Goal: Information Seeking & Learning: Learn about a topic

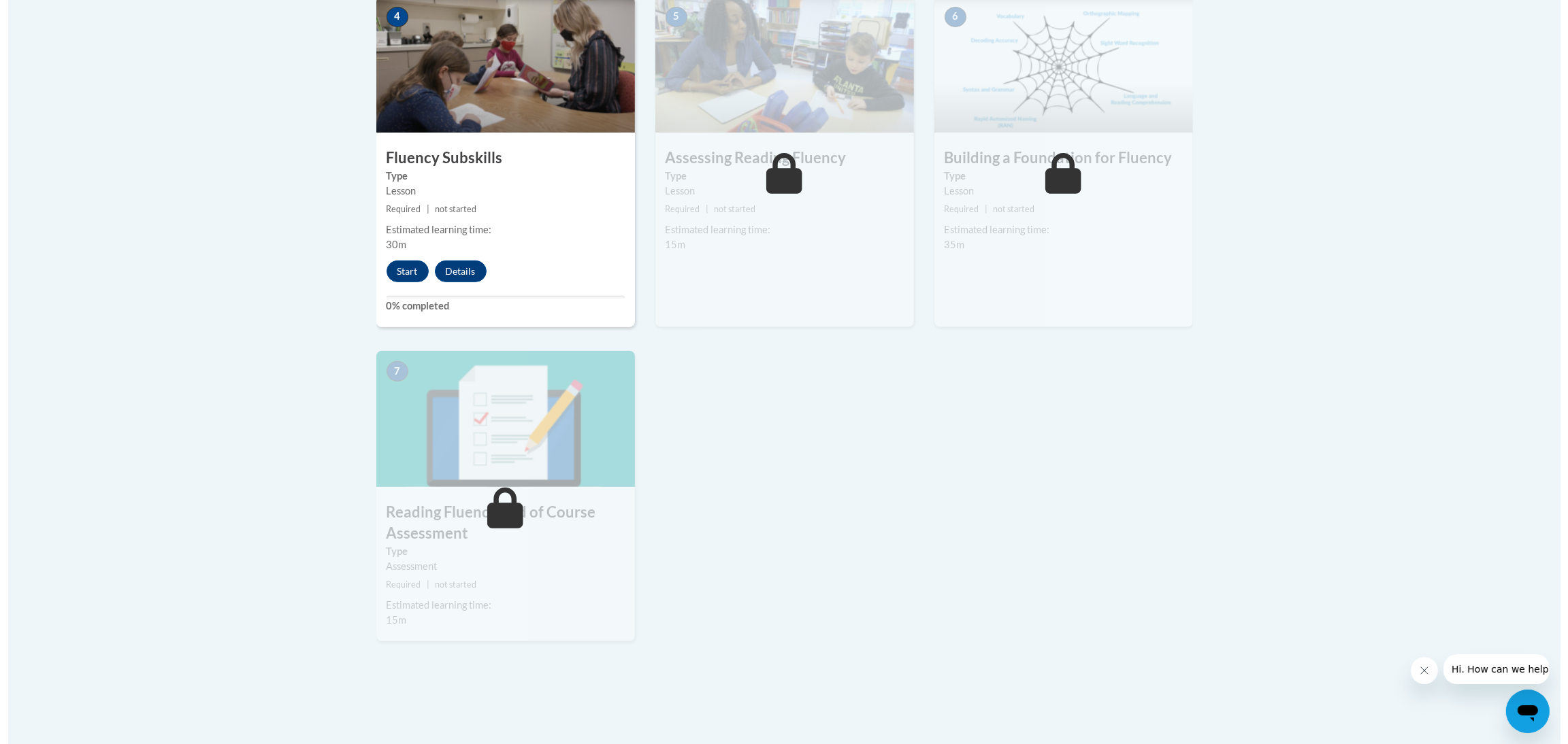
scroll to position [816, 0]
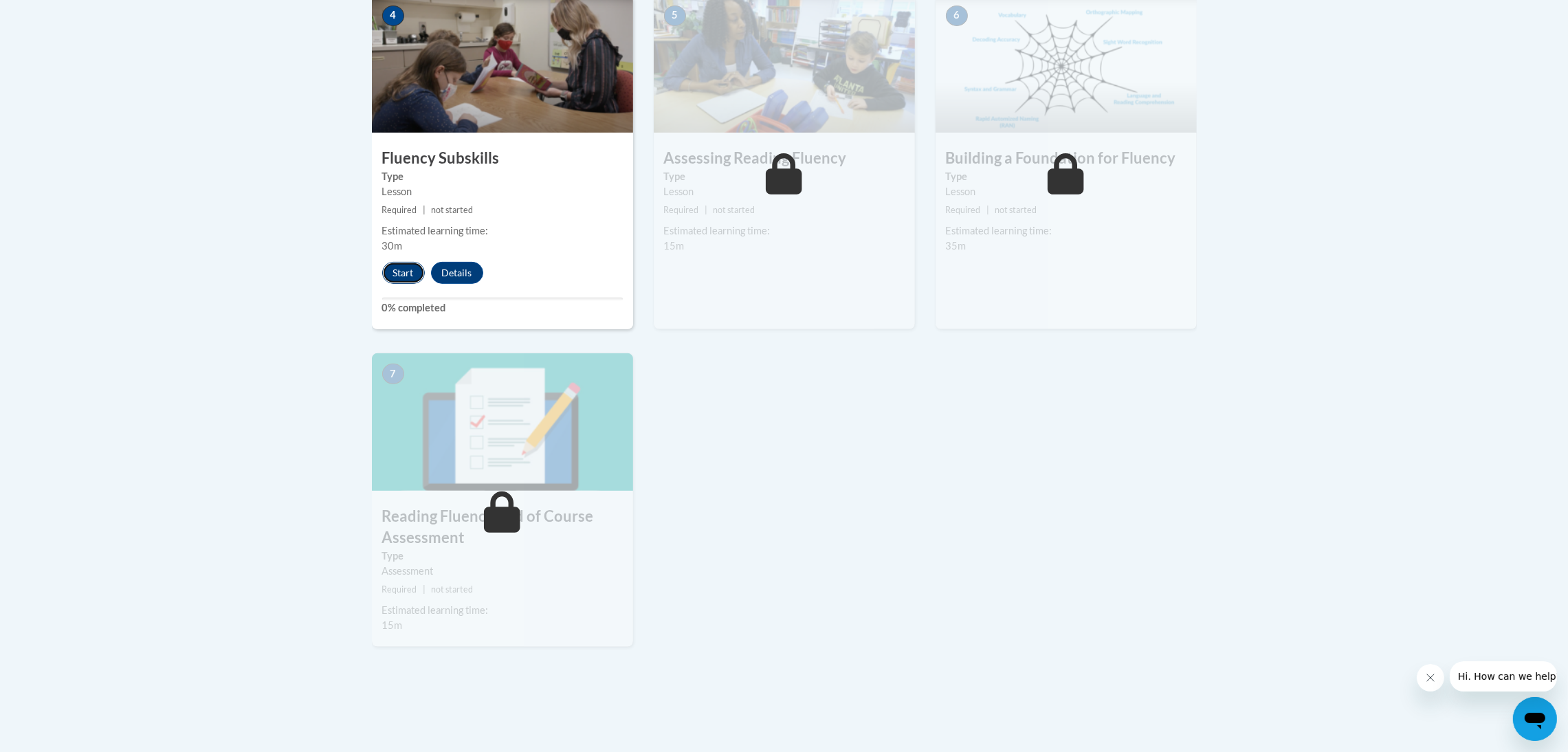
click at [410, 275] on button "Start" at bounding box center [403, 273] width 42 height 22
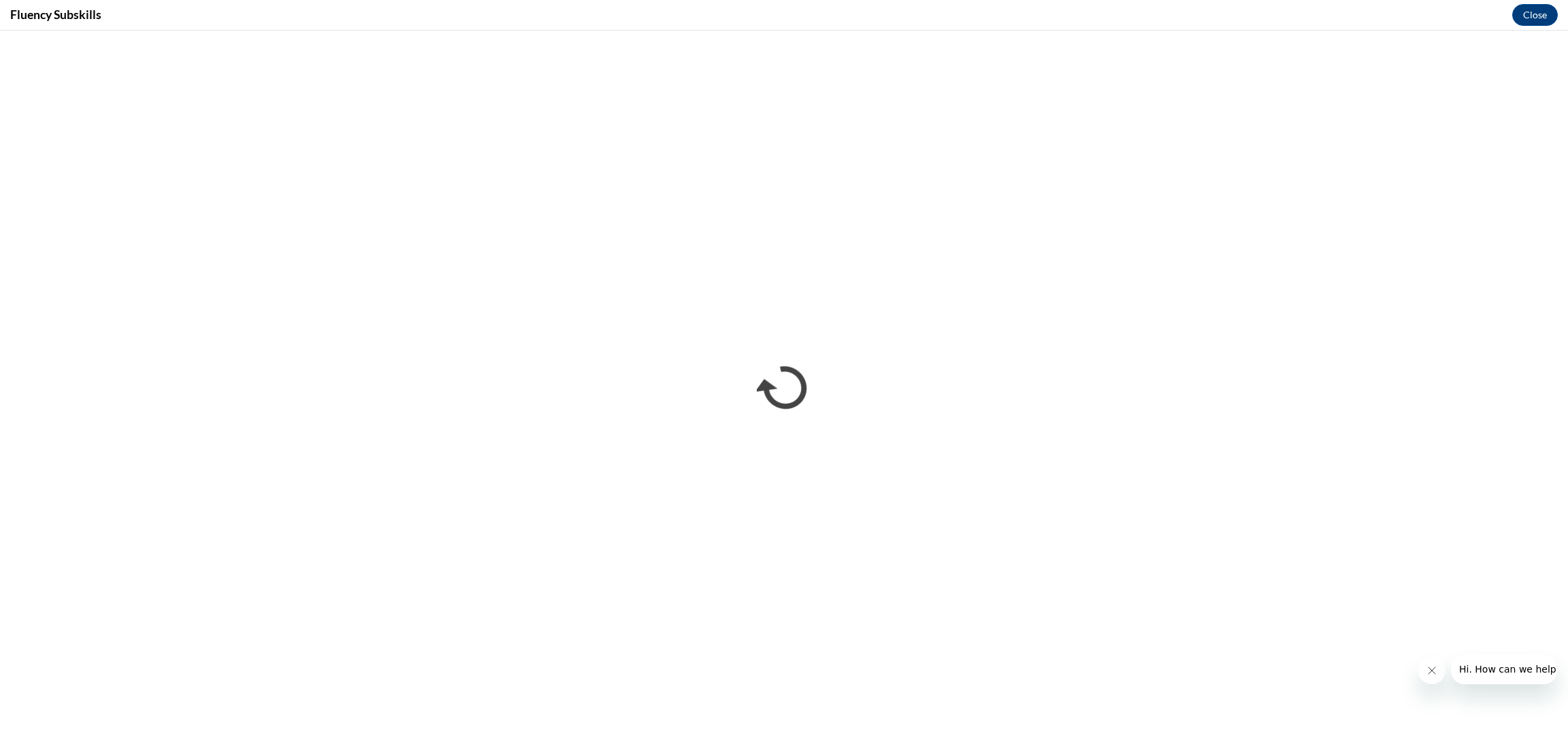
scroll to position [0, 0]
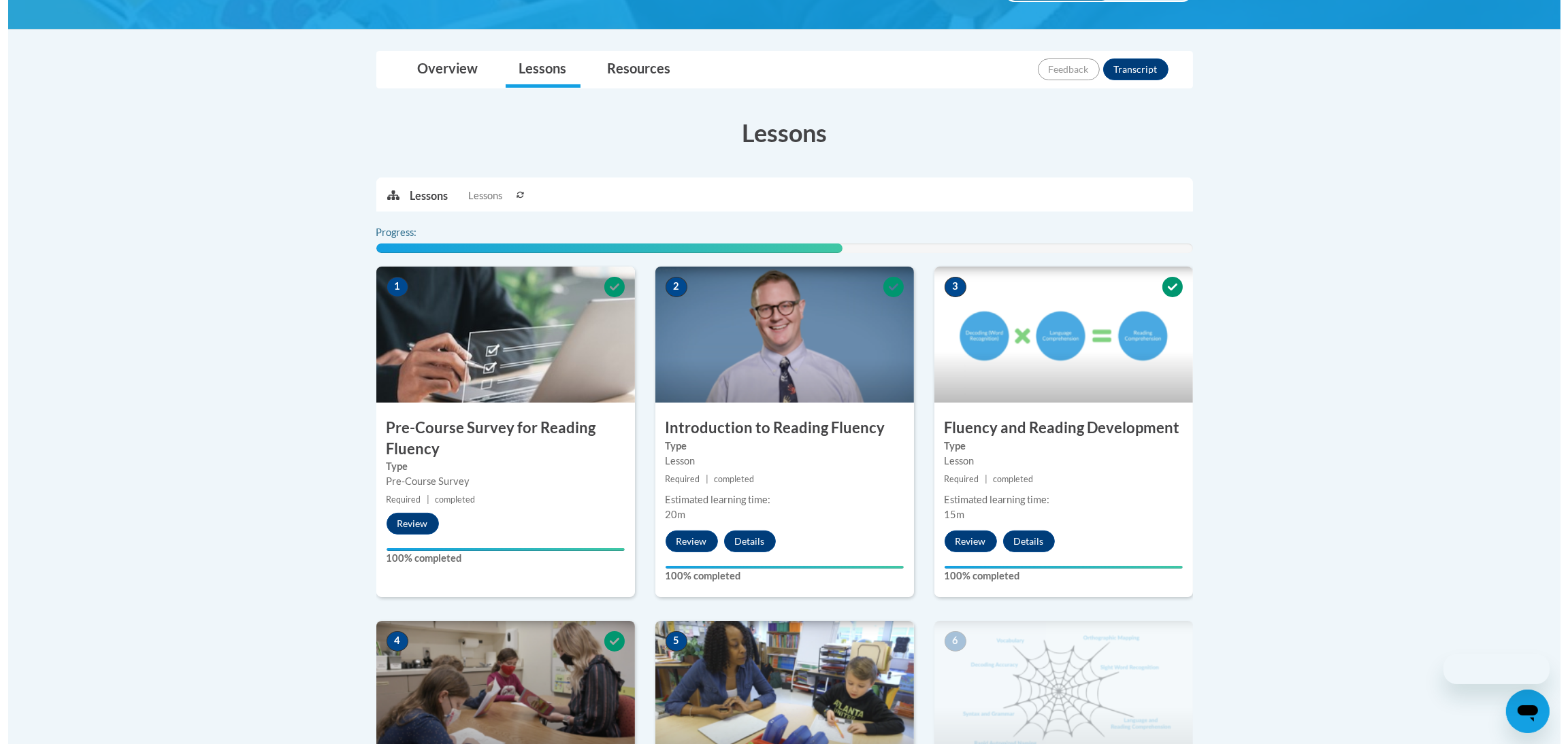
scroll to position [714, 0]
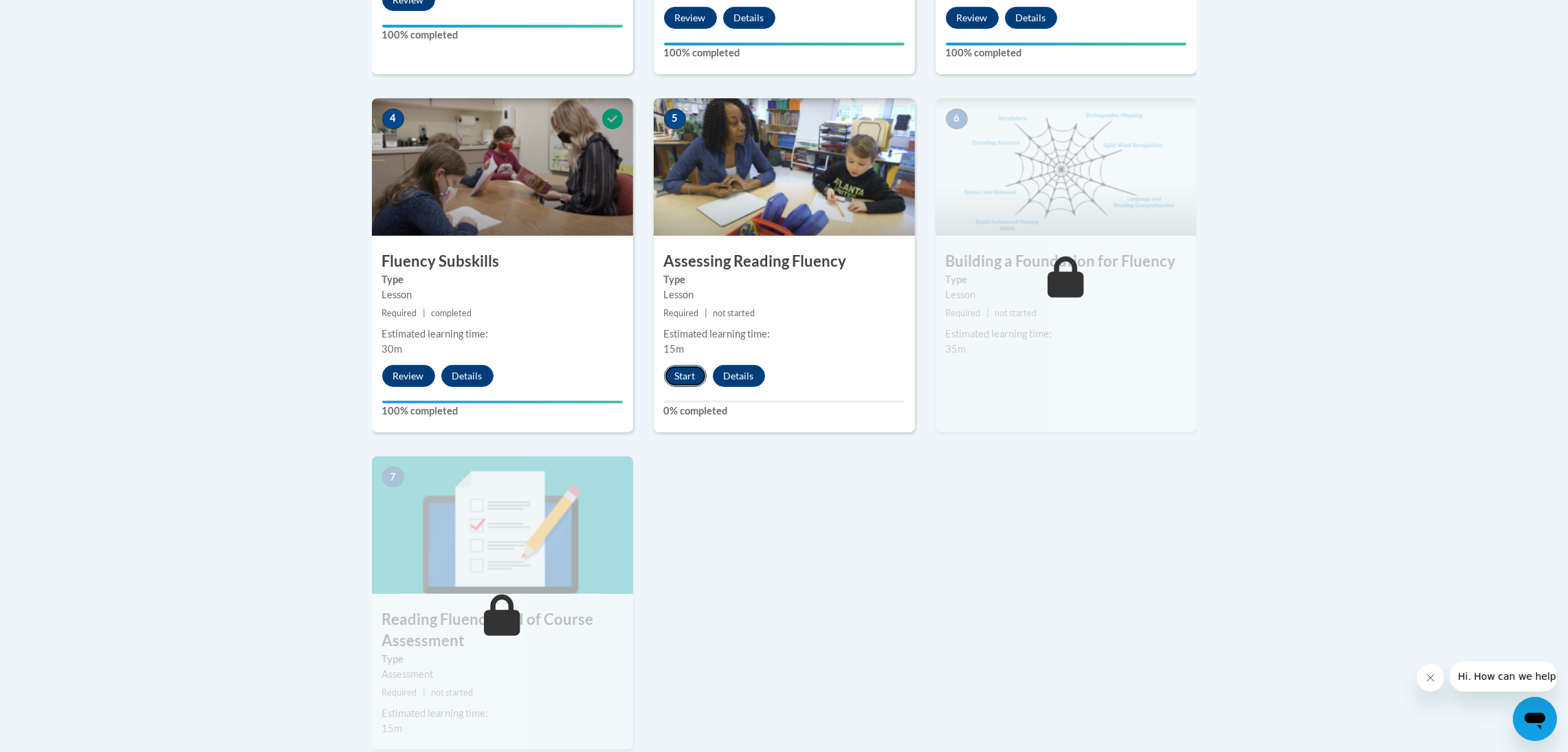
click at [695, 367] on button "Start" at bounding box center [684, 376] width 42 height 22
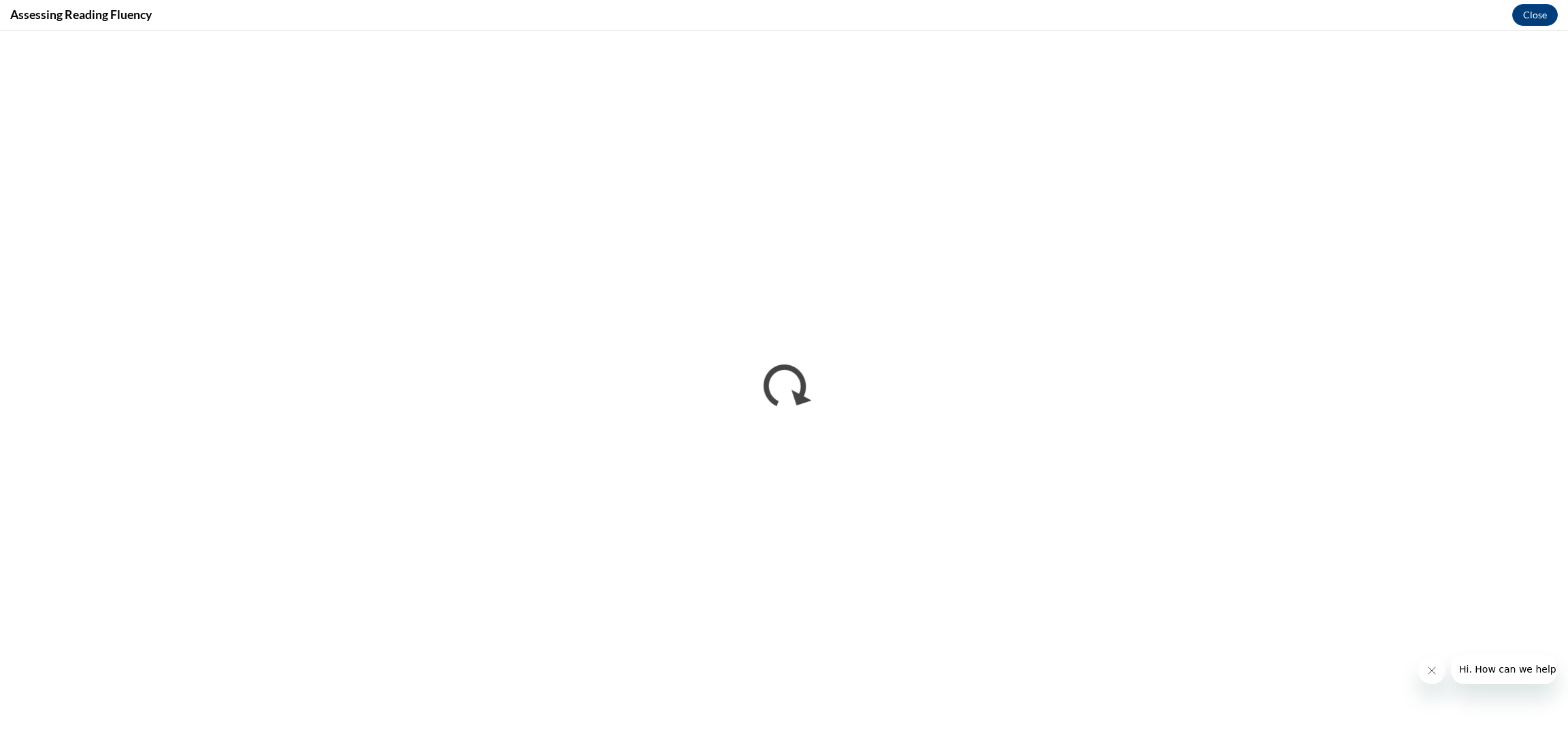
scroll to position [0, 0]
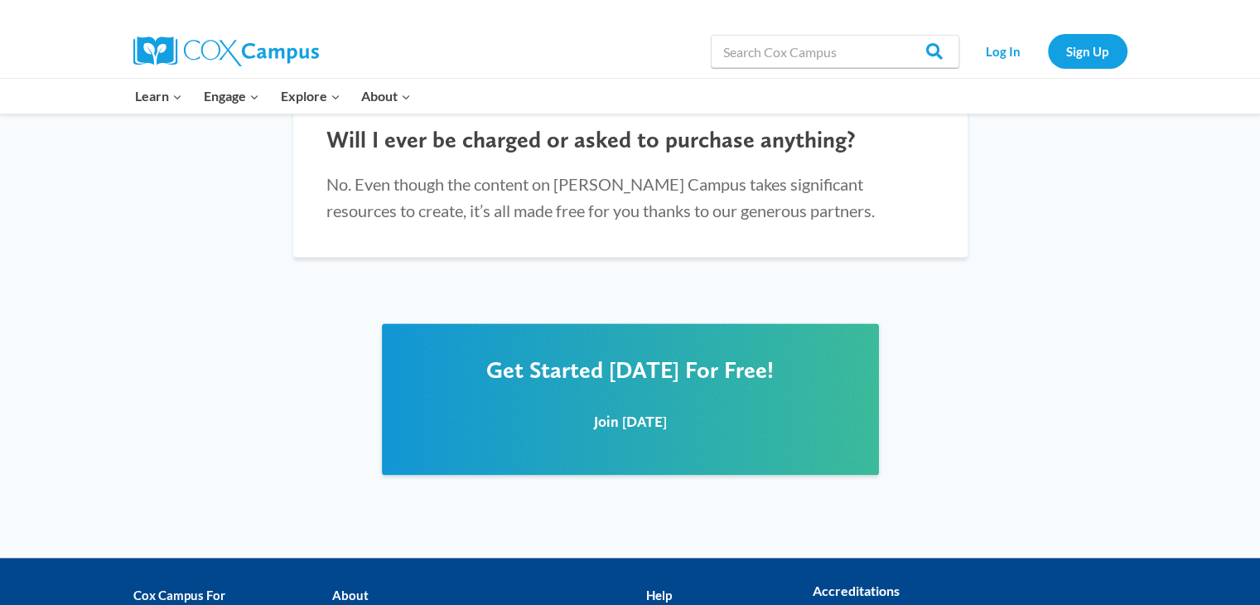
scroll to position [2154, 0]
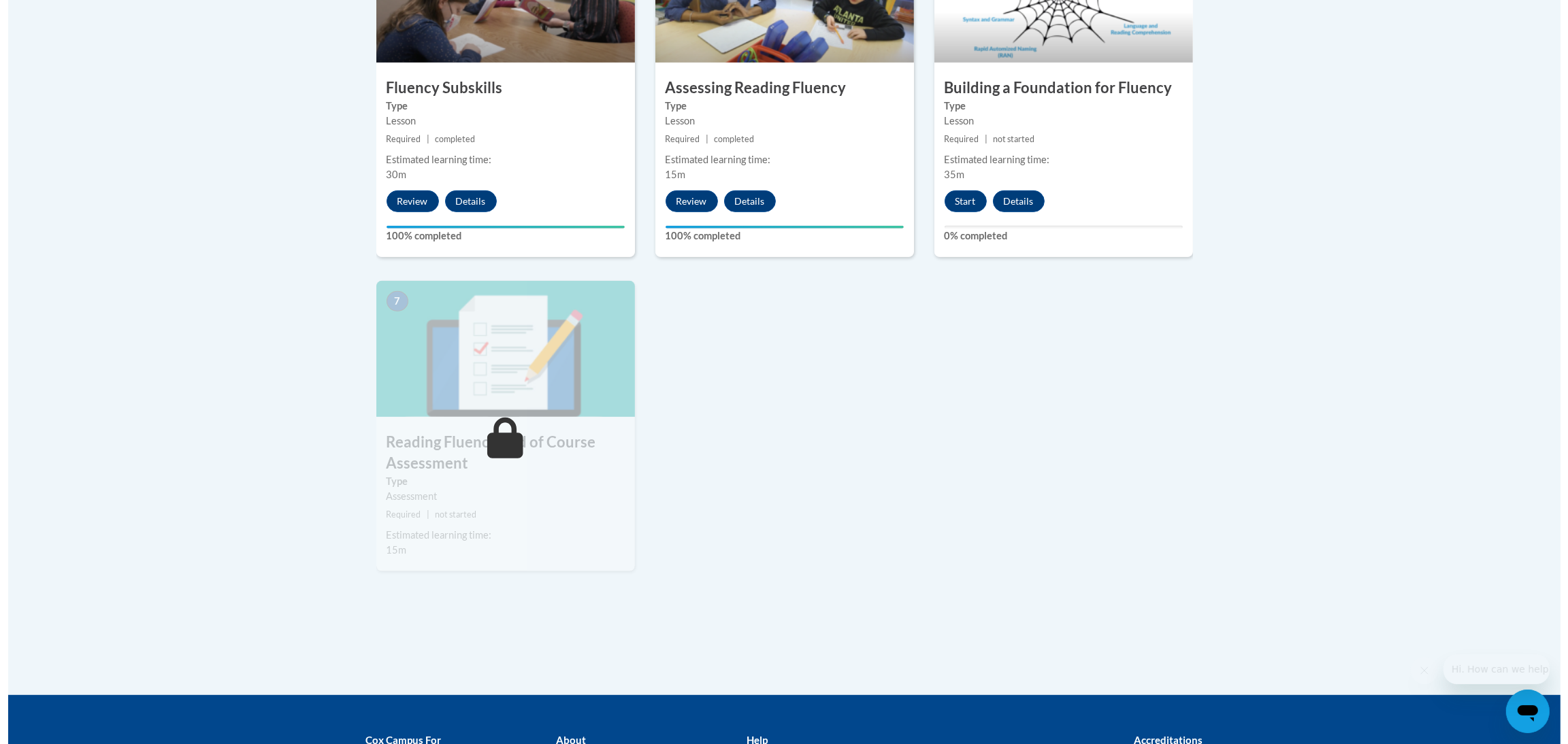
scroll to position [918, 0]
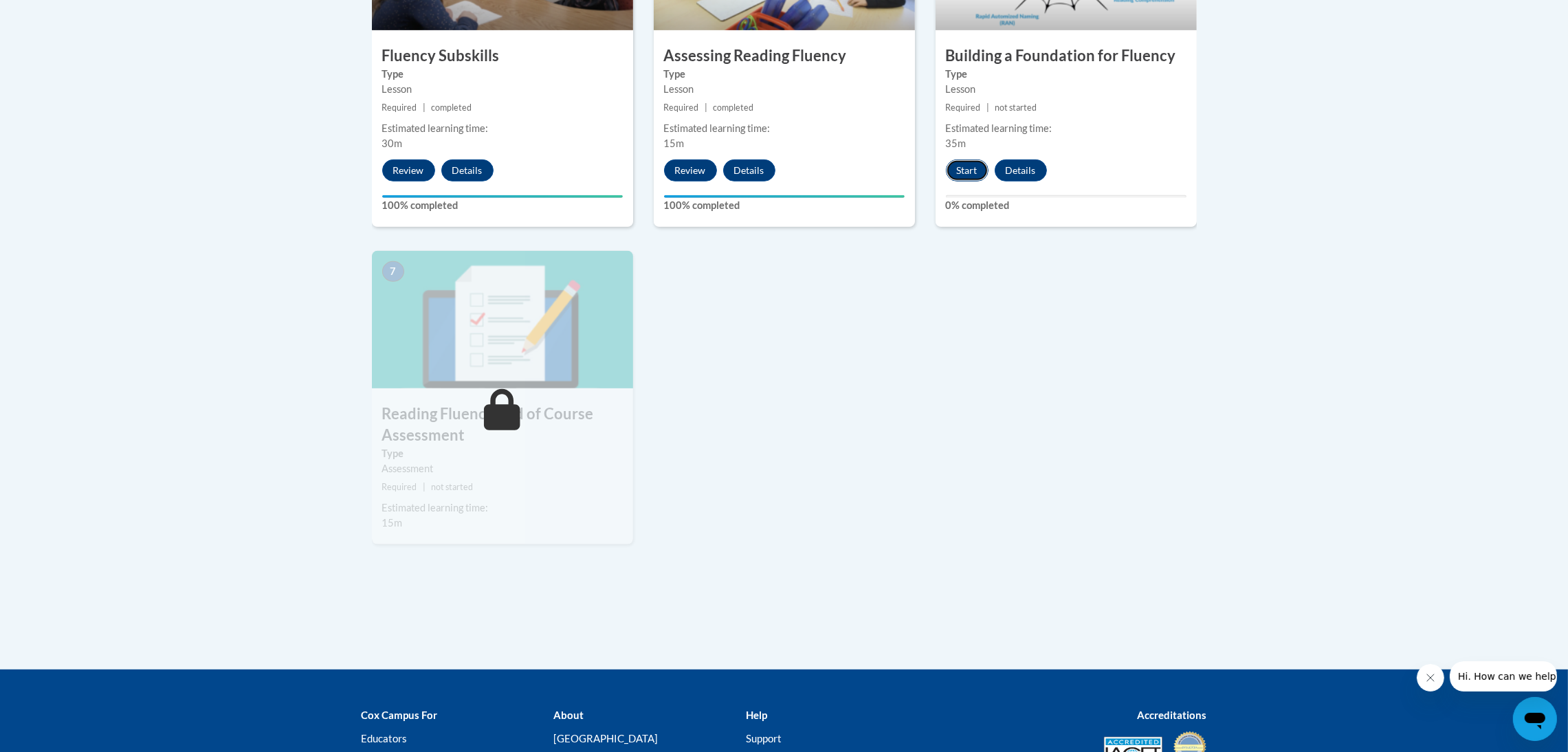
click at [974, 168] on button "Start" at bounding box center [967, 170] width 42 height 22
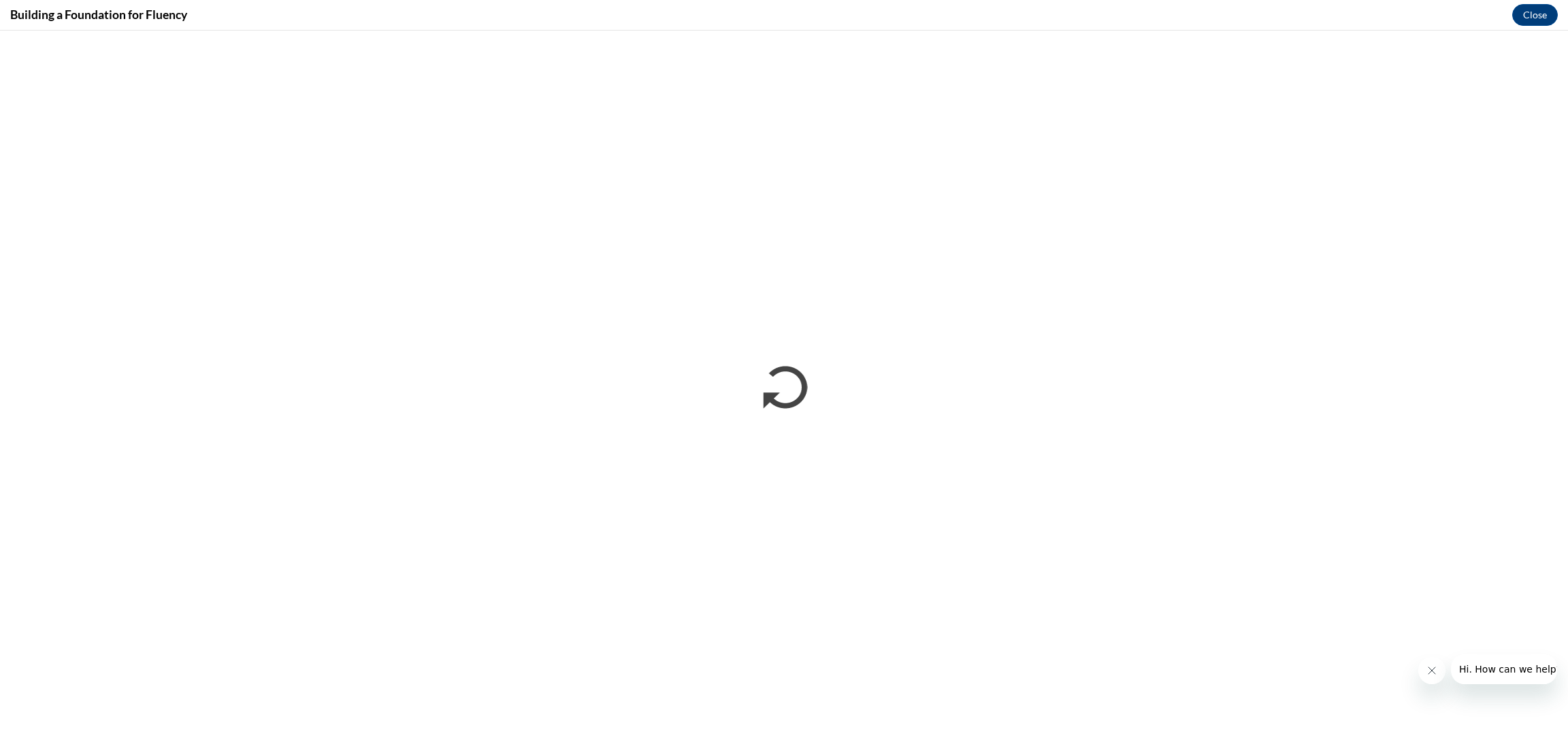
scroll to position [0, 0]
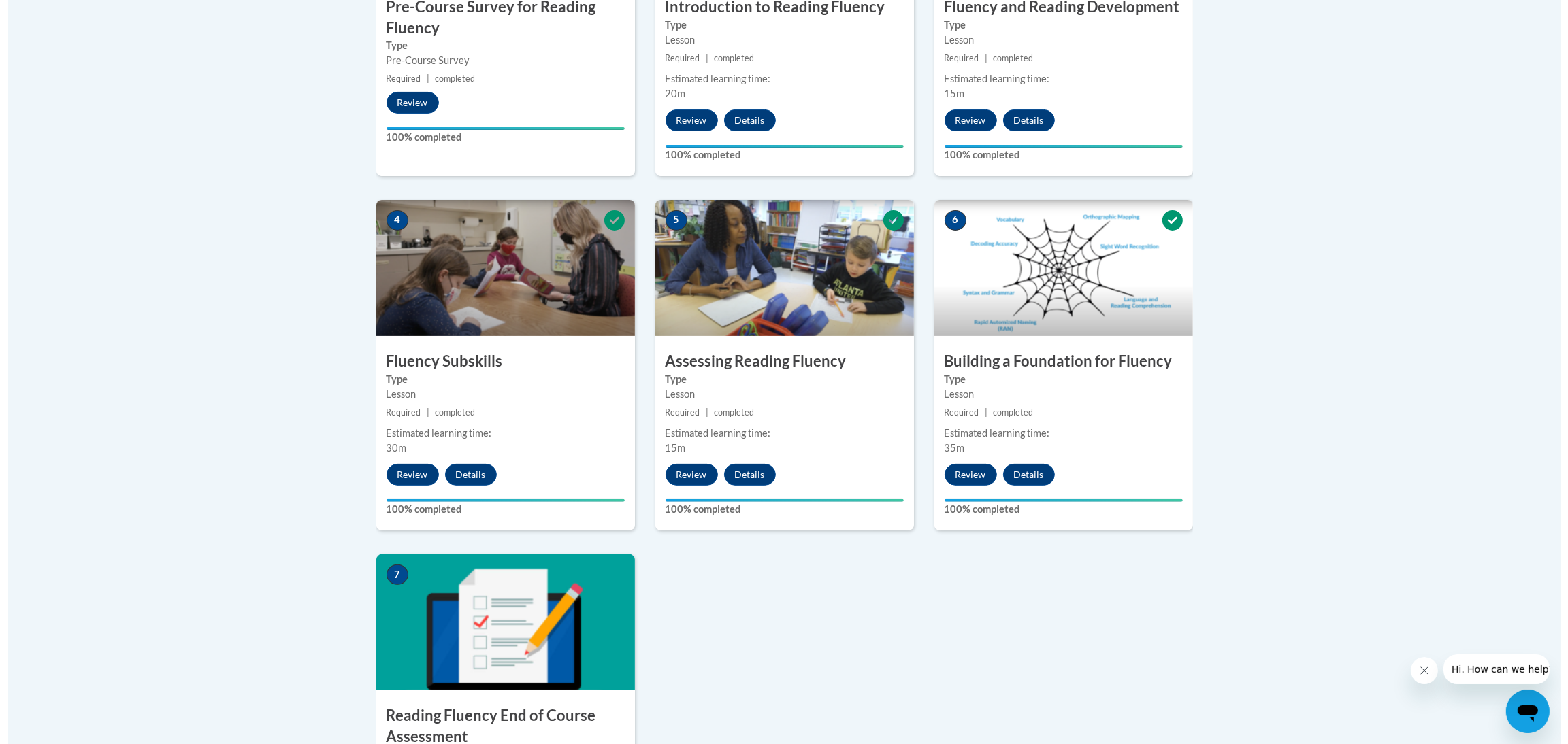
scroll to position [918, 0]
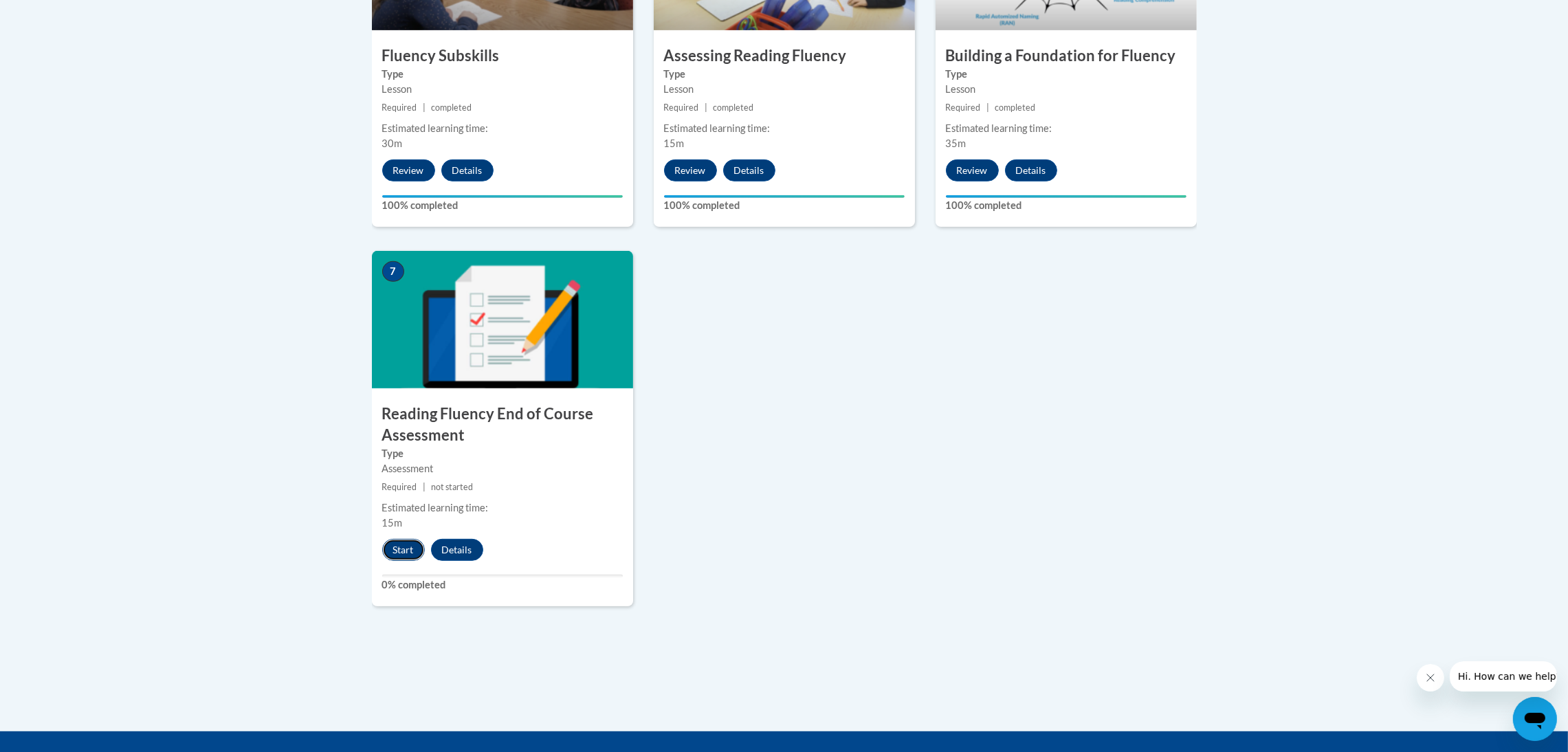
click at [402, 544] on button "Start" at bounding box center [403, 549] width 42 height 22
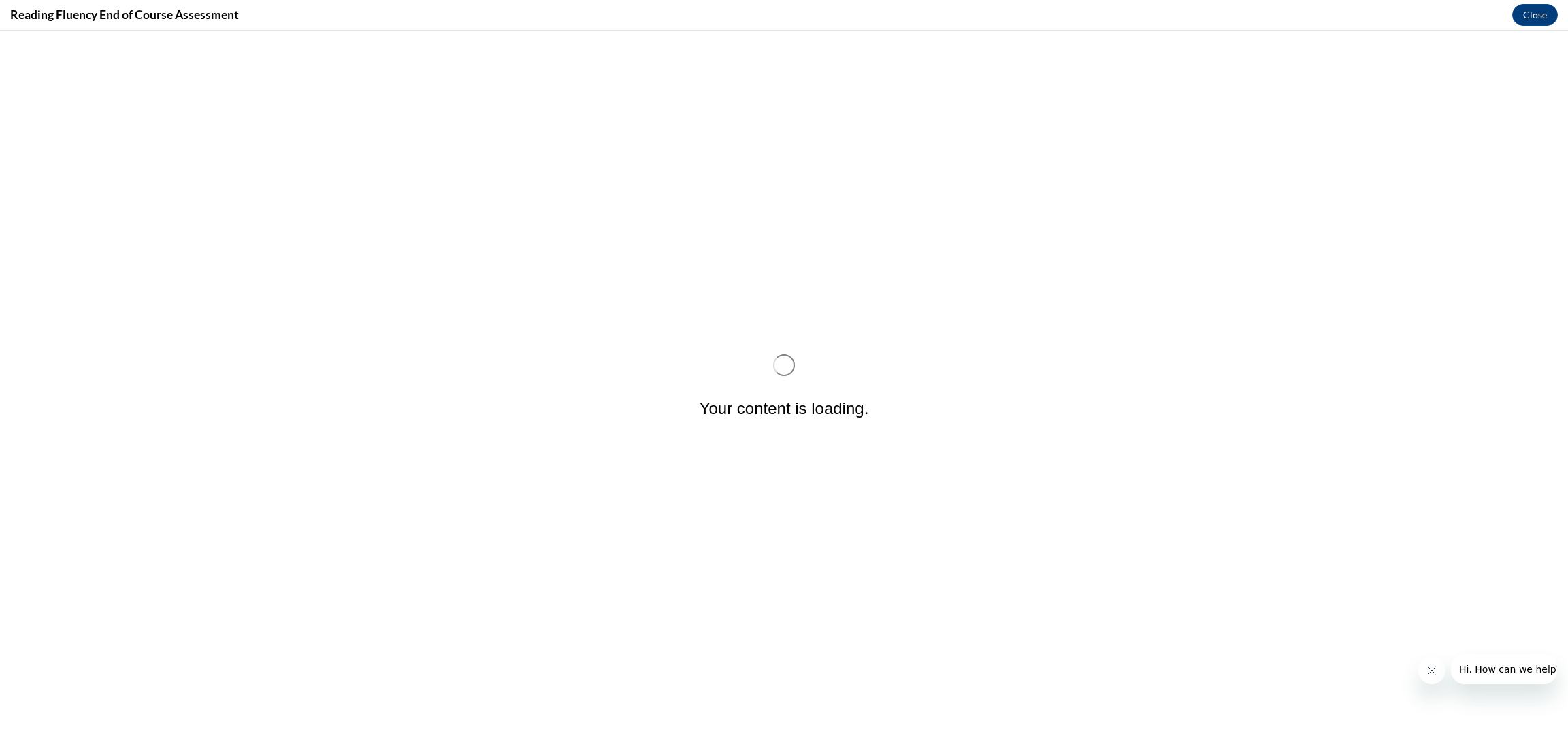
scroll to position [0, 0]
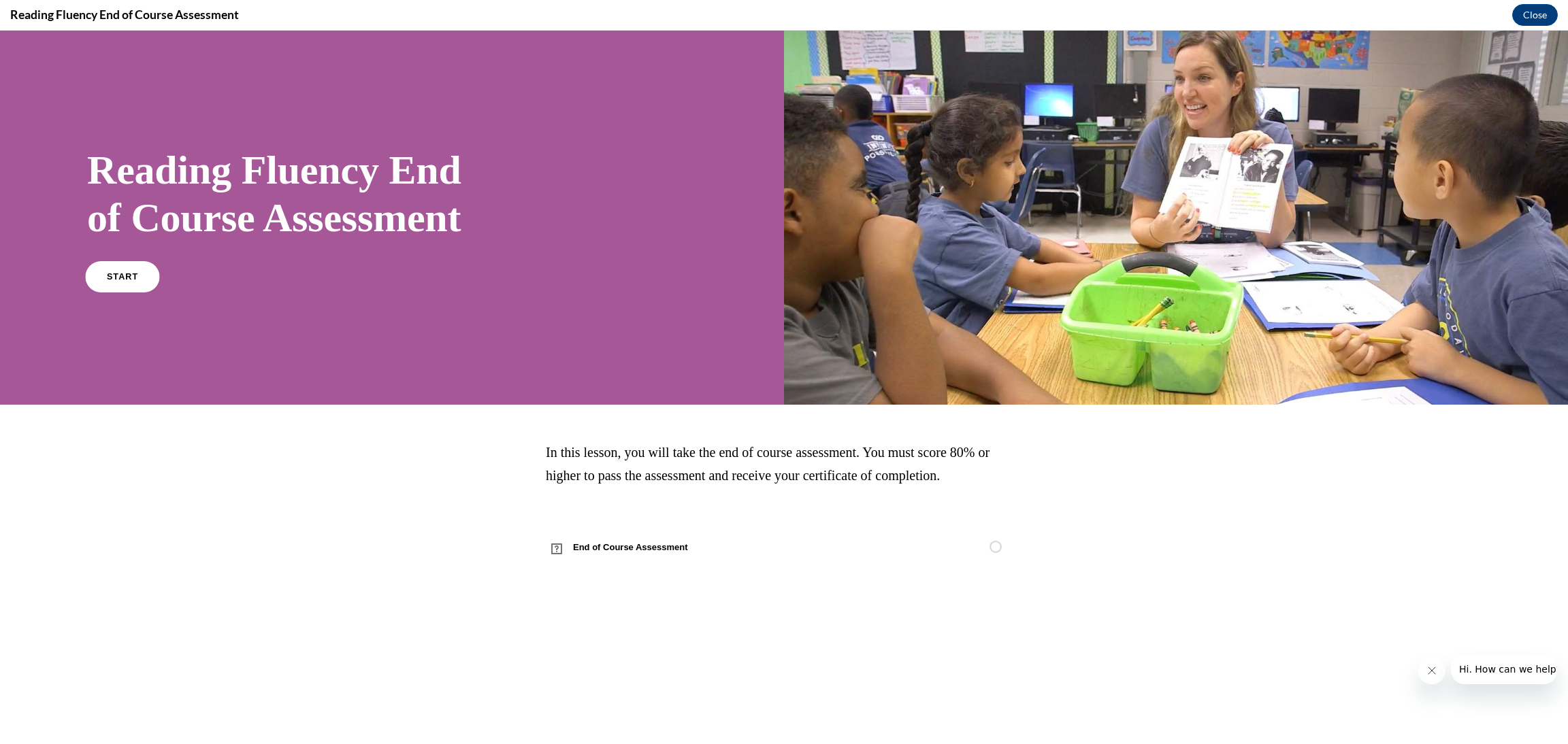
click at [121, 273] on span "START" at bounding box center [122, 277] width 31 height 10
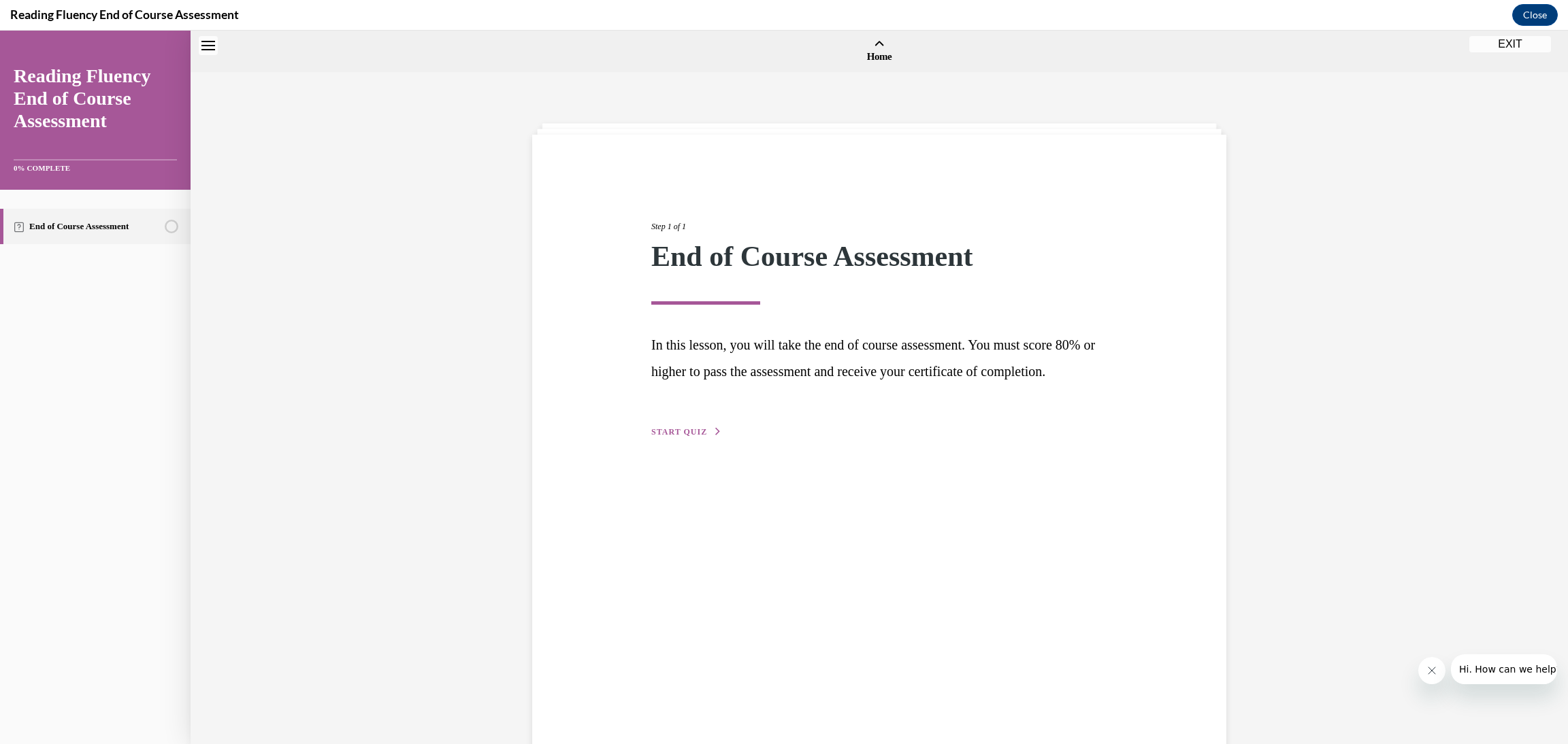
scroll to position [42, 0]
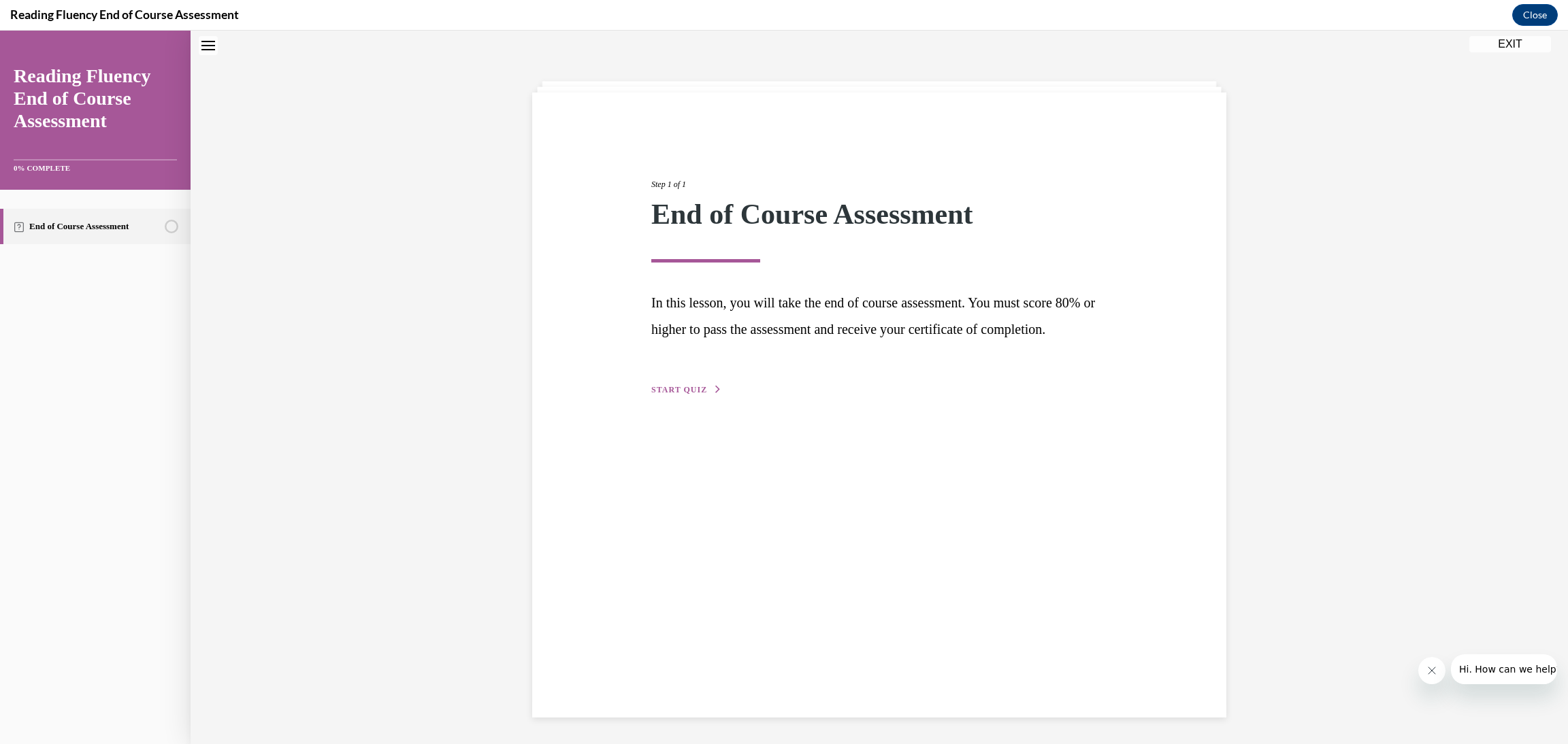
click at [701, 396] on button "START QUIZ" at bounding box center [687, 389] width 71 height 12
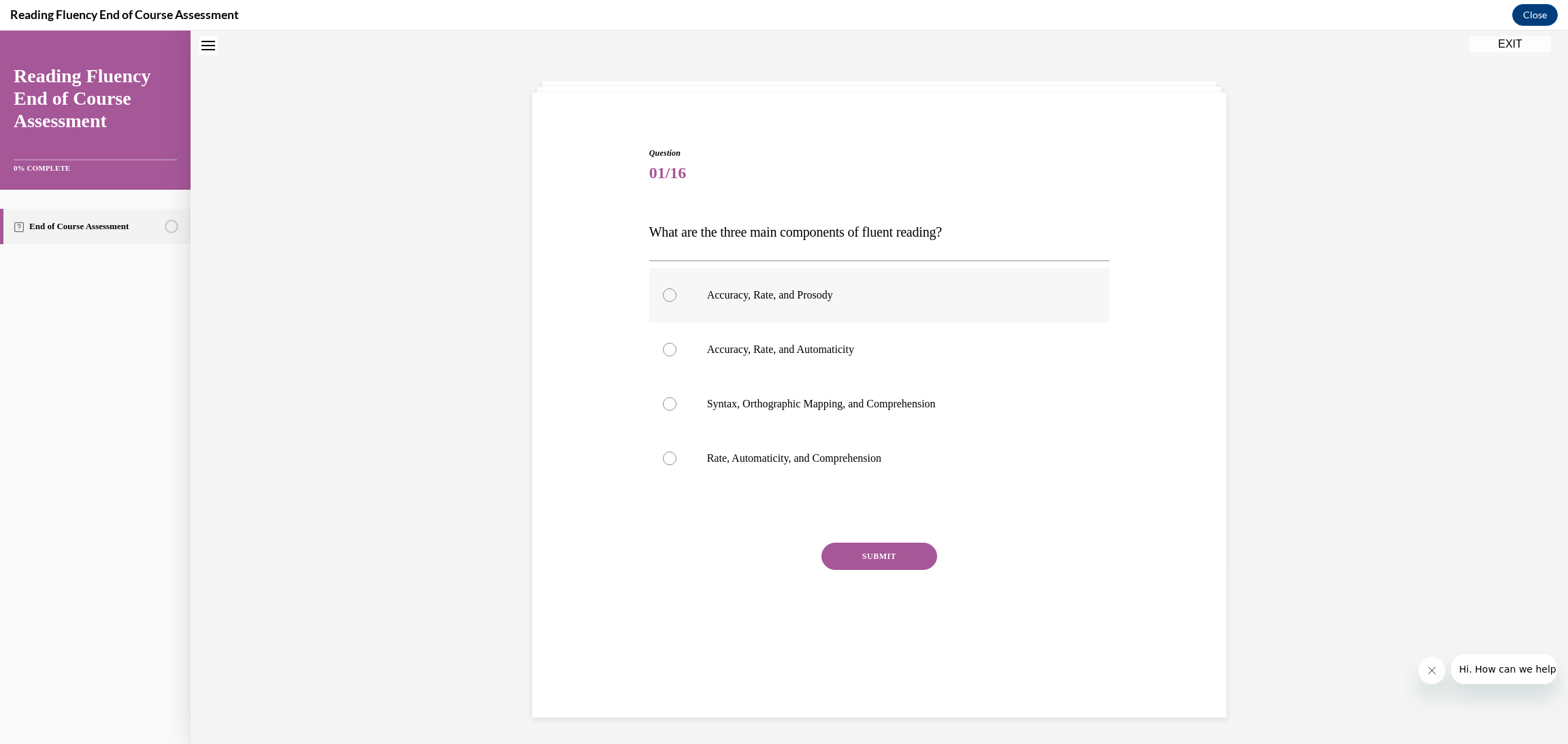
click at [712, 304] on label "Accuracy, Rate, and Prosody" at bounding box center [879, 295] width 461 height 54
click at [676, 302] on input "Accuracy, Rate, and Prosody" at bounding box center [669, 295] width 14 height 14
radio input "true"
click at [873, 552] on button "SUBMIT" at bounding box center [879, 556] width 116 height 27
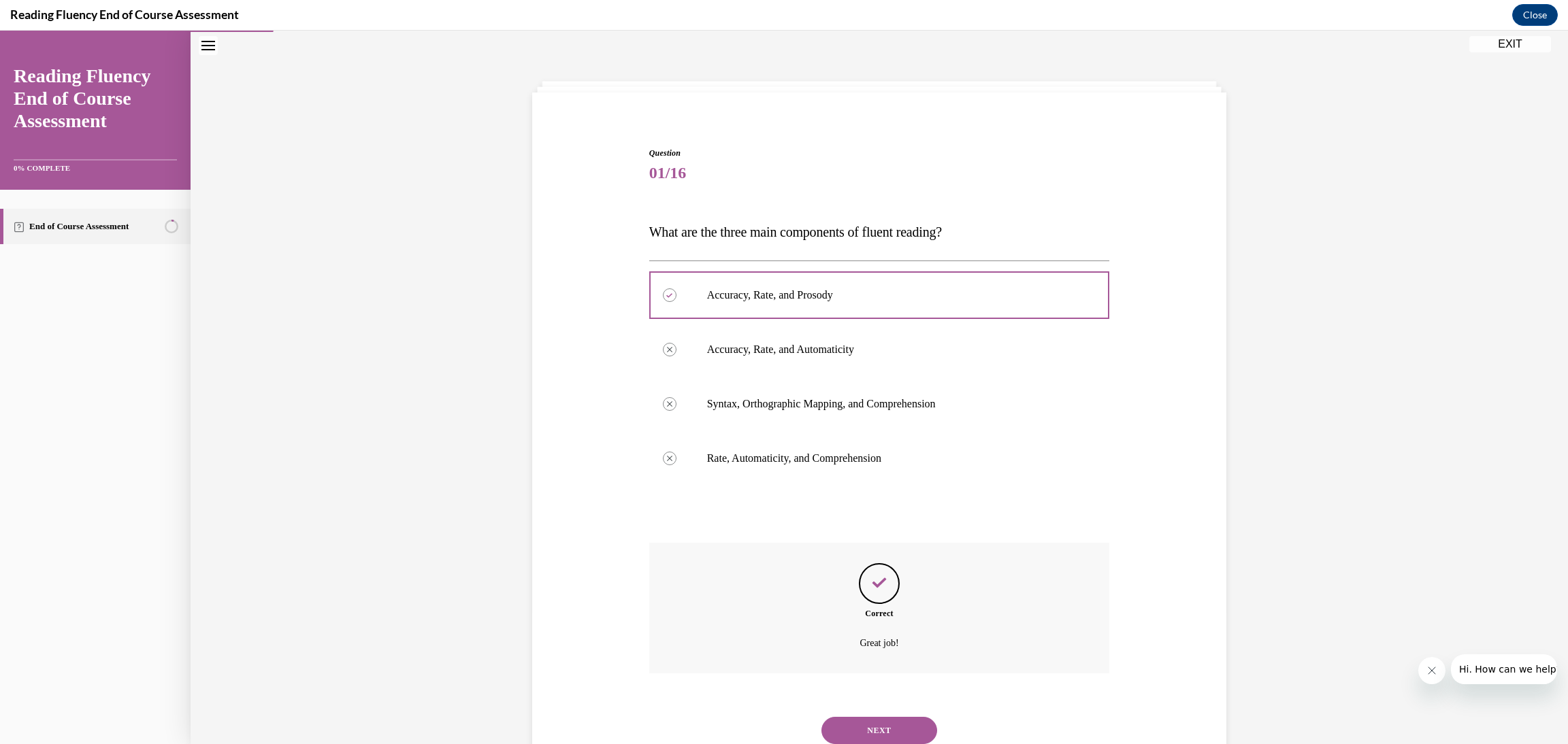
scroll to position [89, 0]
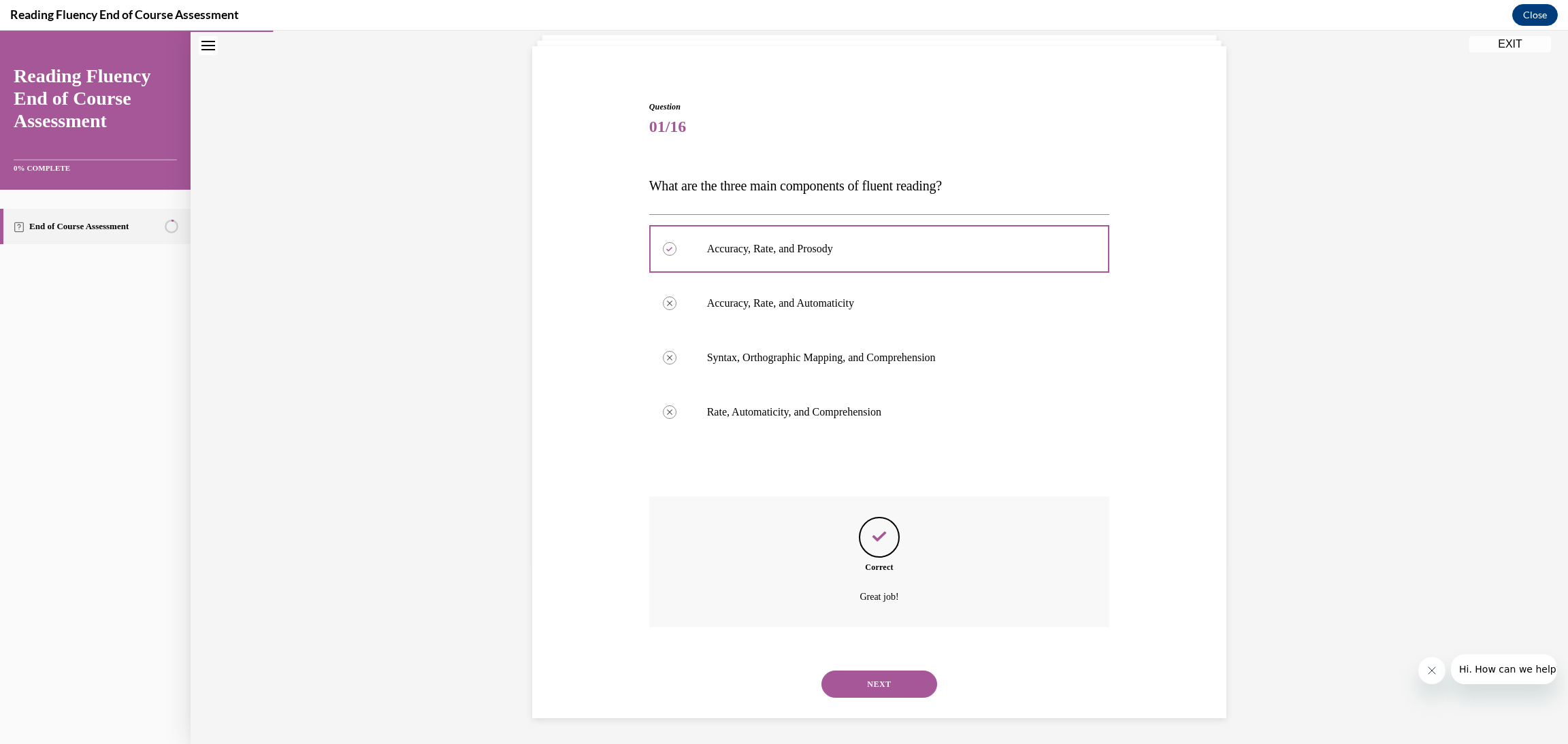
click at [903, 692] on button "NEXT" at bounding box center [879, 684] width 116 height 27
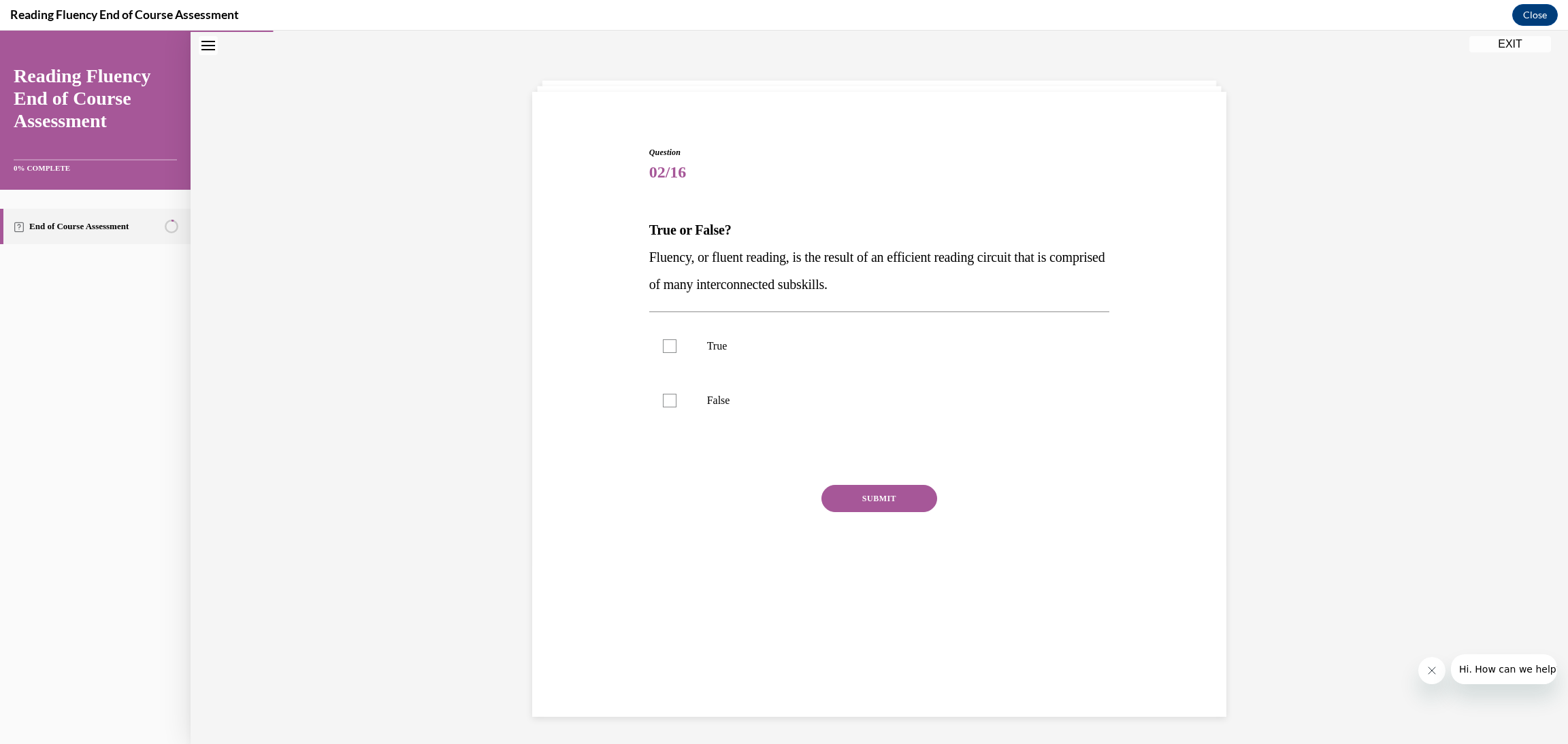
scroll to position [42, 0]
click at [861, 356] on label "True" at bounding box center [879, 347] width 461 height 54
click at [676, 354] on input "True" at bounding box center [669, 347] width 14 height 14
checkbox input "true"
click at [890, 508] on button "SUBMIT" at bounding box center [879, 498] width 116 height 27
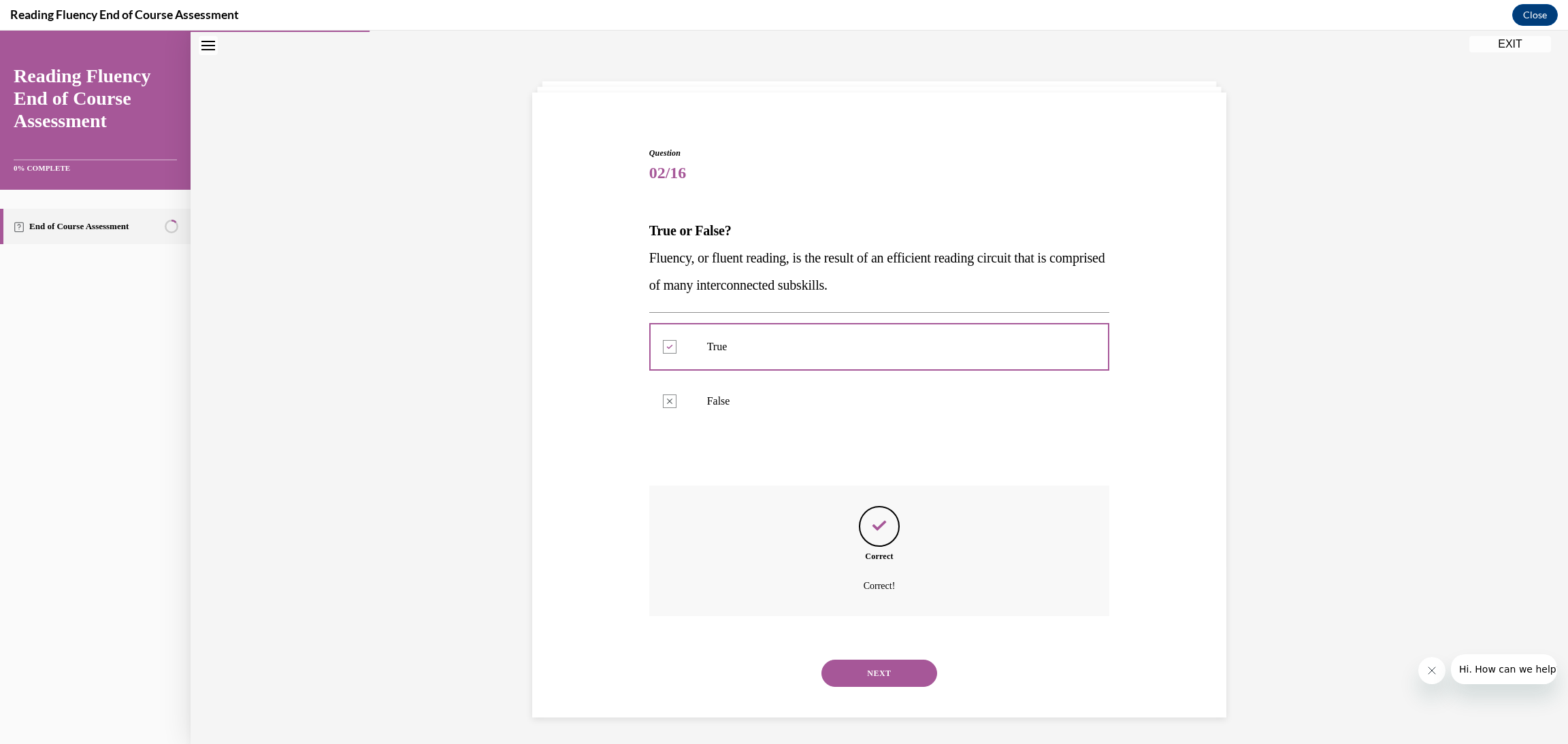
click at [902, 664] on button "NEXT" at bounding box center [879, 673] width 116 height 27
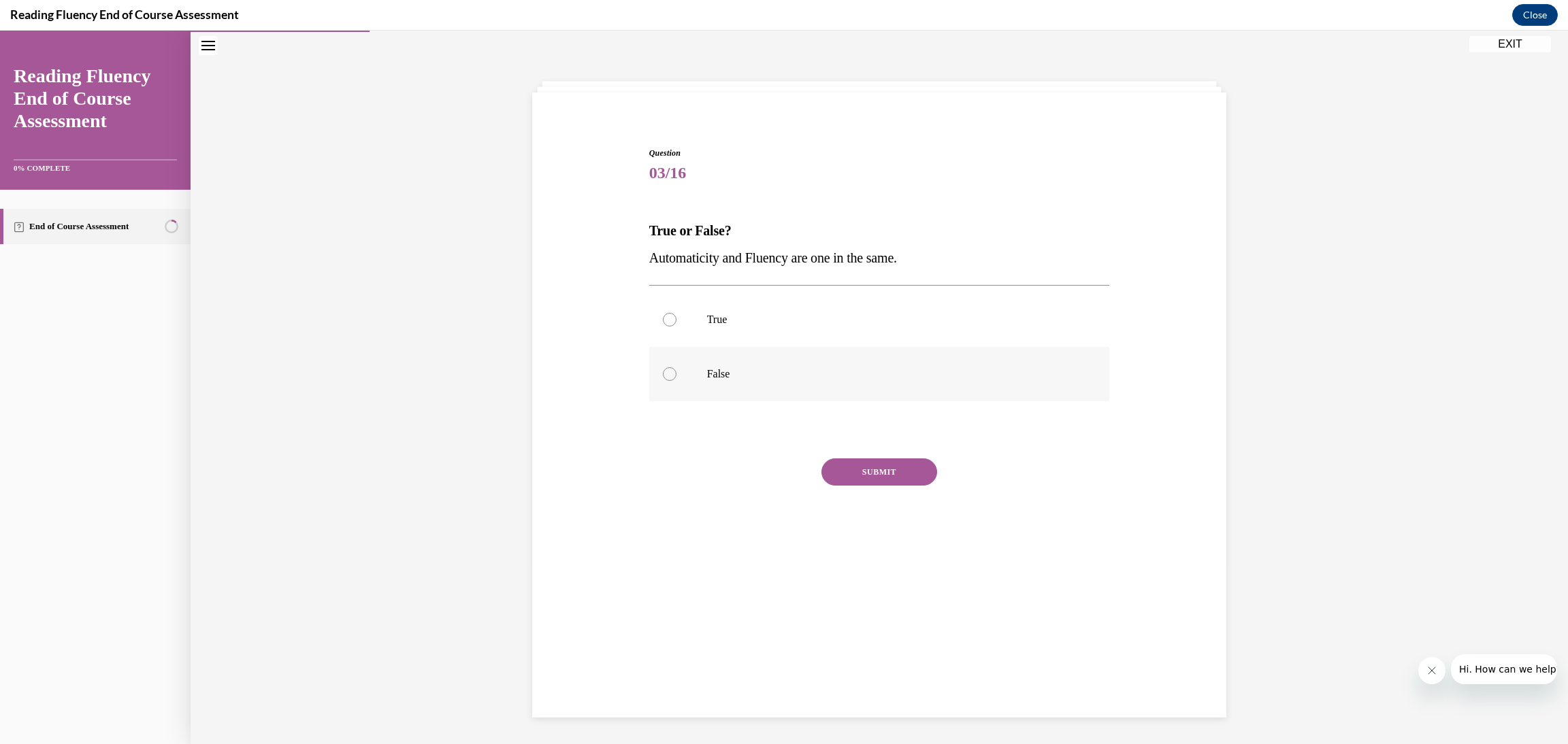
click at [766, 387] on label "False" at bounding box center [879, 374] width 461 height 54
click at [676, 381] on input "False" at bounding box center [669, 374] width 14 height 14
radio input "true"
click at [867, 475] on button "SUBMIT" at bounding box center [879, 471] width 116 height 27
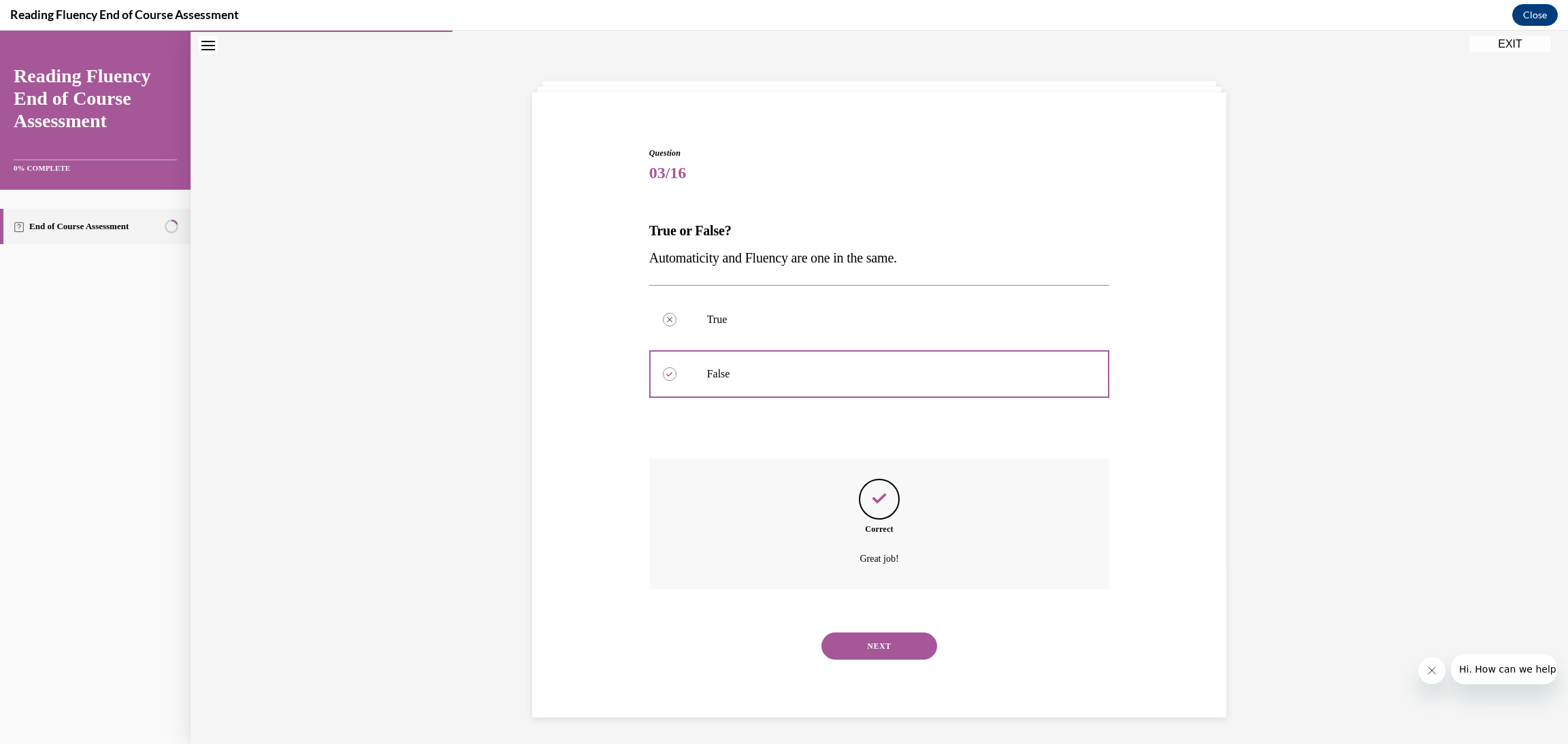
click at [918, 645] on button "NEXT" at bounding box center [879, 645] width 116 height 27
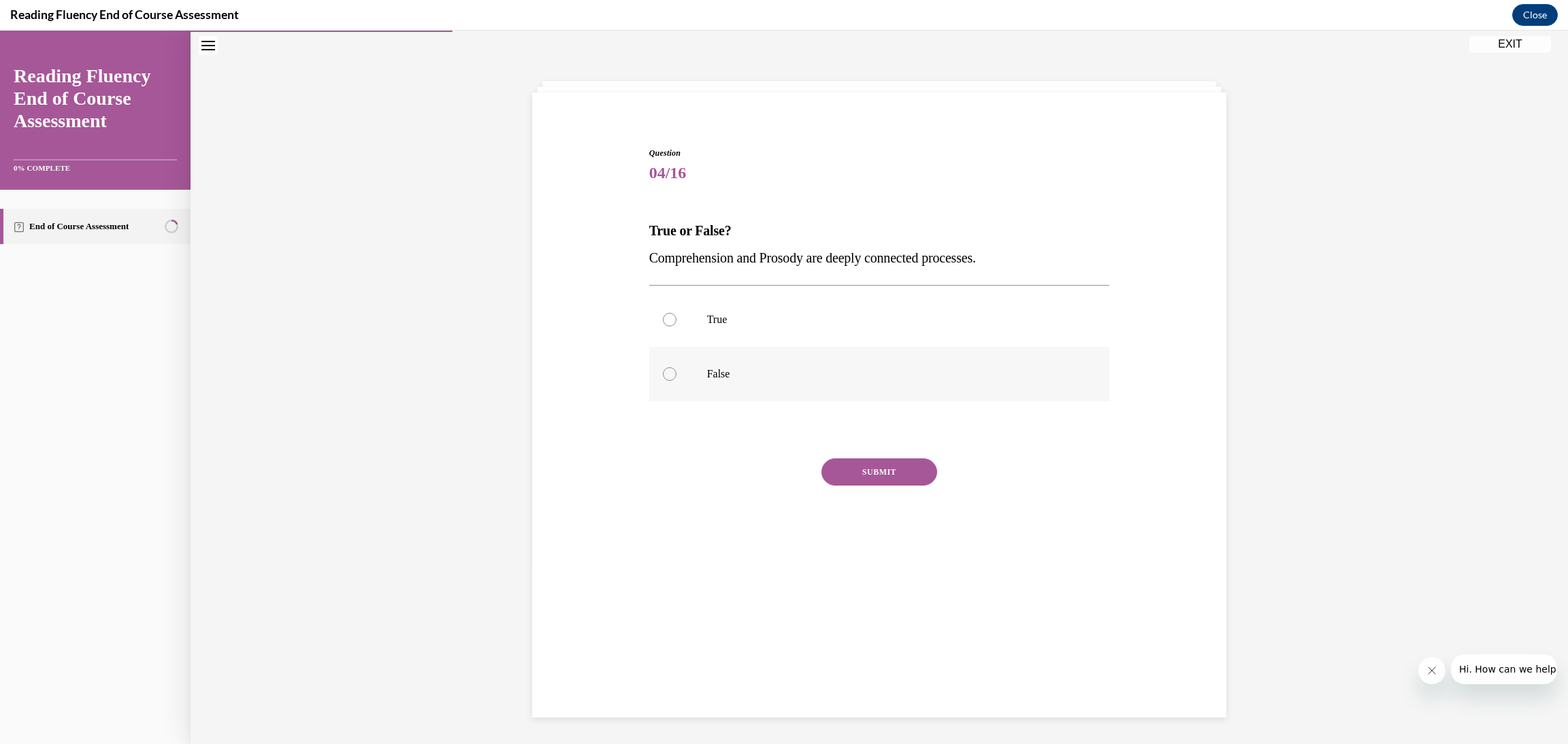
click at [765, 371] on p "False" at bounding box center [891, 374] width 369 height 14
click at [676, 371] on input "False" at bounding box center [669, 374] width 14 height 14
radio input "true"
click at [740, 330] on label "True" at bounding box center [879, 319] width 461 height 54
click at [676, 327] on input "True" at bounding box center [669, 319] width 14 height 14
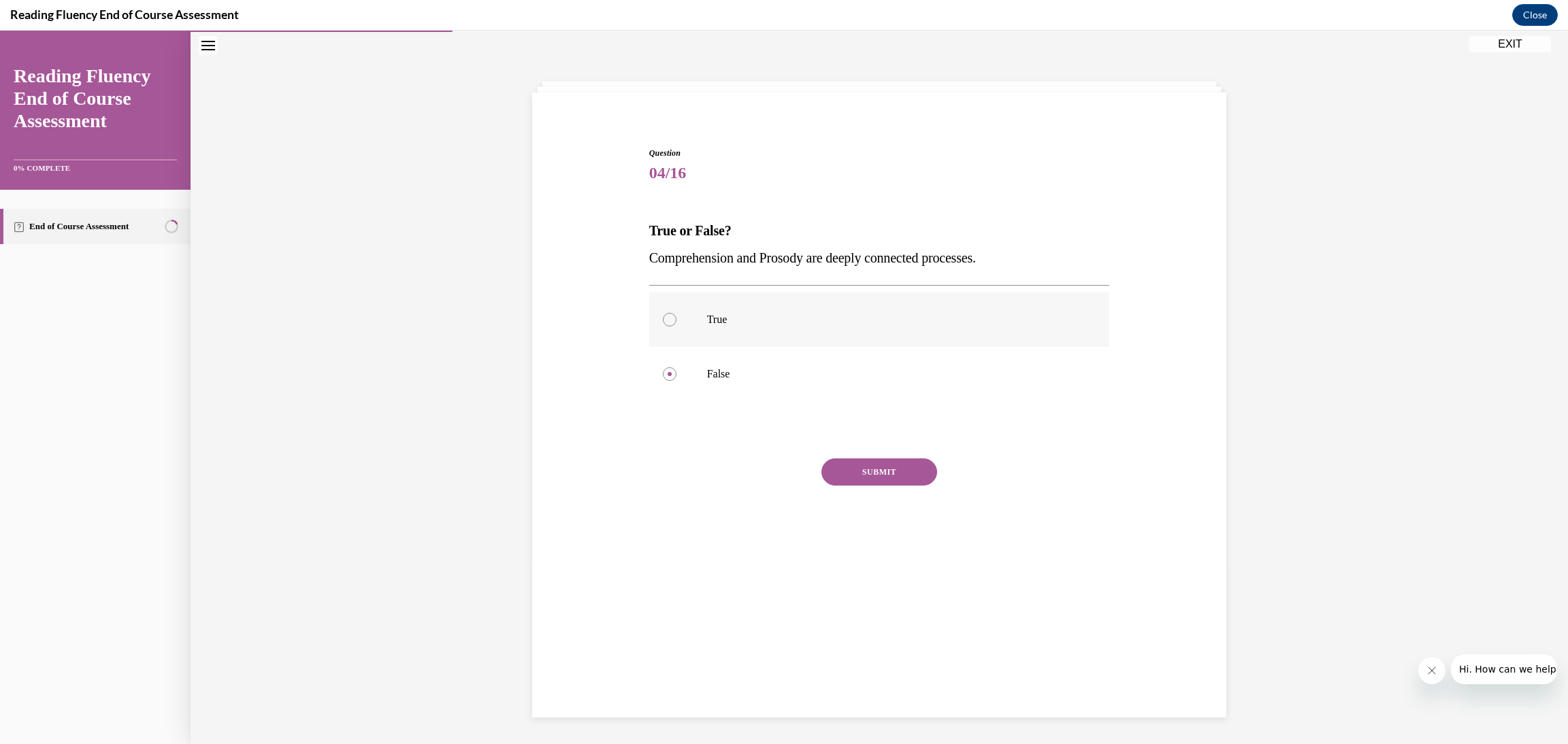
radio input "true"
click at [858, 475] on button "SUBMIT" at bounding box center [879, 471] width 116 height 27
click at [871, 654] on button "NEXT" at bounding box center [879, 645] width 116 height 27
drag, startPoint x: 659, startPoint y: 319, endPoint x: 717, endPoint y: 353, distance: 67.2
click at [663, 318] on div at bounding box center [669, 319] width 14 height 14
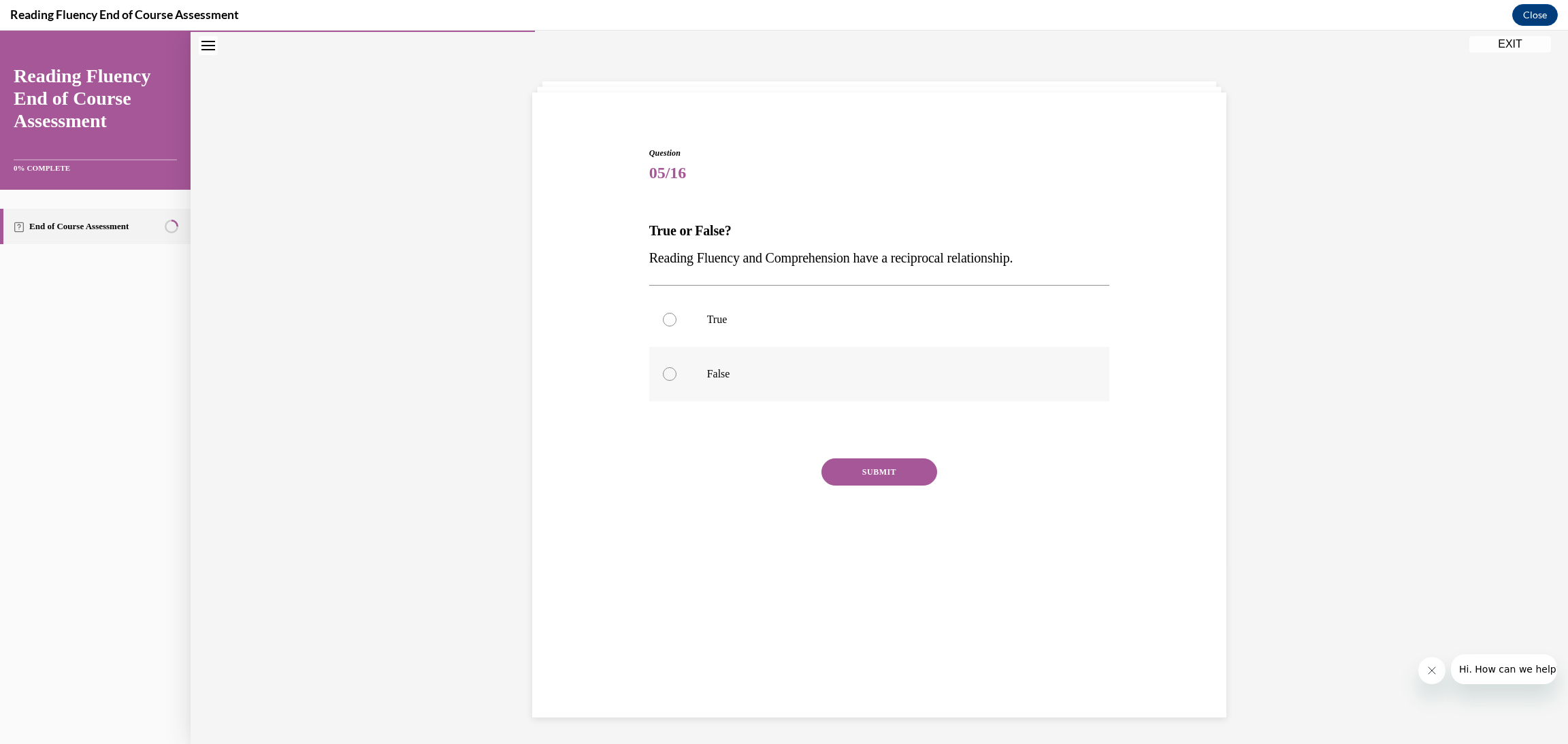
click at [663, 318] on input "True" at bounding box center [669, 319] width 14 height 14
radio input "true"
click at [862, 475] on button "SUBMIT" at bounding box center [879, 471] width 116 height 27
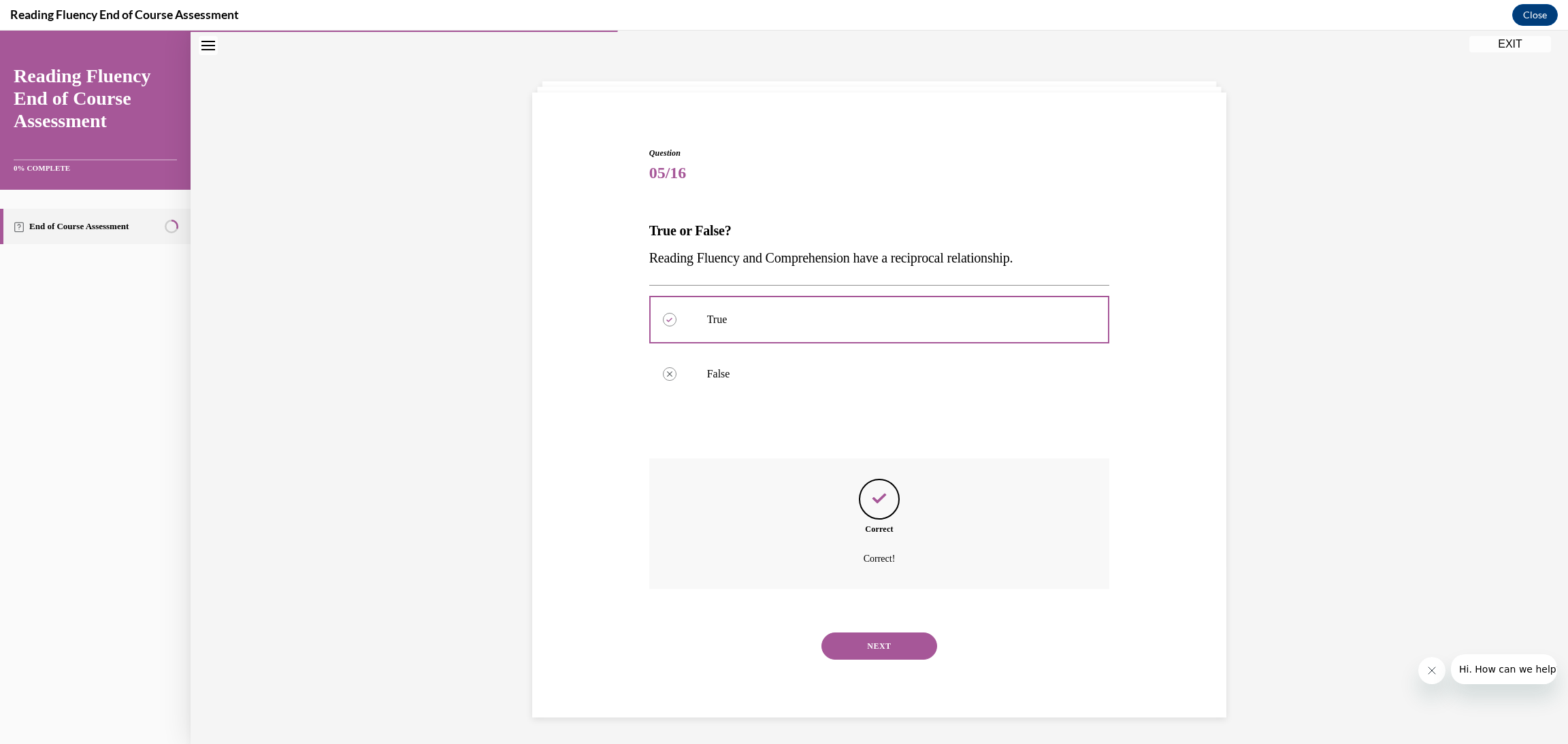
click at [876, 648] on button "NEXT" at bounding box center [879, 645] width 116 height 27
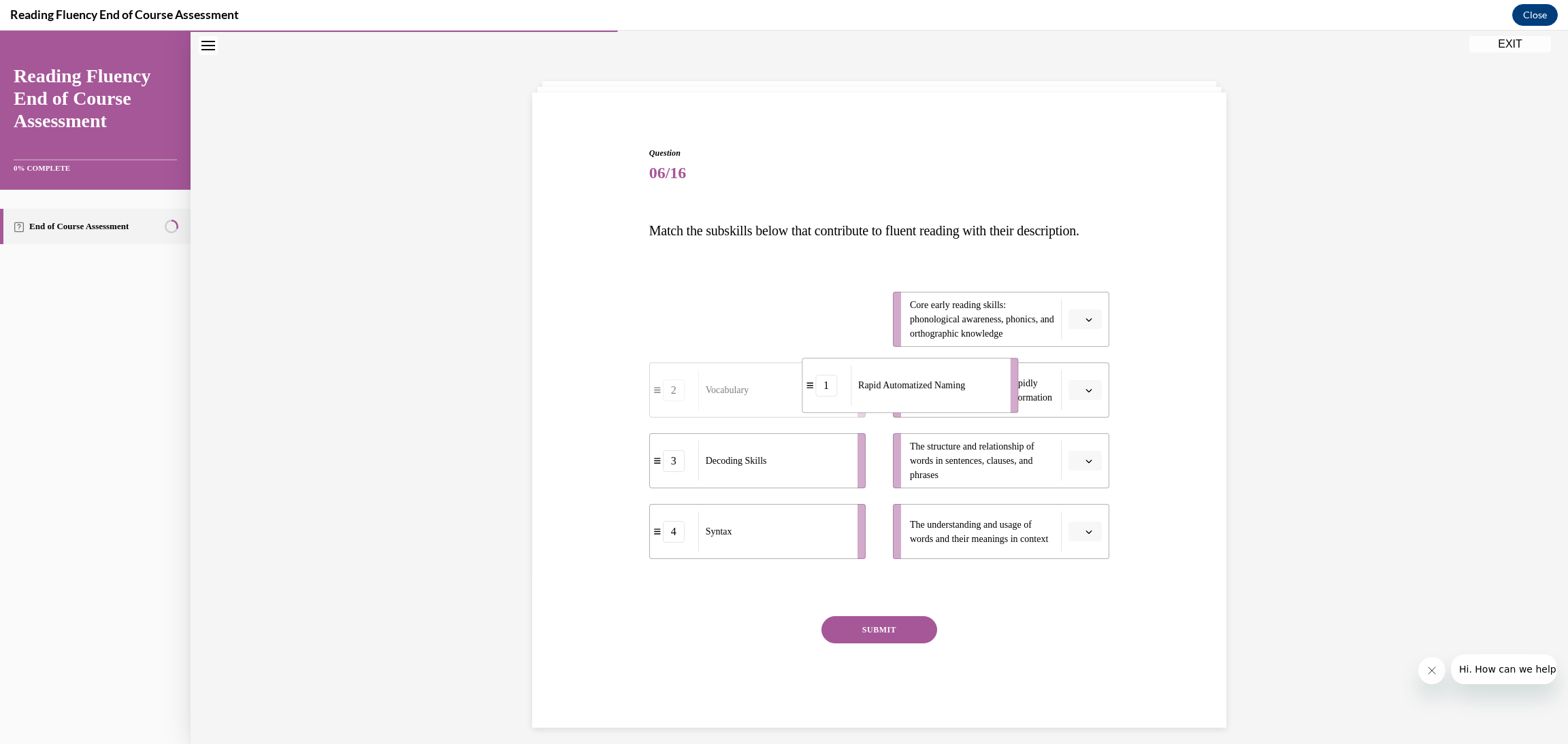
drag, startPoint x: 724, startPoint y: 361, endPoint x: 876, endPoint y: 426, distance: 165.3
drag, startPoint x: 724, startPoint y: 347, endPoint x: 881, endPoint y: 568, distance: 271.1
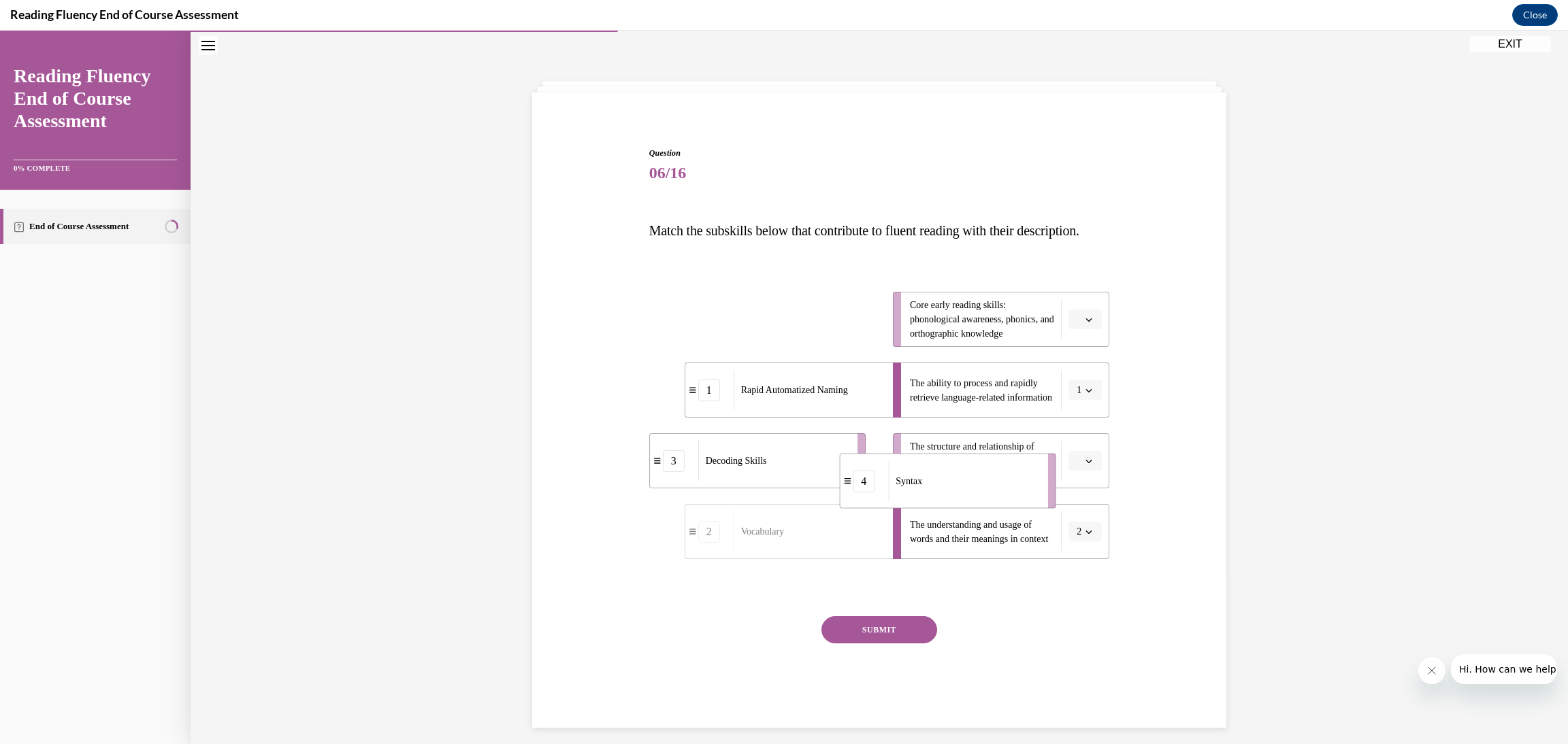
drag, startPoint x: 763, startPoint y: 351, endPoint x: 954, endPoint y: 512, distance: 249.8
drag, startPoint x: 766, startPoint y: 359, endPoint x: 802, endPoint y: 356, distance: 36.1
click at [802, 337] on div "Vocabulary" at bounding box center [808, 316] width 150 height 40
drag, startPoint x: 812, startPoint y: 559, endPoint x: 932, endPoint y: 488, distance: 139.4
click at [932, 481] on div "Syntax" at bounding box center [928, 461] width 150 height 40
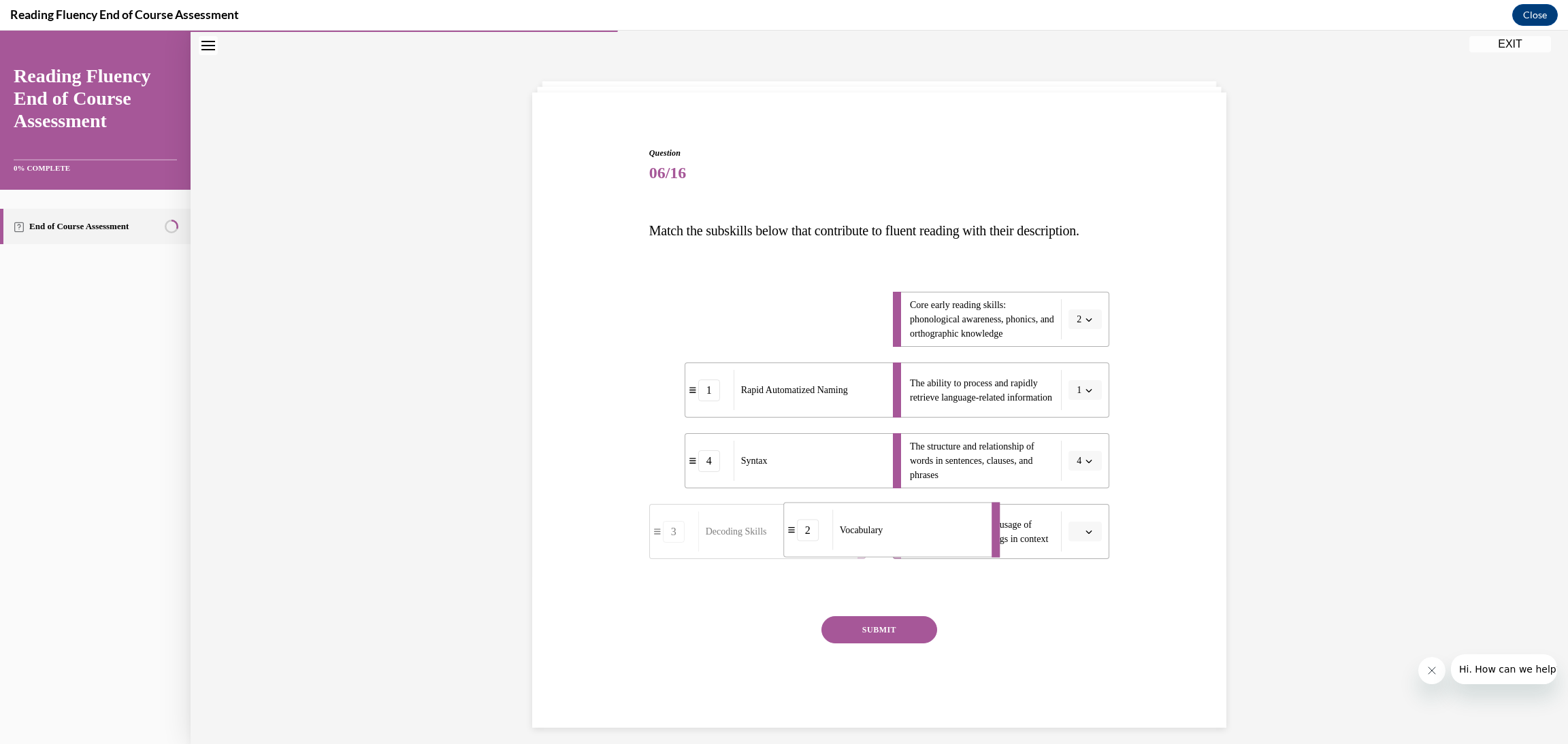
drag, startPoint x: 743, startPoint y: 342, endPoint x: 843, endPoint y: 553, distance: 233.5
drag, startPoint x: 738, startPoint y: 356, endPoint x: 875, endPoint y: 370, distance: 137.7
click at [875, 351] on div "Decoding Skills" at bounding box center [878, 331] width 150 height 40
click at [916, 644] on button "SUBMIT" at bounding box center [879, 630] width 116 height 27
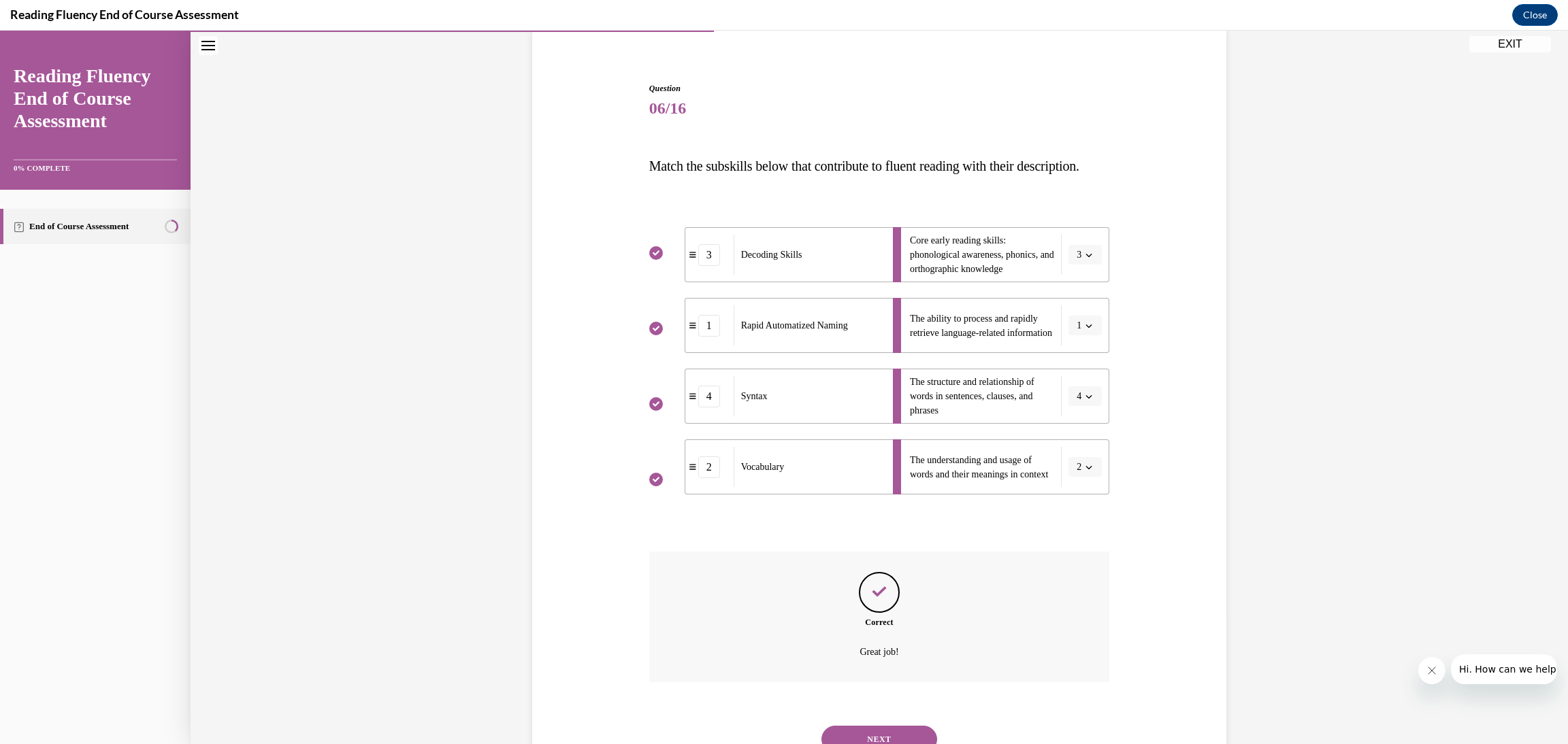
scroll to position [189, 0]
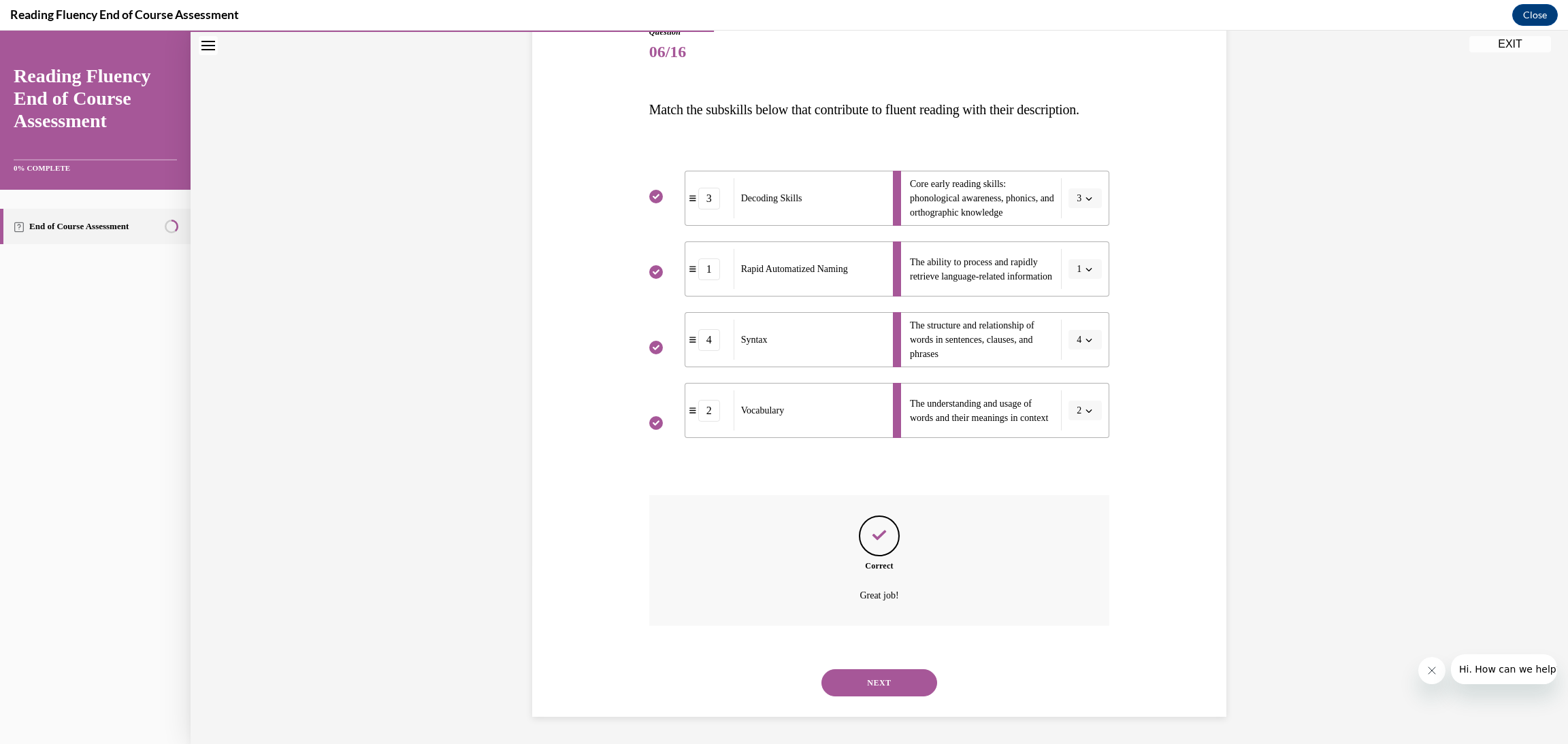
click at [912, 690] on button "NEXT" at bounding box center [879, 682] width 116 height 27
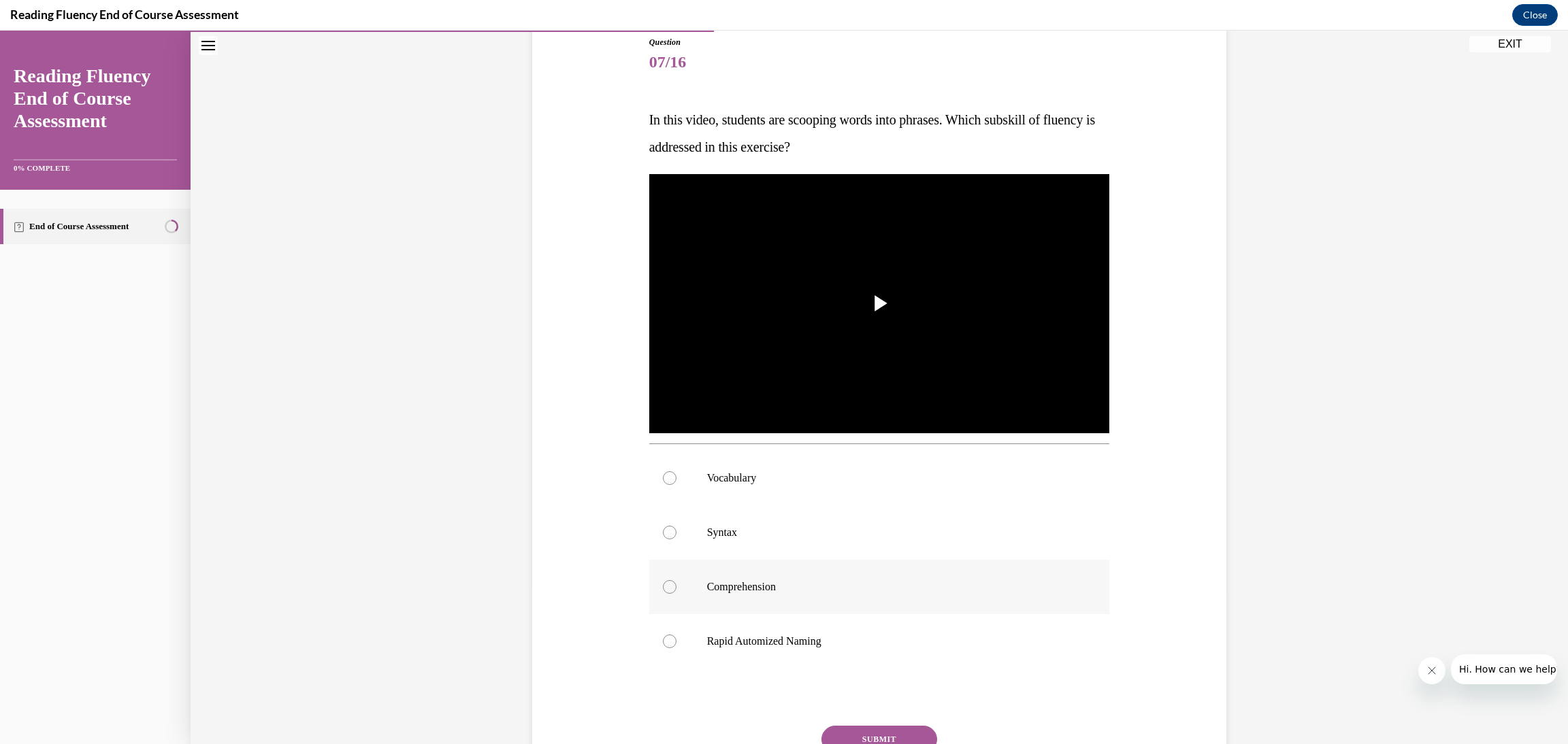
scroll to position [255, 0]
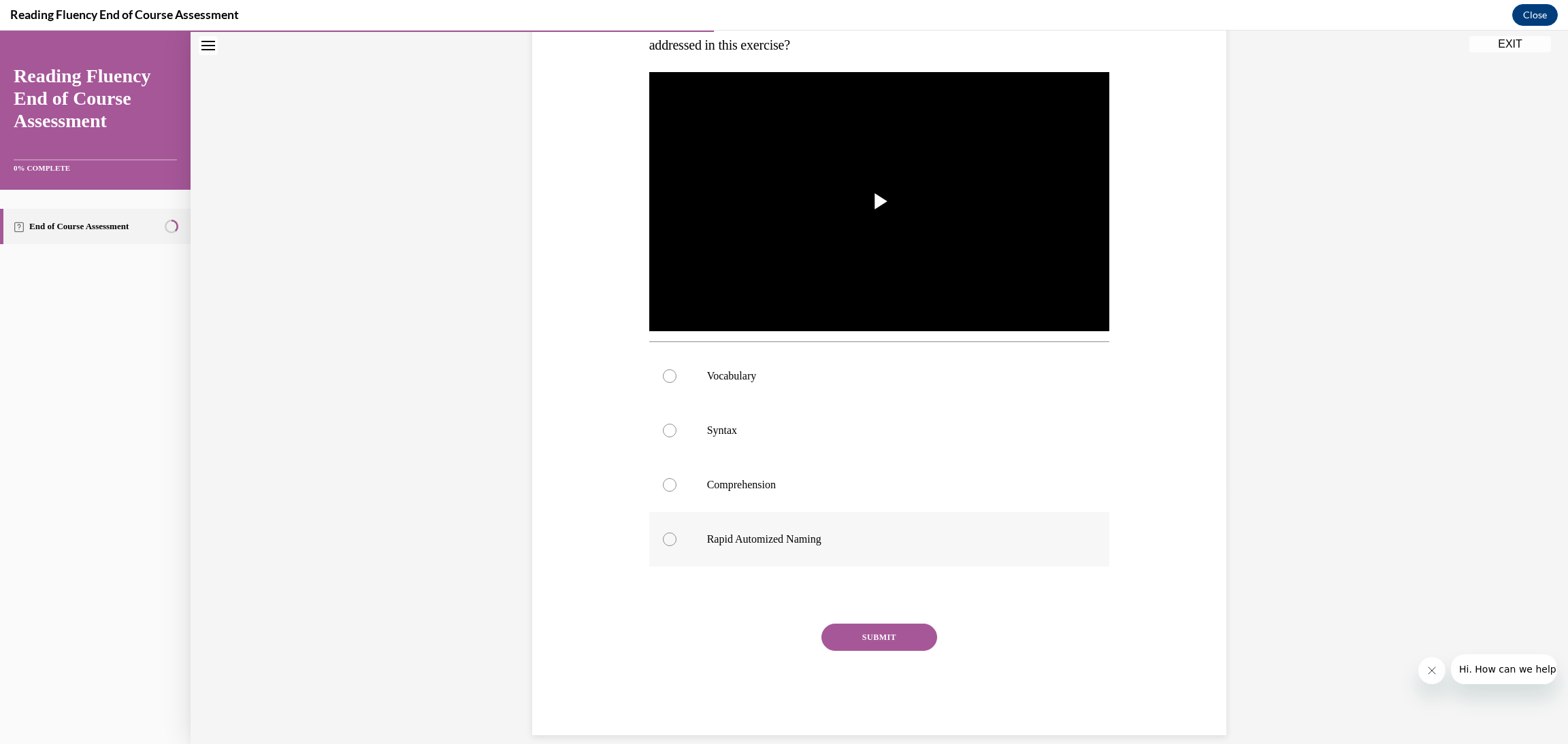
click at [779, 540] on p "Rapid Automized Naming" at bounding box center [891, 540] width 369 height 14
click at [676, 540] on input "Rapid Automized Naming" at bounding box center [669, 540] width 14 height 14
radio input "true"
click at [846, 634] on button "SUBMIT" at bounding box center [879, 637] width 116 height 27
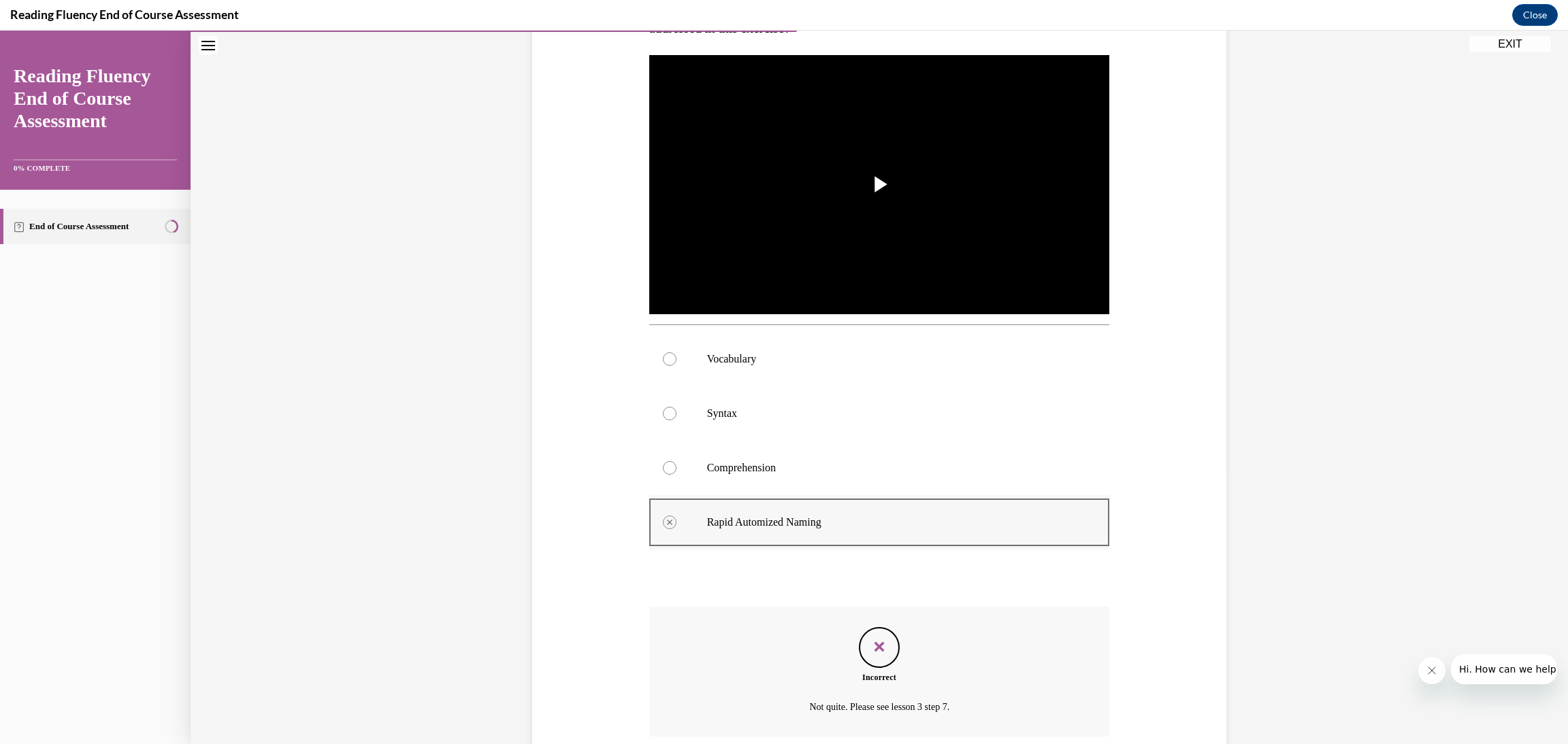
scroll to position [383, 0]
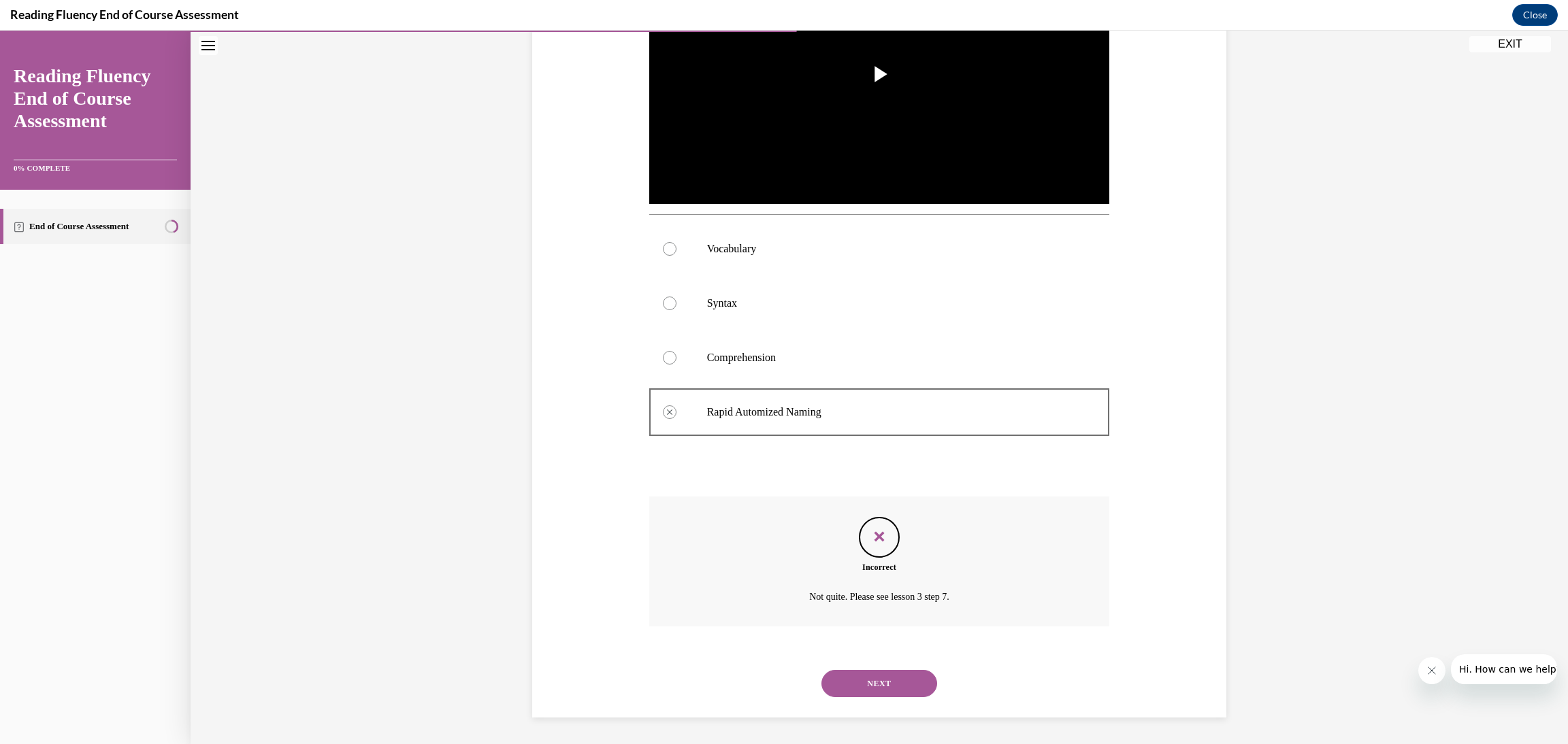
click at [909, 678] on button "NEXT" at bounding box center [879, 683] width 116 height 27
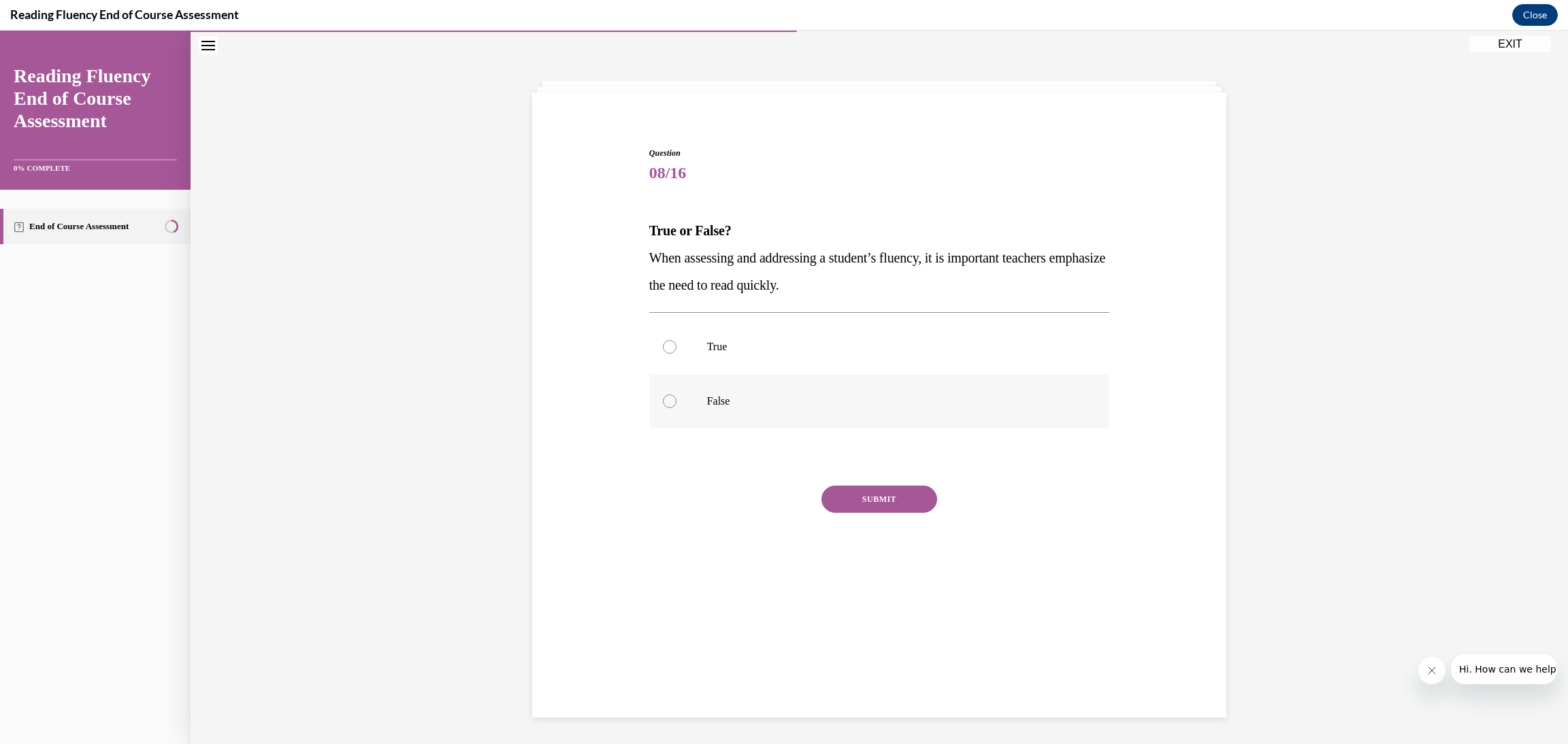
click at [753, 402] on p "False" at bounding box center [891, 401] width 369 height 14
click at [676, 402] on input "False" at bounding box center [669, 401] width 14 height 14
radio input "true"
click at [859, 500] on button "SUBMIT" at bounding box center [879, 498] width 116 height 27
click at [914, 665] on button "NEXT" at bounding box center [879, 673] width 116 height 27
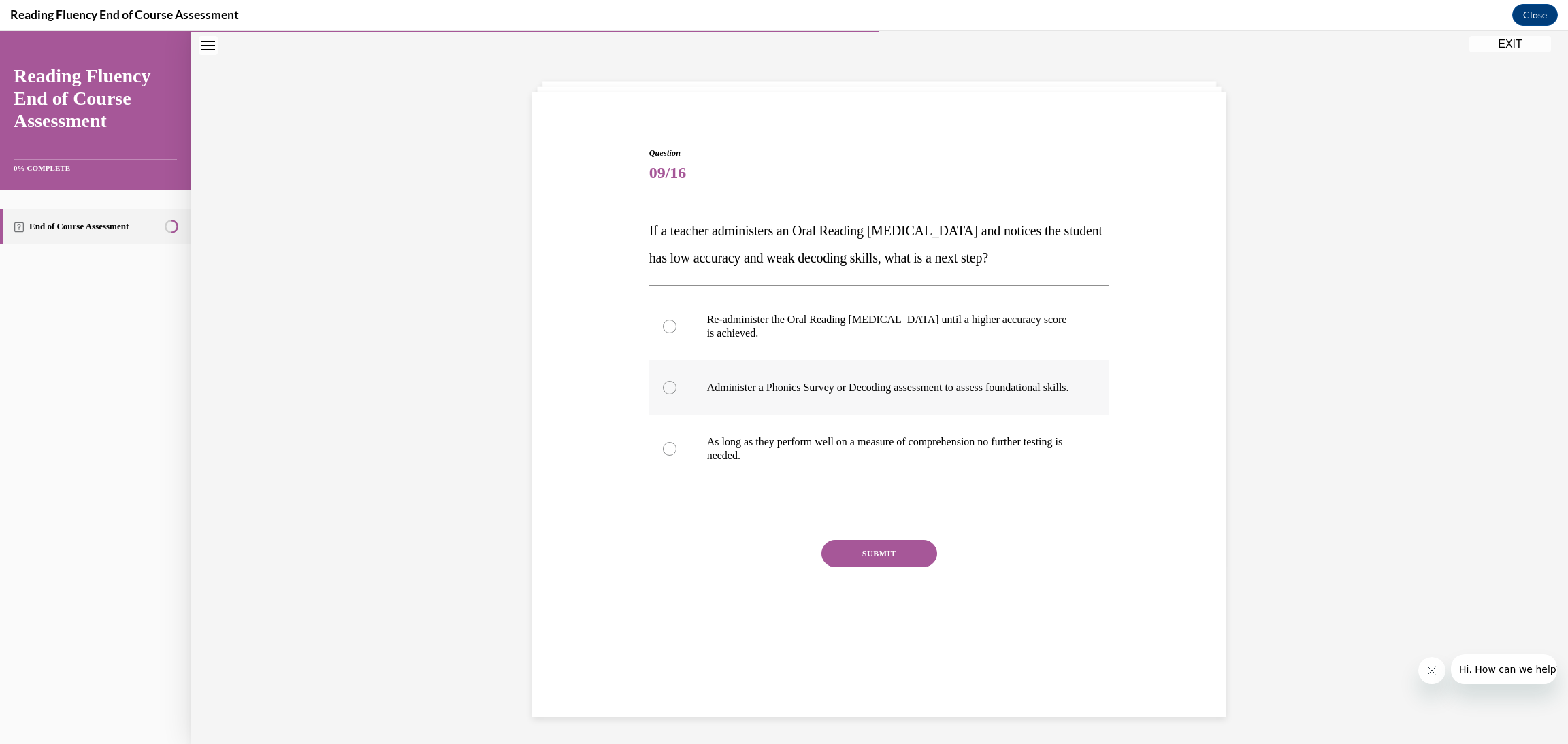
click at [871, 408] on label "Administer a Phonics Survey or Decoding assessment to assess foundational skill…" at bounding box center [879, 388] width 461 height 54
click at [676, 394] on input "Administer a Phonics Survey or Decoding assessment to assess foundational skill…" at bounding box center [669, 388] width 14 height 14
radio input "true"
click at [902, 560] on button "SUBMIT" at bounding box center [879, 553] width 116 height 27
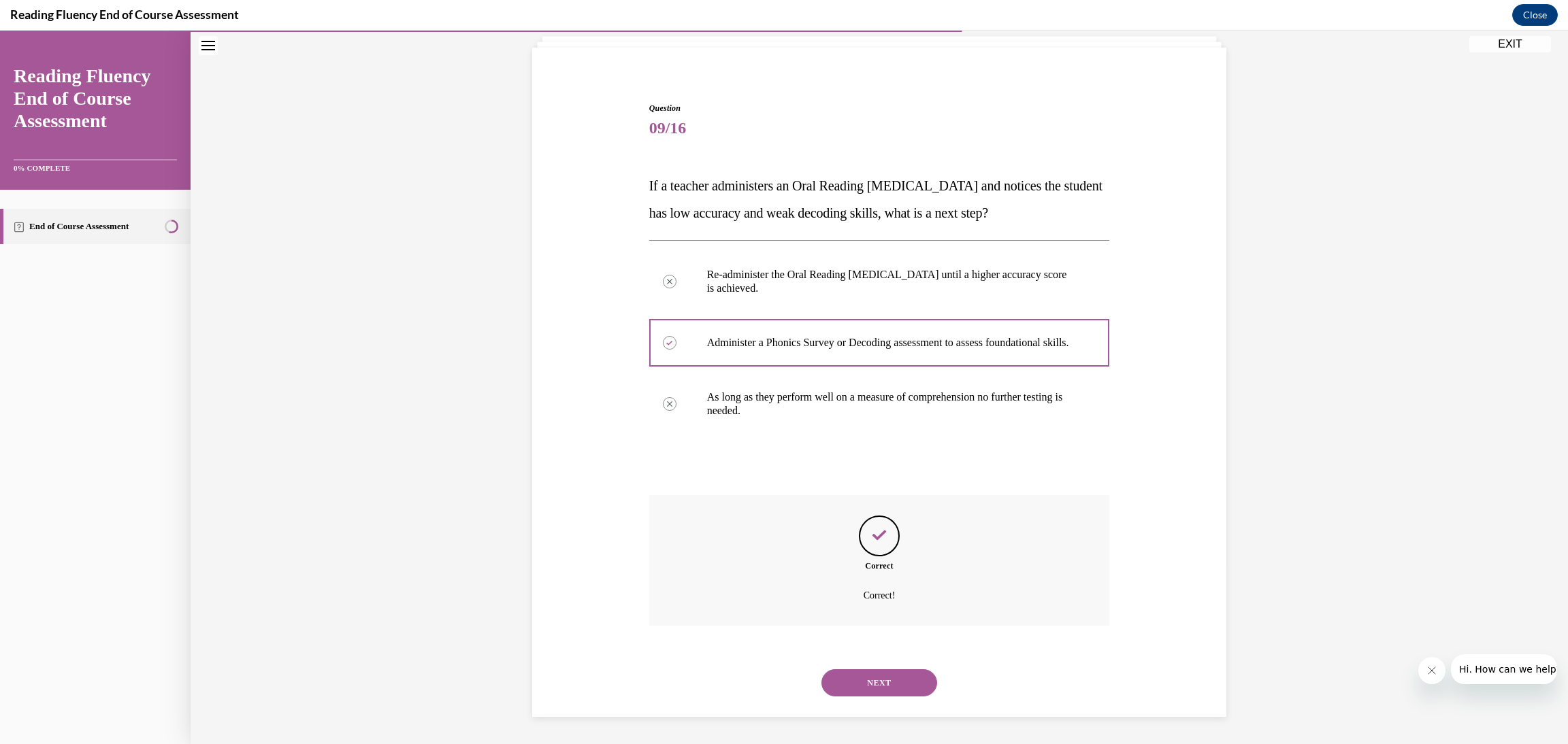
scroll to position [99, 0]
click at [921, 691] on button "NEXT" at bounding box center [879, 682] width 116 height 27
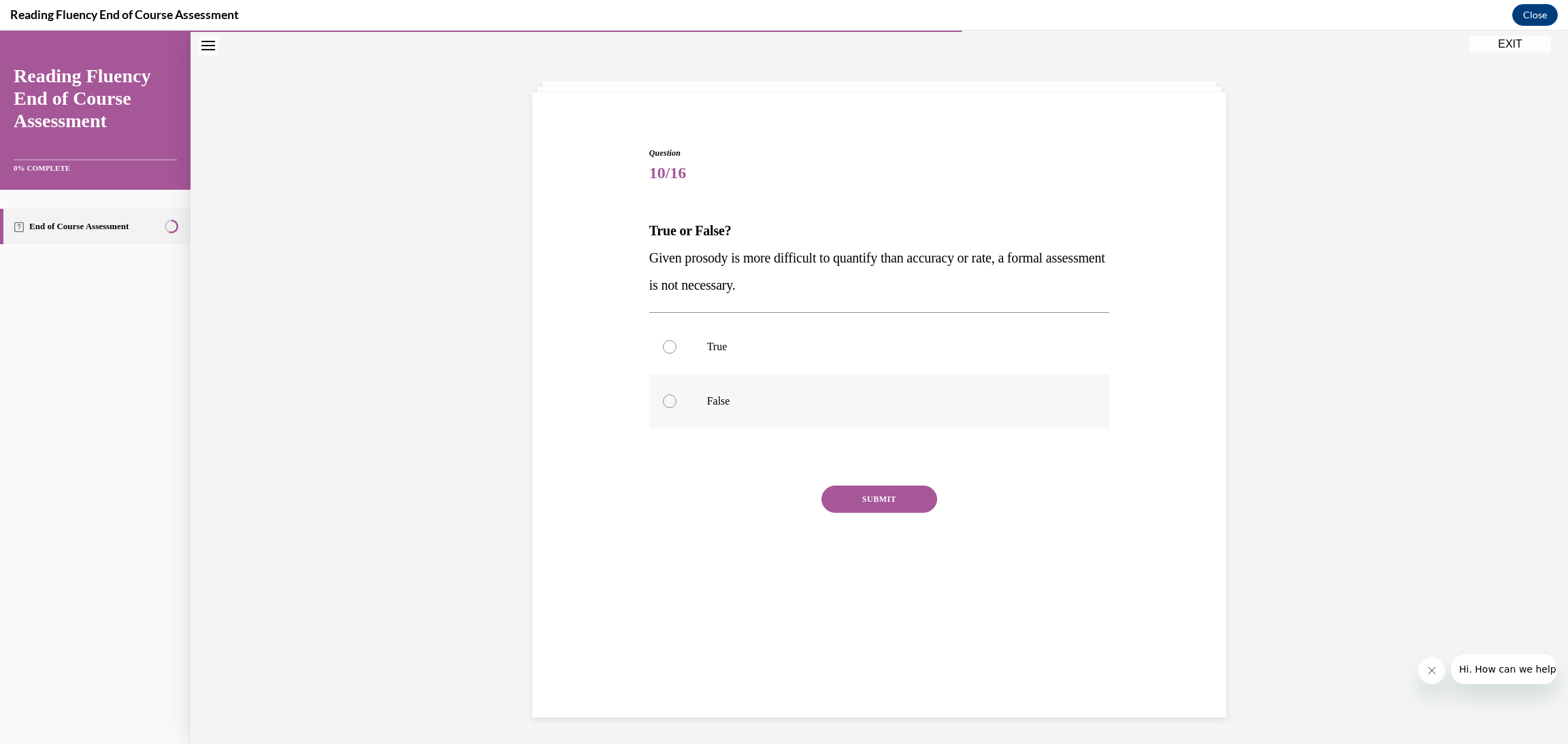
click at [761, 398] on p "False" at bounding box center [891, 401] width 369 height 14
click at [676, 398] on input "False" at bounding box center [669, 401] width 14 height 14
radio input "true"
click at [888, 510] on button "SUBMIT" at bounding box center [879, 498] width 116 height 27
drag, startPoint x: 917, startPoint y: 697, endPoint x: 904, endPoint y: 676, distance: 24.7
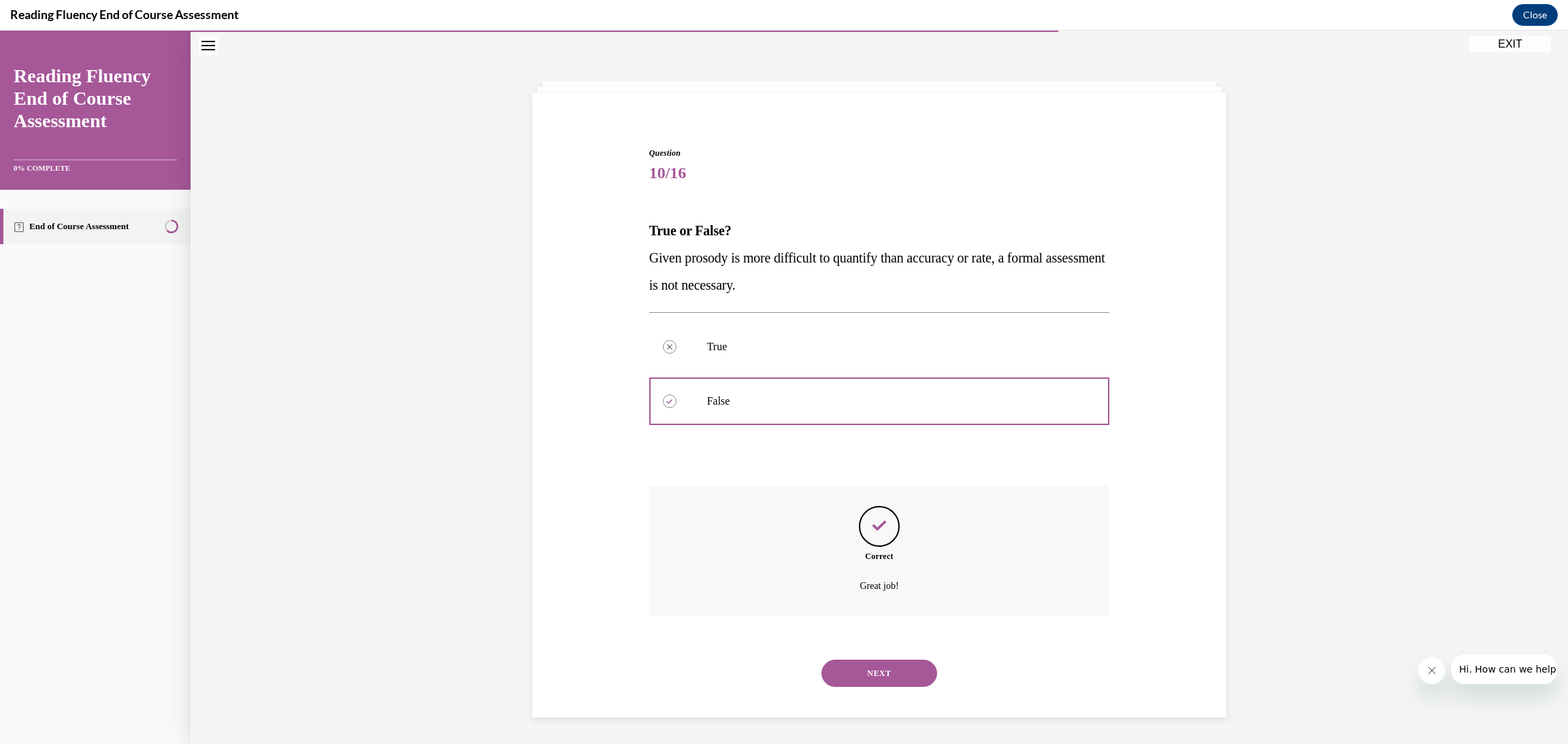
click at [917, 693] on div "NEXT" at bounding box center [879, 673] width 461 height 54
click at [898, 669] on button "NEXT" at bounding box center [879, 673] width 116 height 27
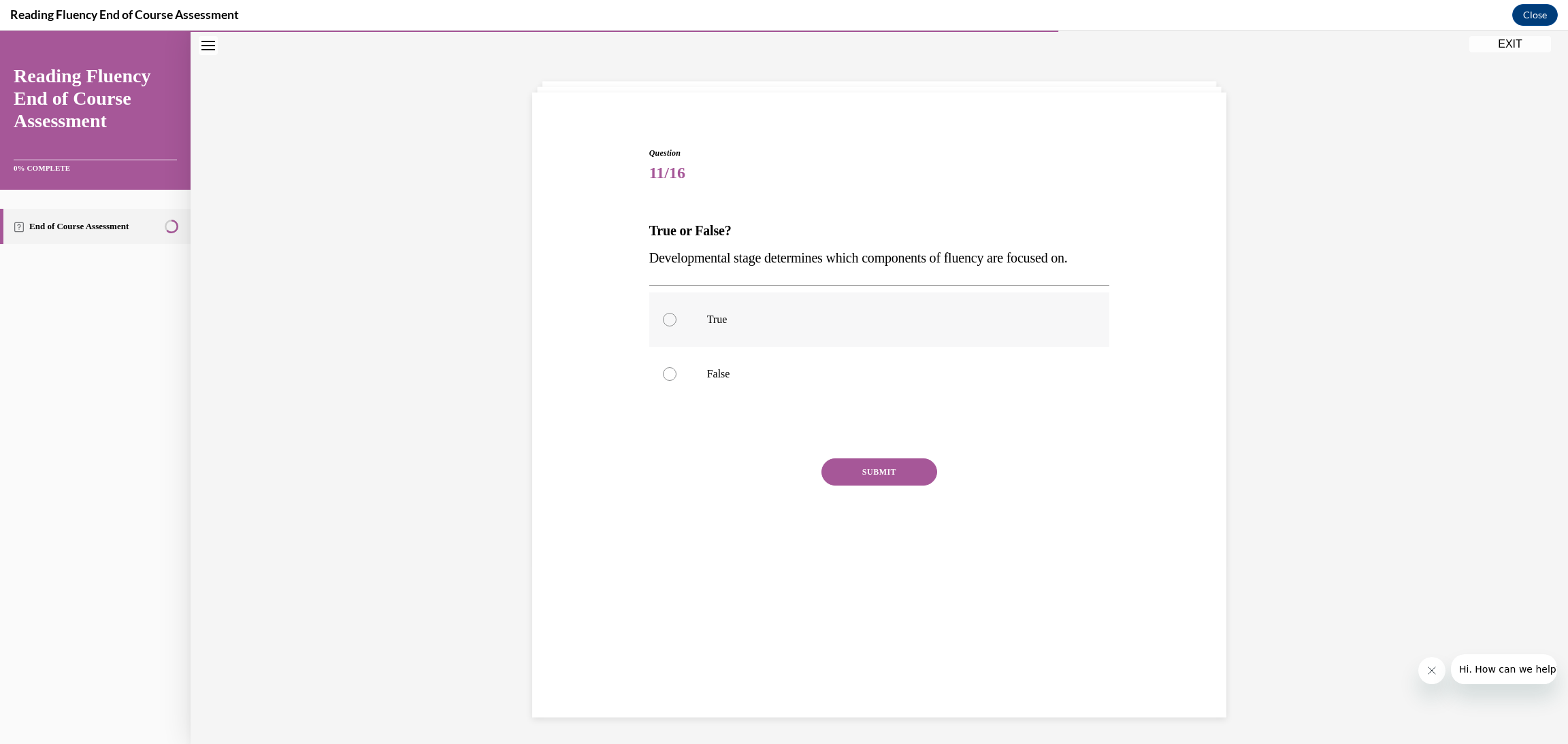
click at [828, 328] on label "True" at bounding box center [879, 319] width 461 height 54
click at [676, 327] on input "True" at bounding box center [669, 319] width 14 height 14
radio input "true"
click at [873, 462] on button "SUBMIT" at bounding box center [879, 471] width 116 height 27
click at [889, 643] on button "NEXT" at bounding box center [879, 645] width 116 height 27
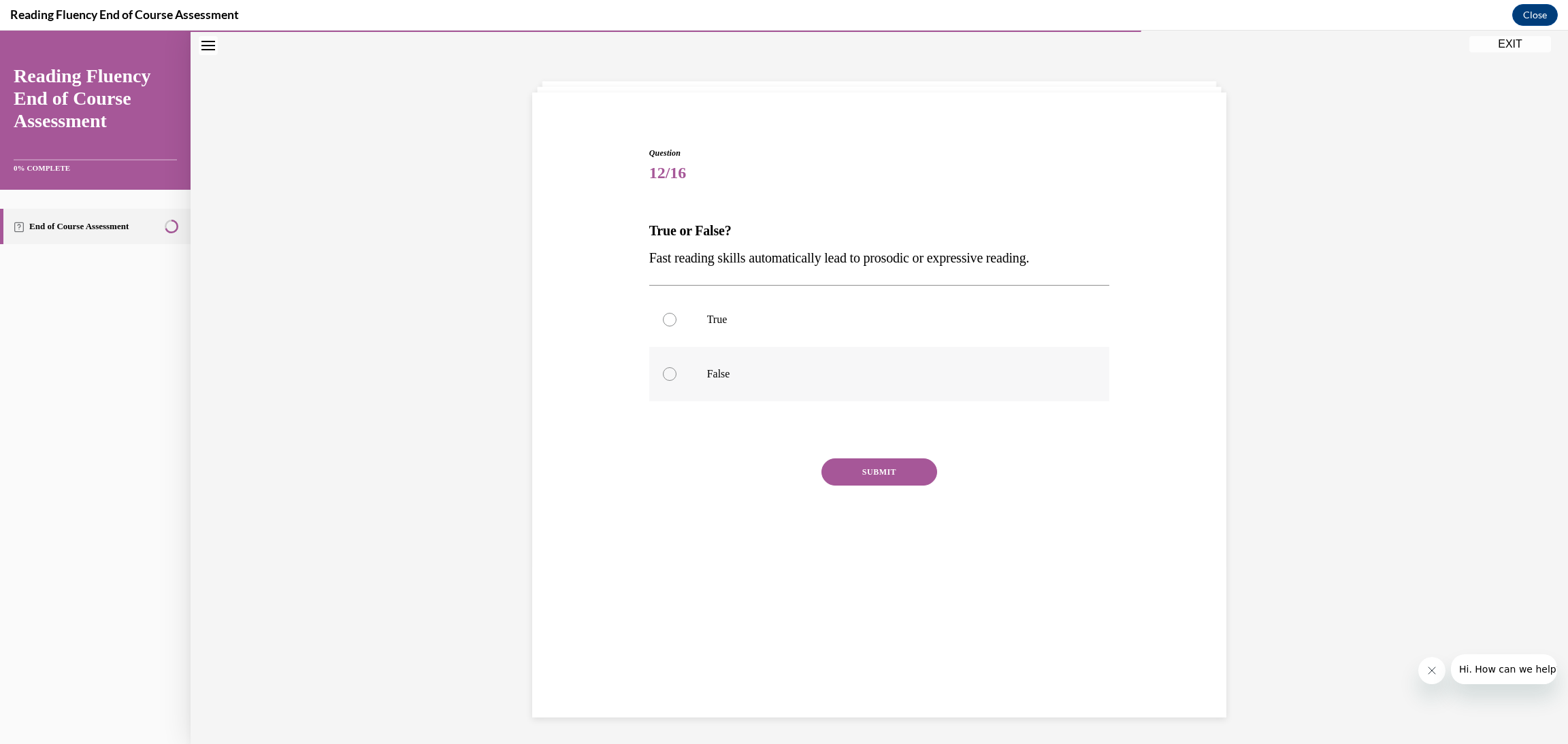
click at [886, 377] on p "False" at bounding box center [891, 374] width 369 height 14
click at [676, 377] on input "False" at bounding box center [669, 374] width 14 height 14
radio input "true"
click at [901, 474] on button "SUBMIT" at bounding box center [879, 471] width 116 height 27
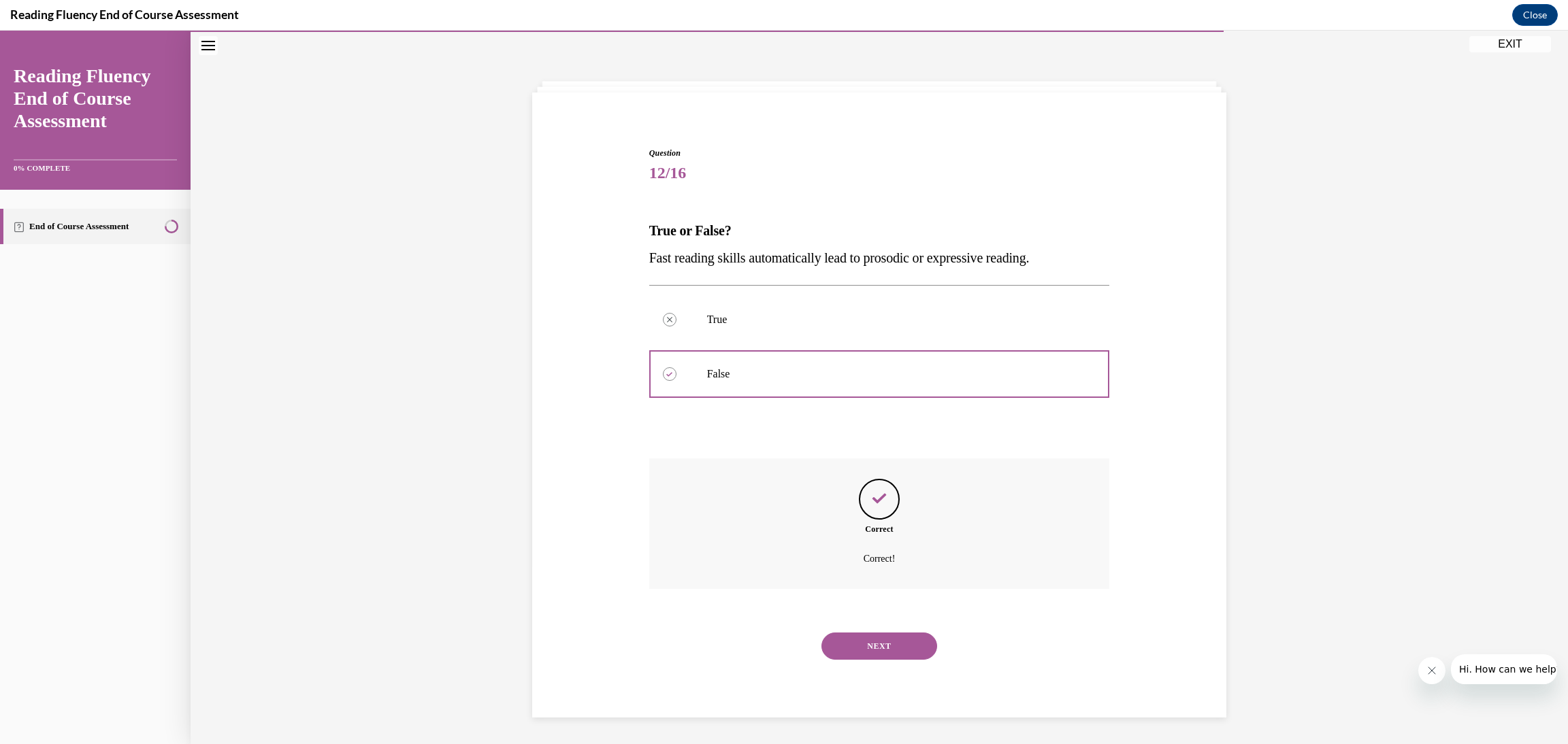
click at [890, 650] on button "NEXT" at bounding box center [879, 645] width 116 height 27
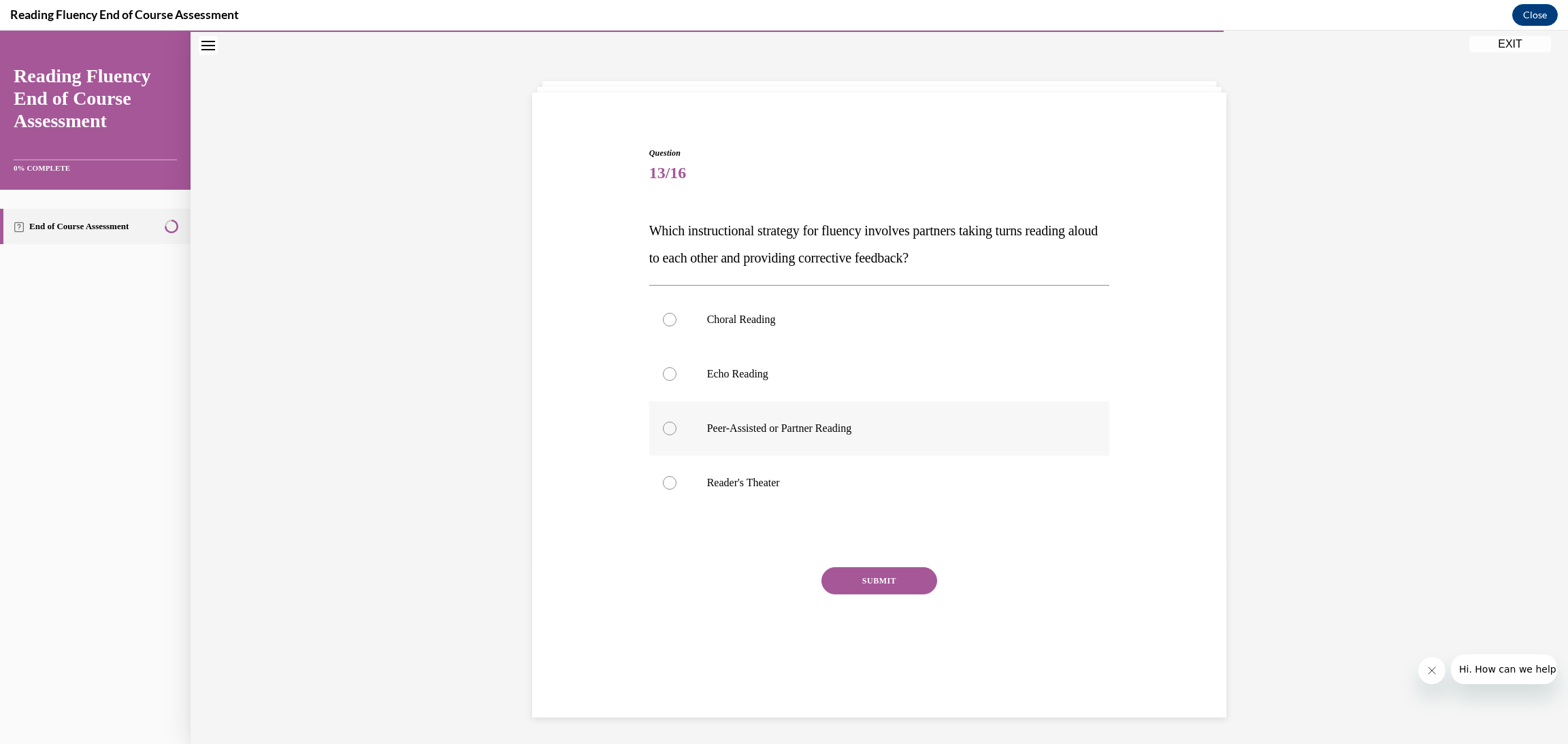
click at [672, 429] on label "Peer-Assisted or Partner Reading" at bounding box center [879, 429] width 461 height 54
click at [672, 429] on input "Peer-Assisted or Partner Reading" at bounding box center [669, 429] width 14 height 14
radio input "true"
click at [858, 584] on button "SUBMIT" at bounding box center [879, 581] width 116 height 27
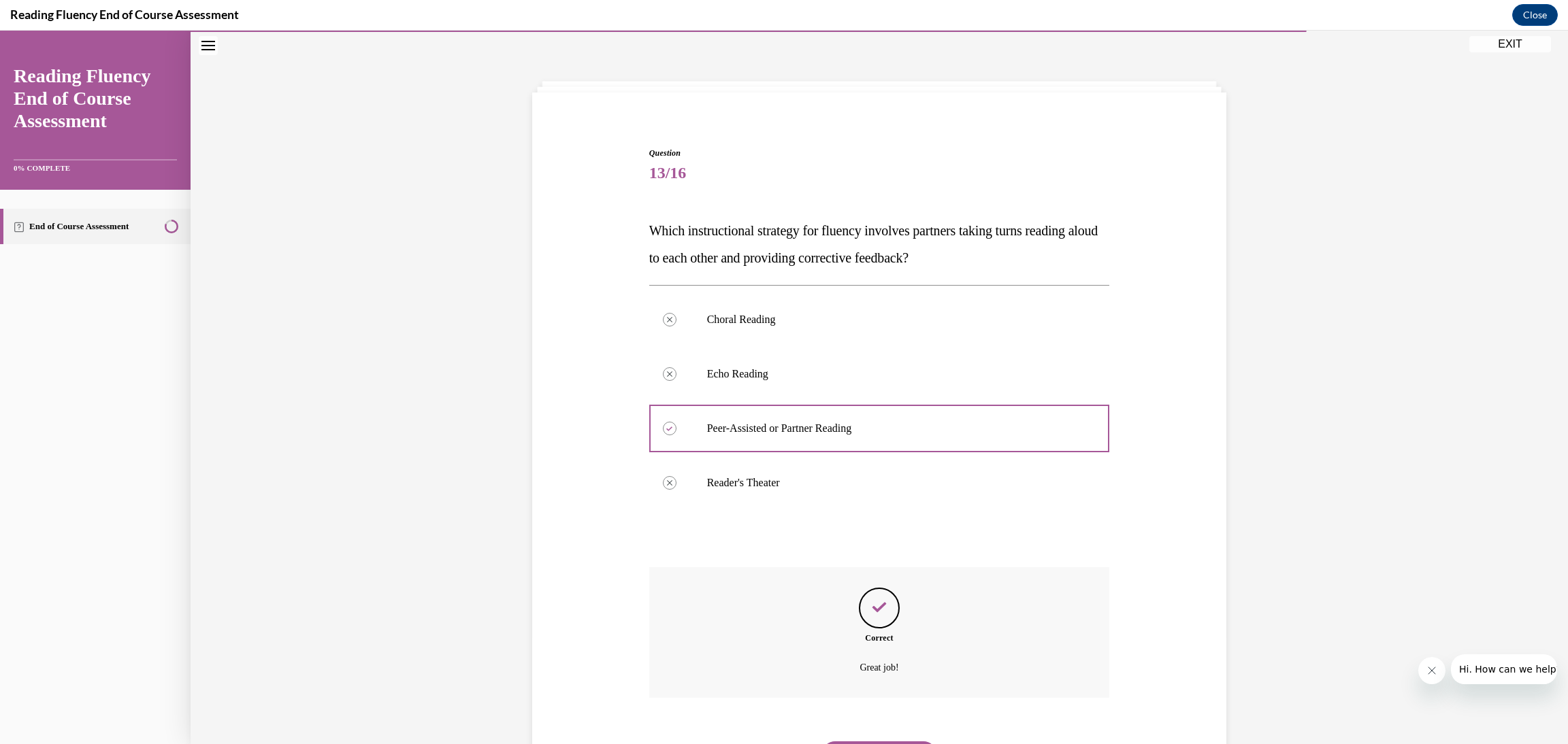
scroll to position [113, 0]
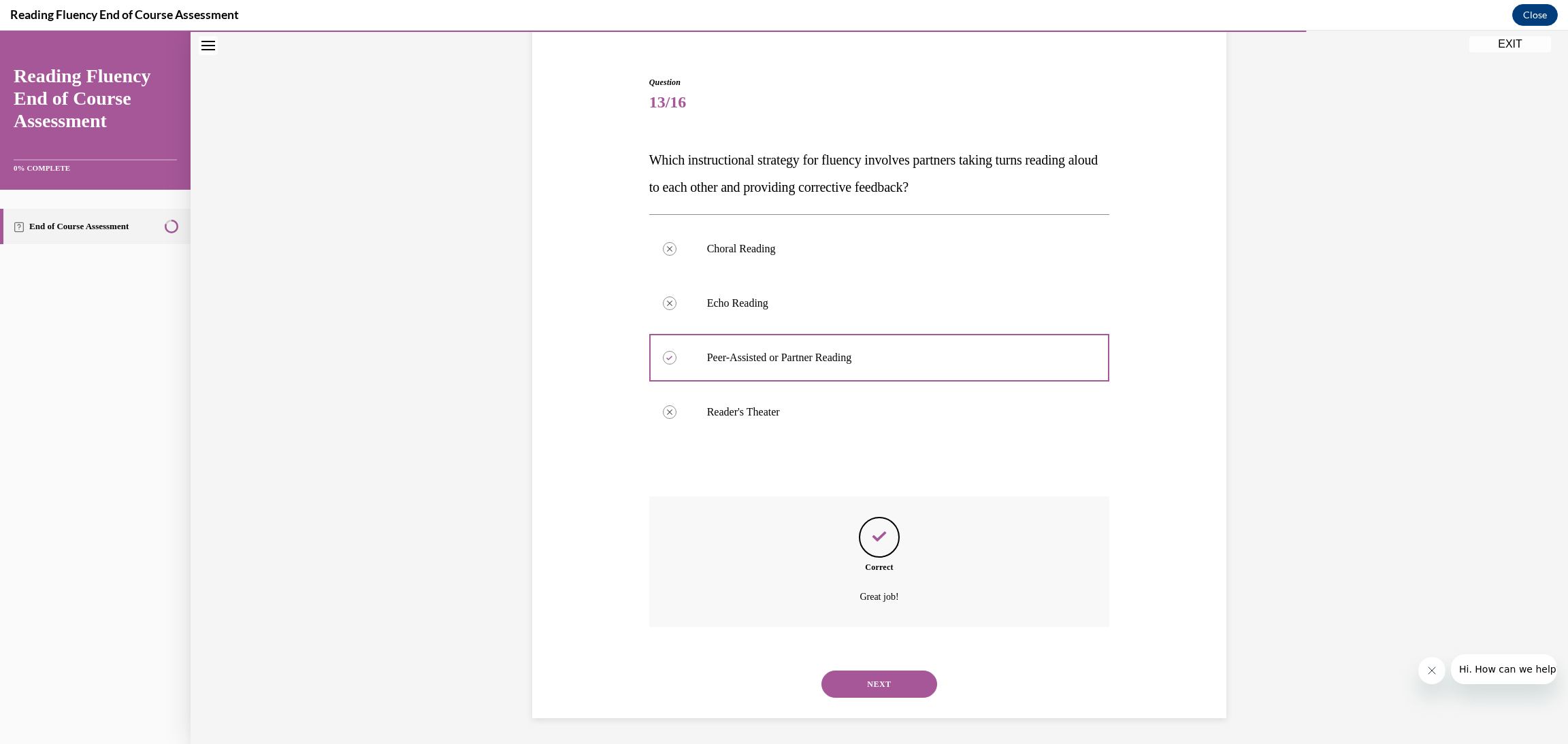
click at [868, 680] on button "NEXT" at bounding box center [879, 684] width 116 height 27
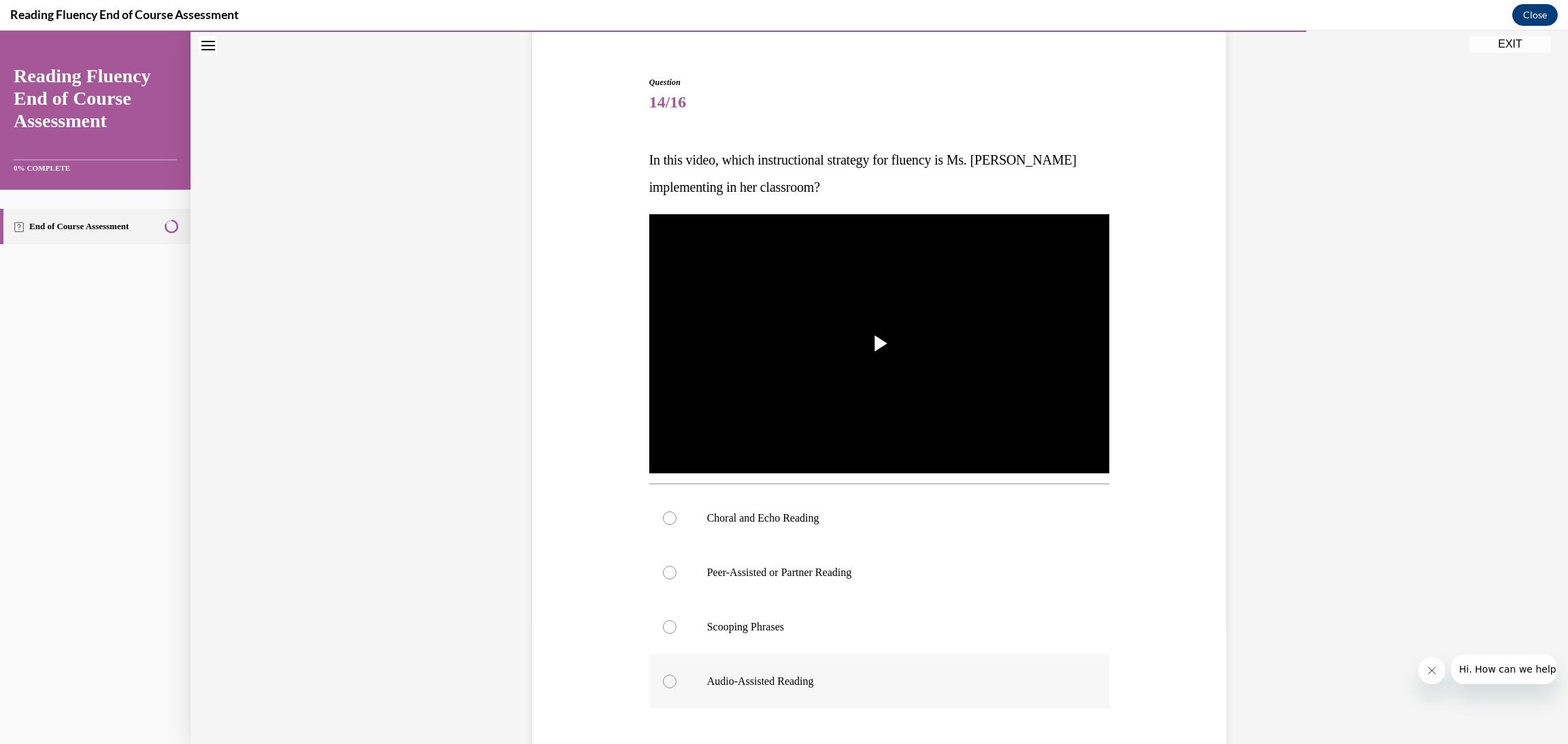
scroll to position [71, 0]
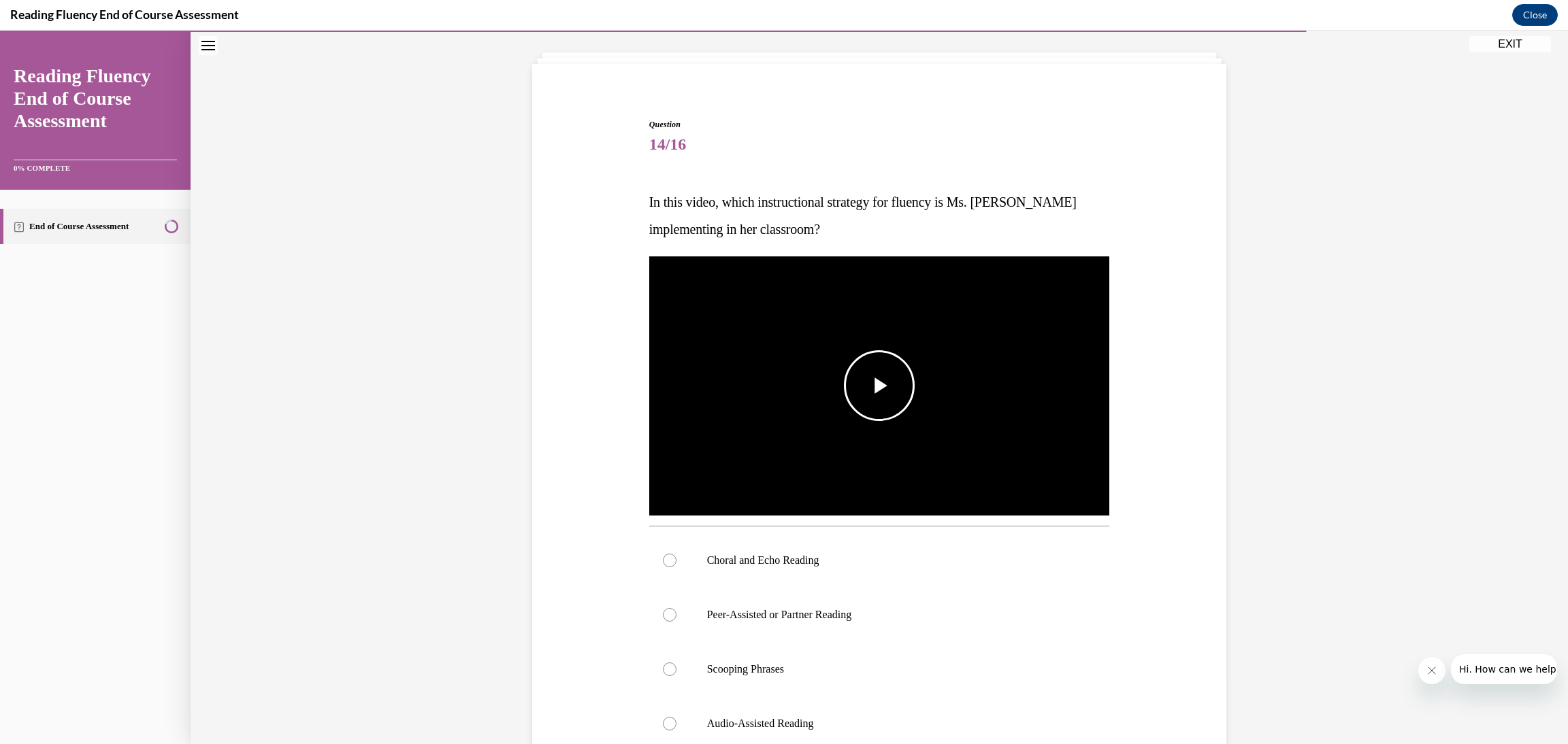
click at [879, 386] on span "Video player" at bounding box center [879, 386] width 0 height 0
click at [687, 561] on label "Choral and Echo Reading" at bounding box center [879, 560] width 461 height 54
click at [676, 561] on input "Choral and Echo Reading" at bounding box center [669, 560] width 14 height 14
radio input "true"
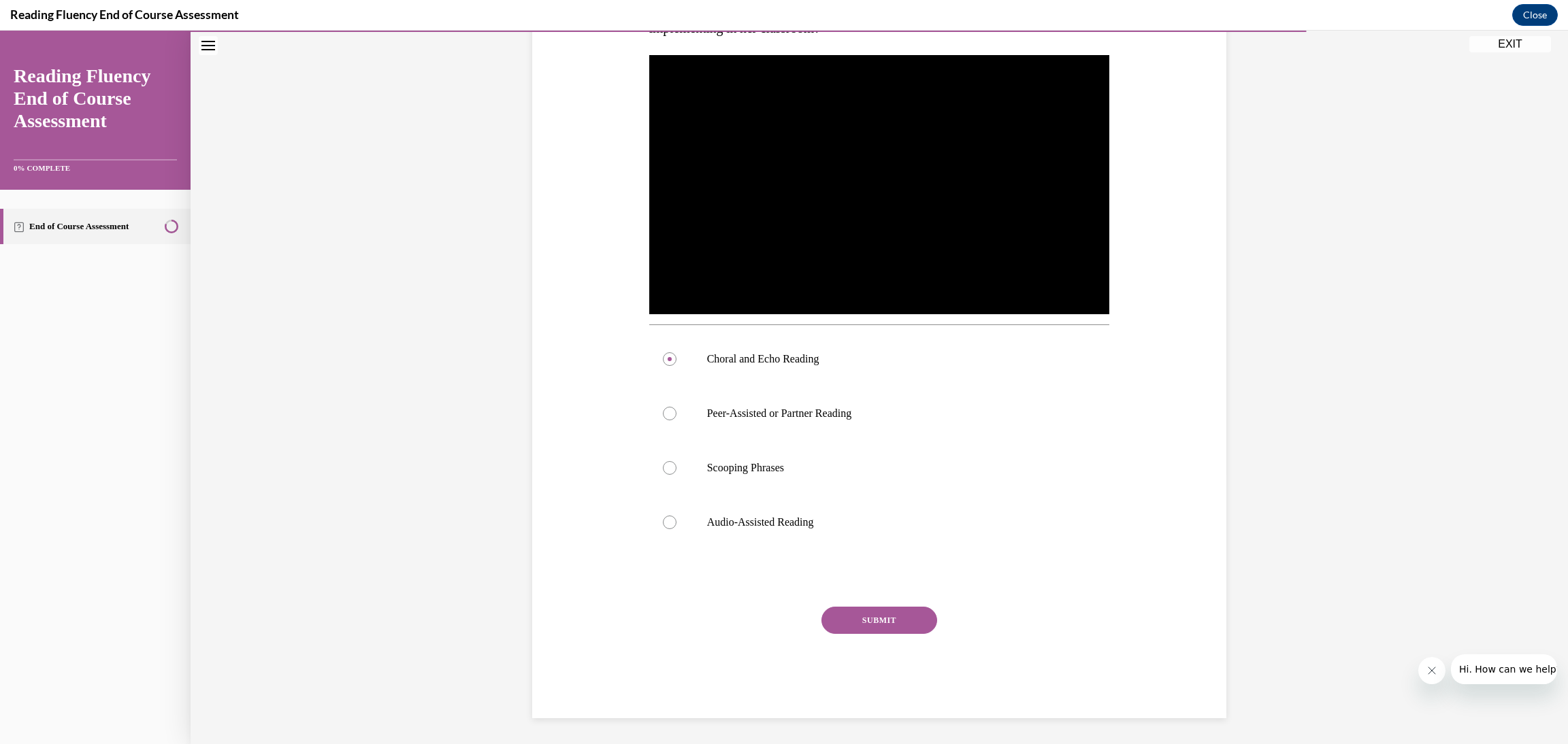
click at [871, 616] on button "SUBMIT" at bounding box center [879, 620] width 116 height 27
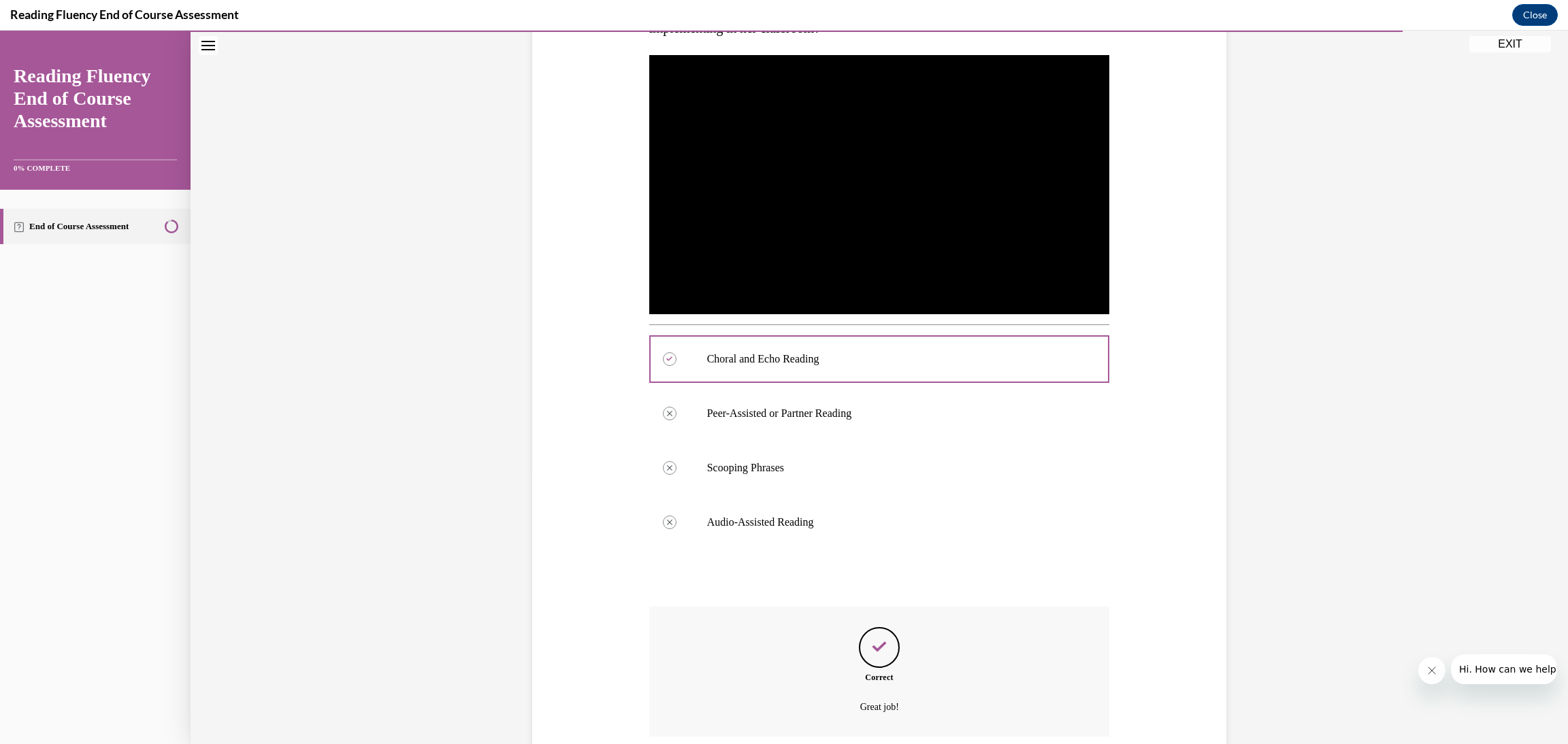
scroll to position [383, 0]
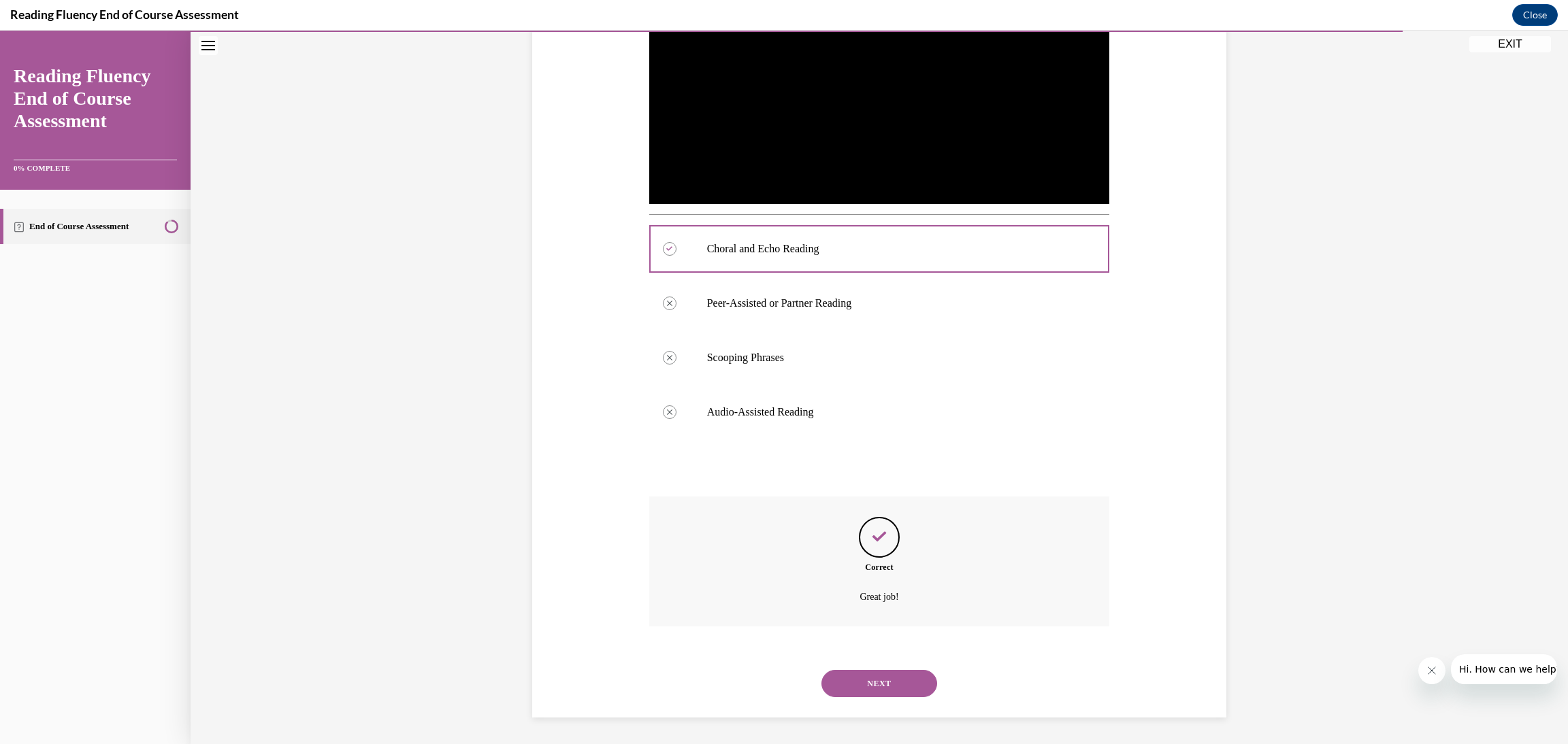
click at [852, 677] on button "NEXT" at bounding box center [879, 683] width 116 height 27
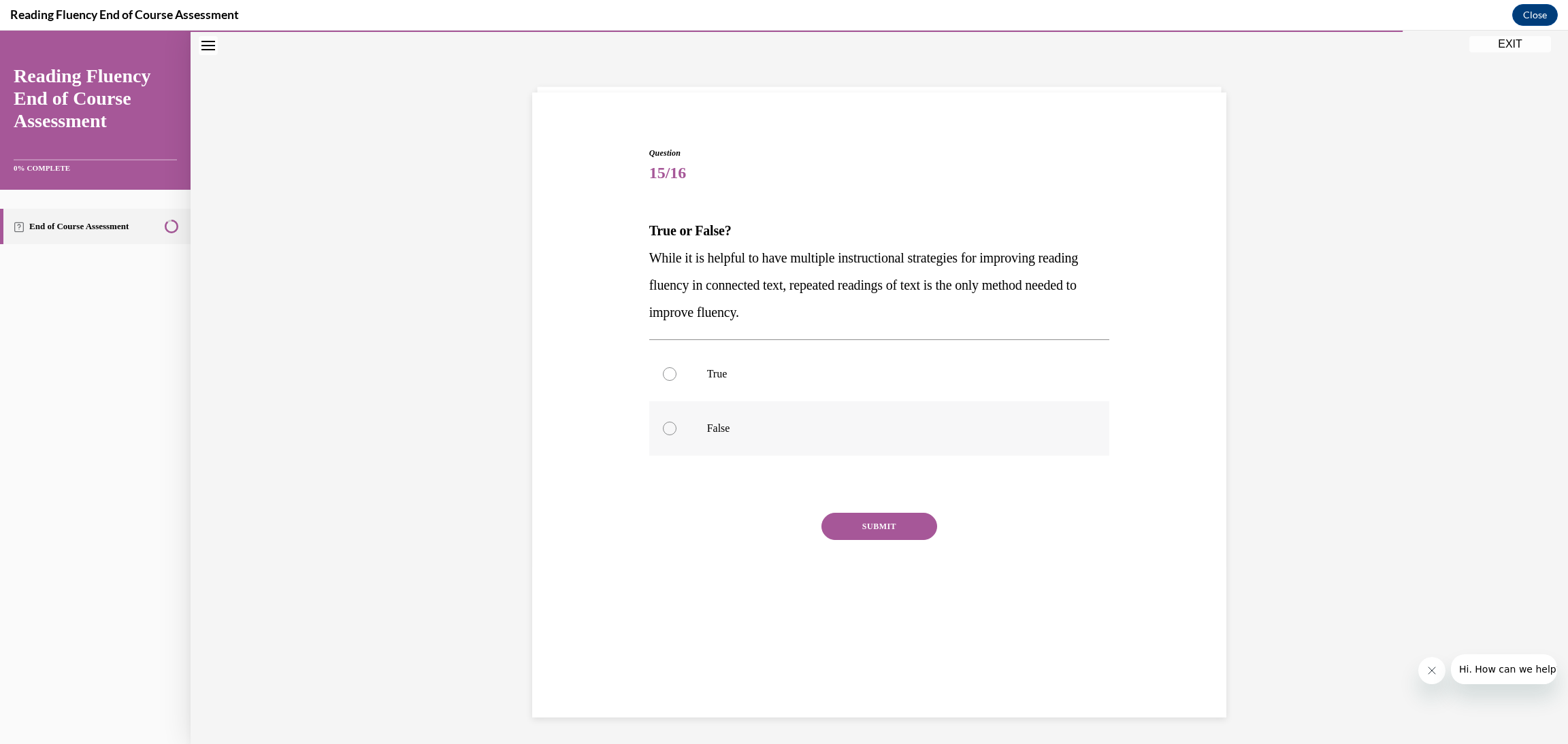
click at [743, 440] on label "False" at bounding box center [879, 429] width 461 height 54
click at [676, 435] on input "False" at bounding box center [669, 429] width 14 height 14
radio input "true"
click at [862, 533] on button "SUBMIT" at bounding box center [879, 526] width 116 height 27
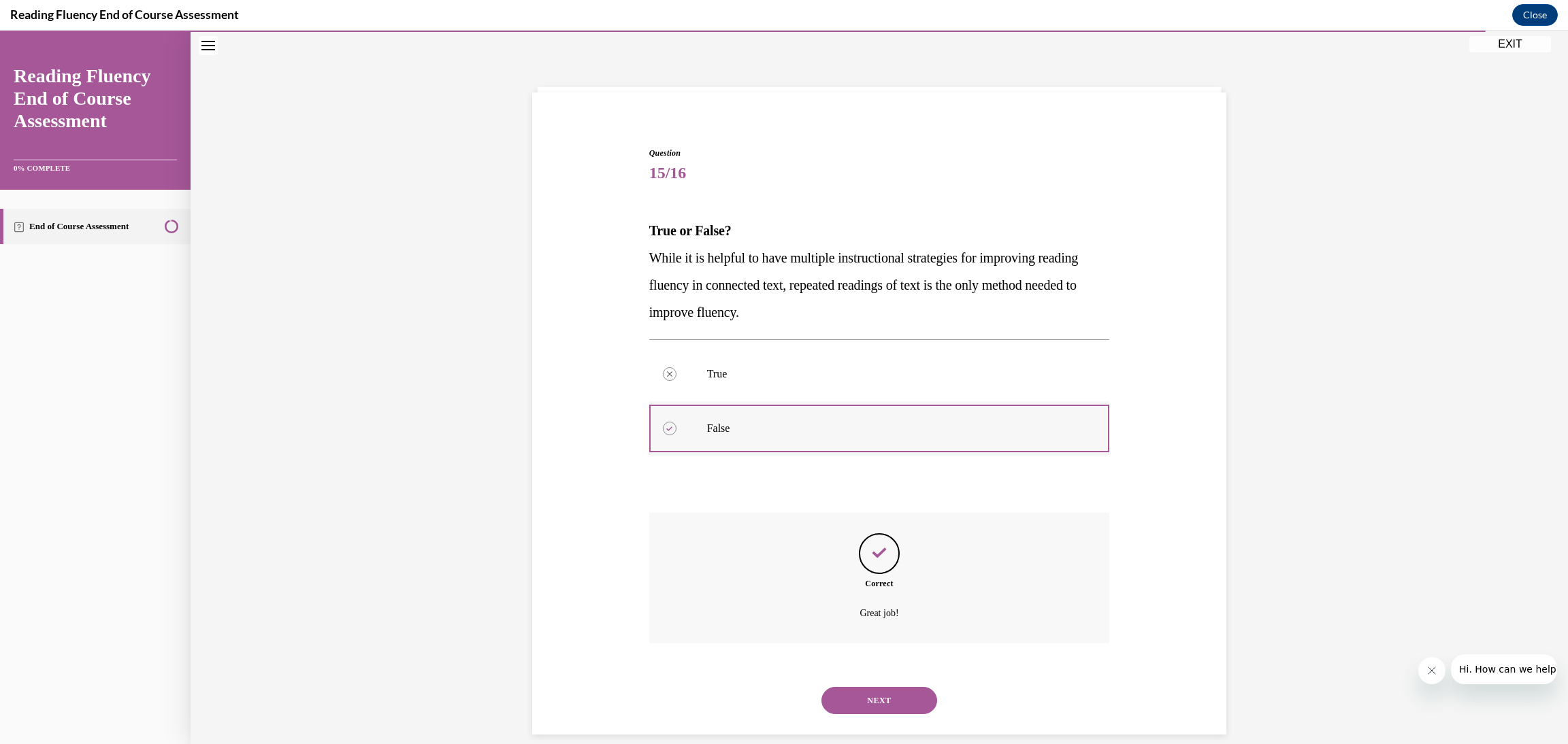
scroll to position [58, 0]
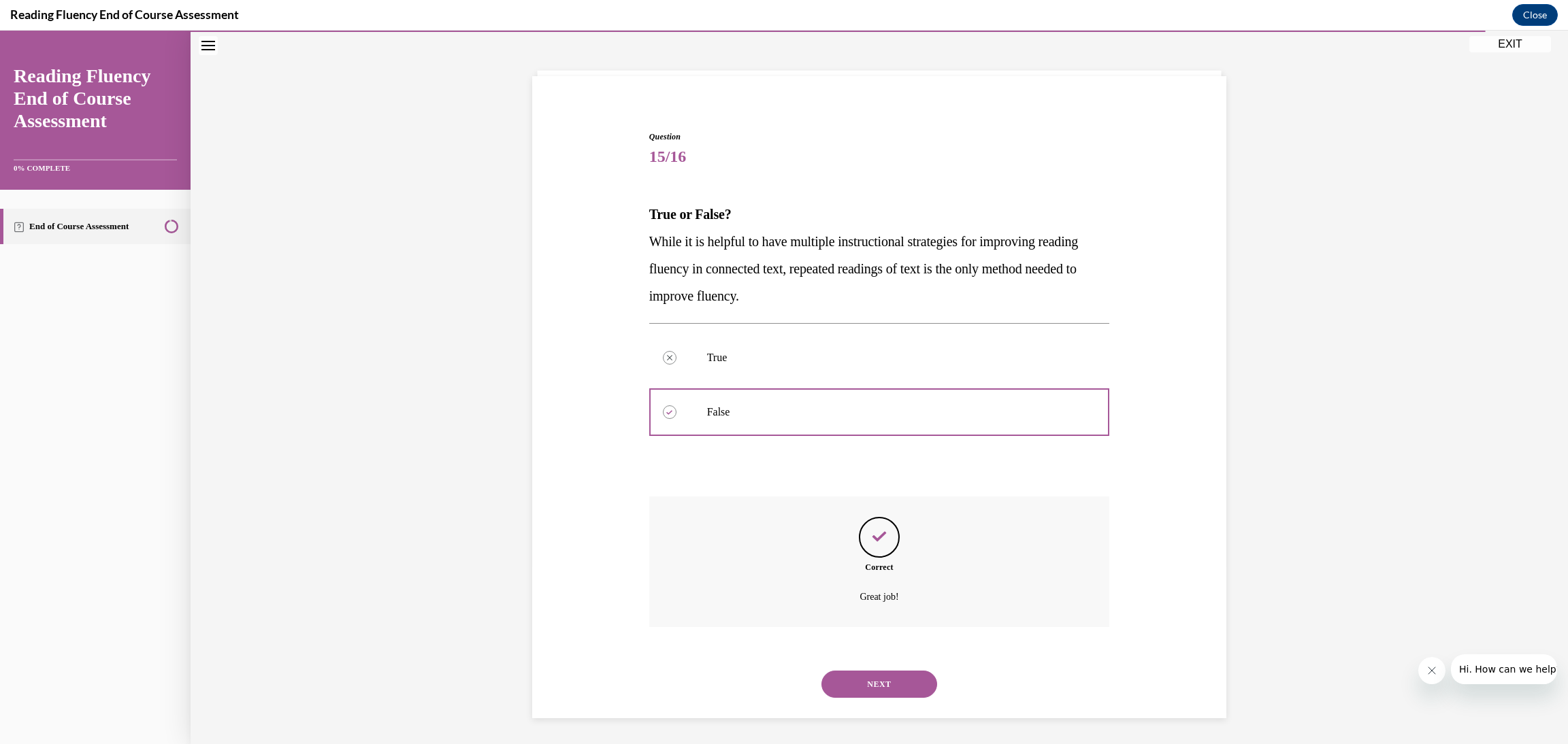
click at [871, 692] on button "NEXT" at bounding box center [879, 684] width 116 height 27
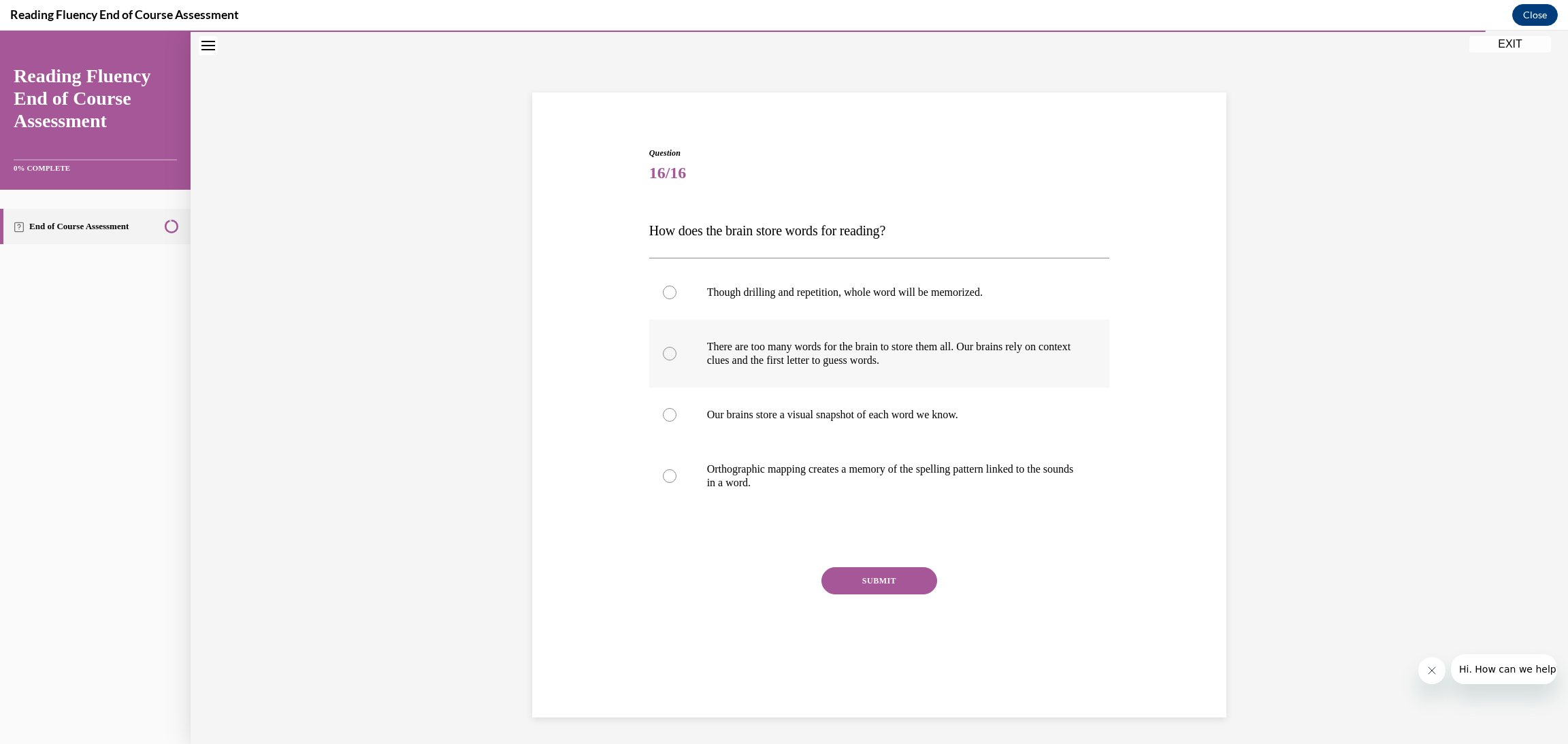
click at [839, 357] on p "There are too many words for the brain to store them all. Our brains rely on co…" at bounding box center [891, 353] width 369 height 27
click at [676, 357] on input "There are too many words for the brain to store them all. Our brains rely on co…" at bounding box center [669, 353] width 14 height 14
radio input "true"
click at [968, 473] on p "Orthographic mapping creates a memory of the spelling pattern linked to the sou…" at bounding box center [891, 475] width 369 height 27
click at [676, 473] on input "Orthographic mapping creates a memory of the spelling pattern linked to the sou…" at bounding box center [669, 476] width 14 height 14
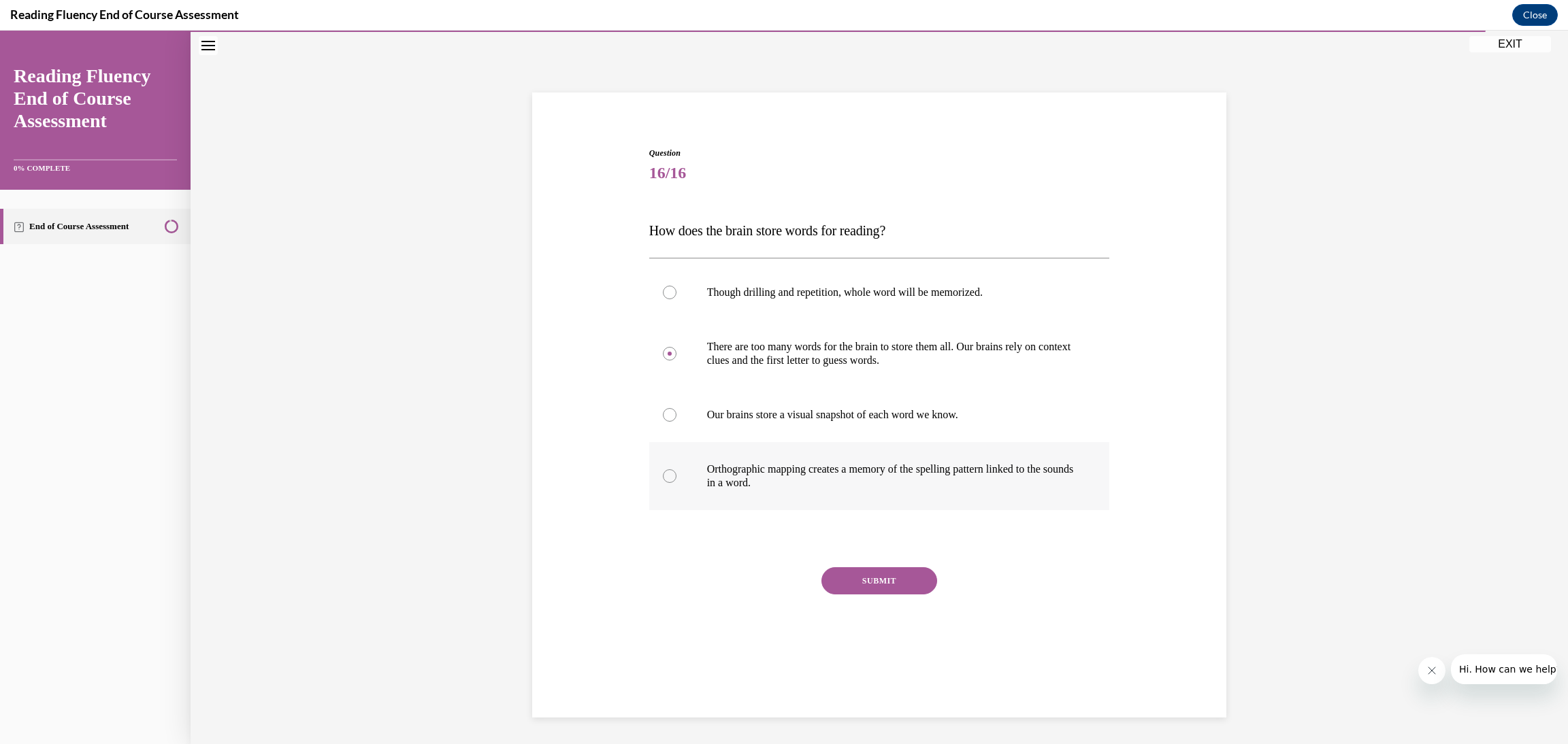
radio input "true"
click at [877, 581] on button "SUBMIT" at bounding box center [879, 581] width 116 height 27
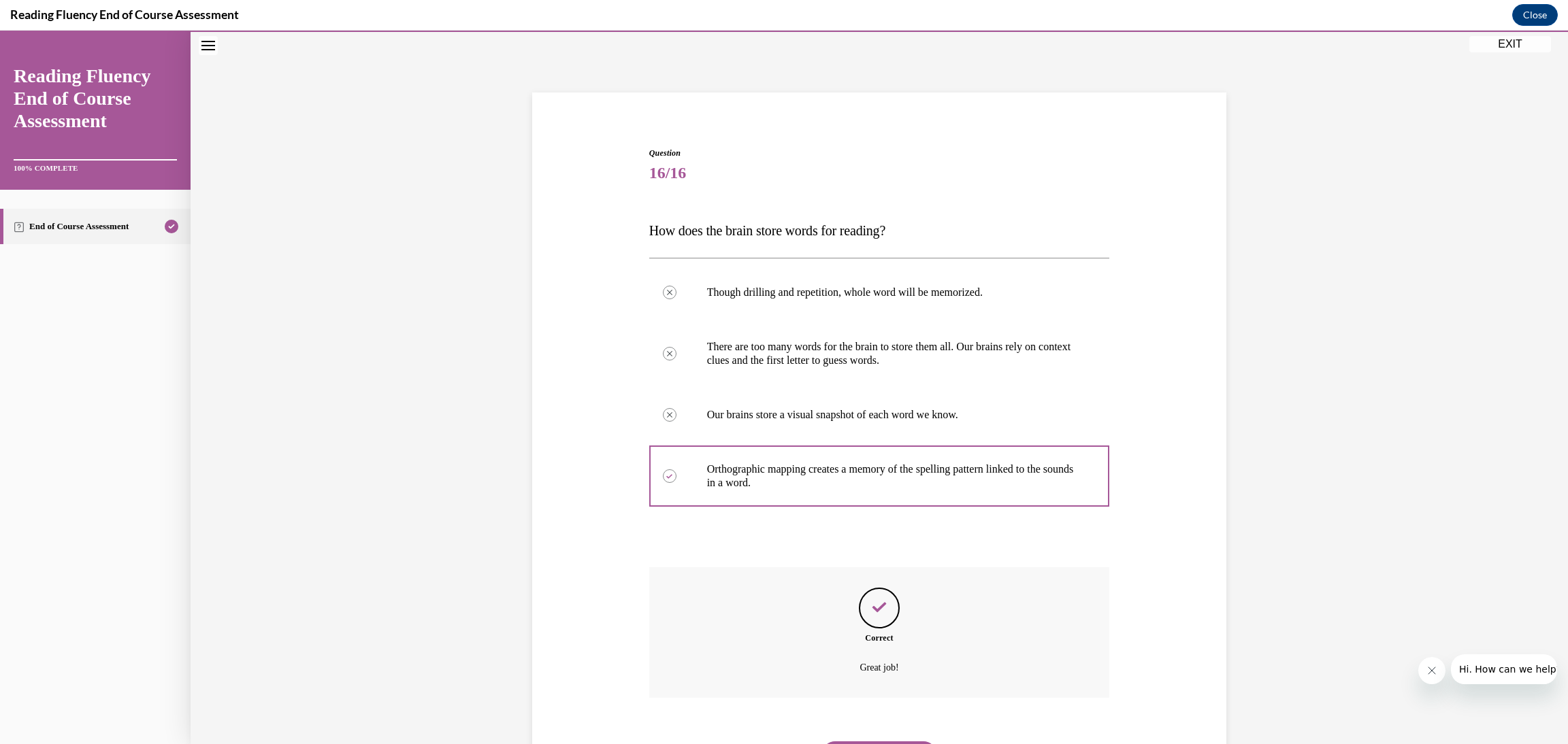
scroll to position [113, 0]
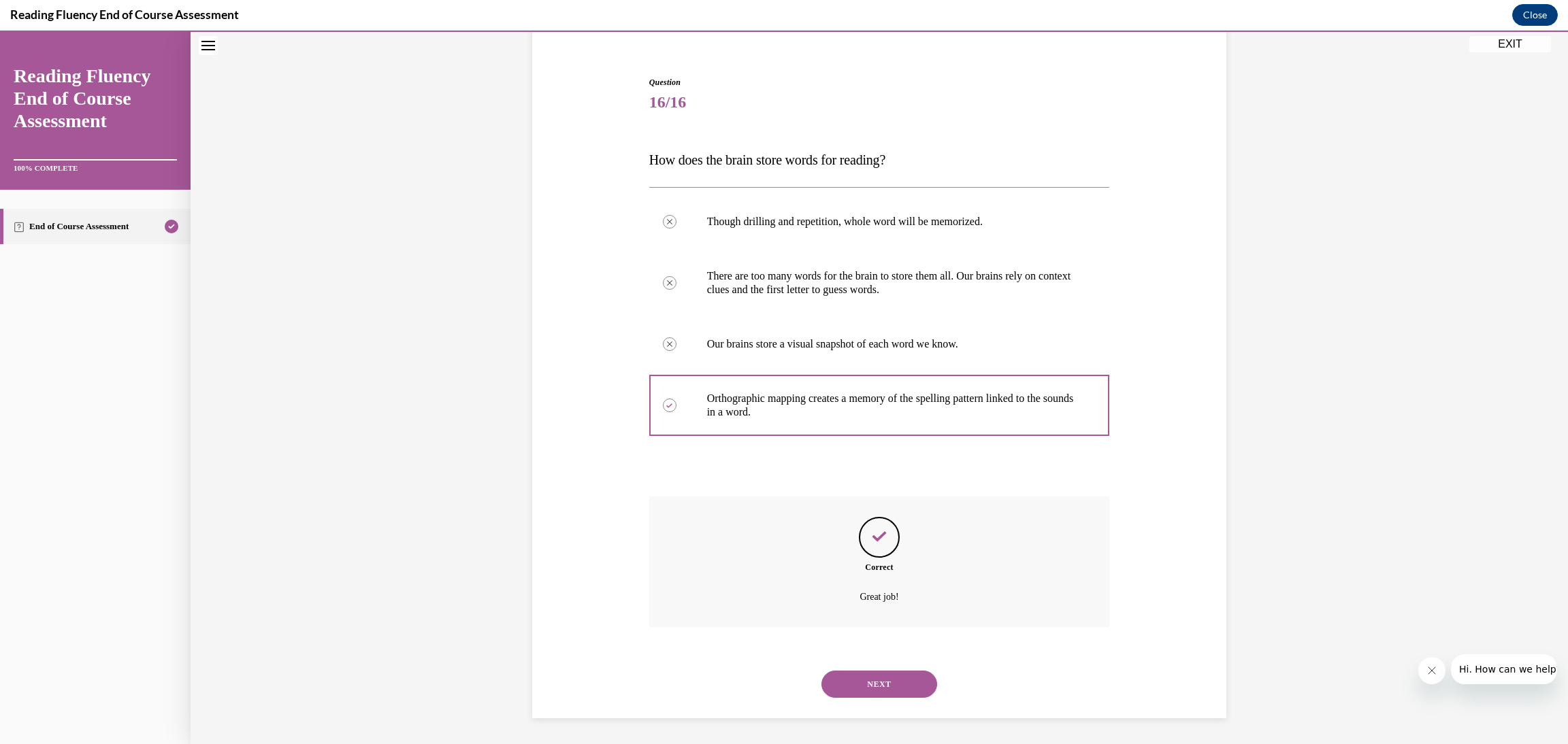
click at [888, 675] on button "NEXT" at bounding box center [879, 684] width 116 height 27
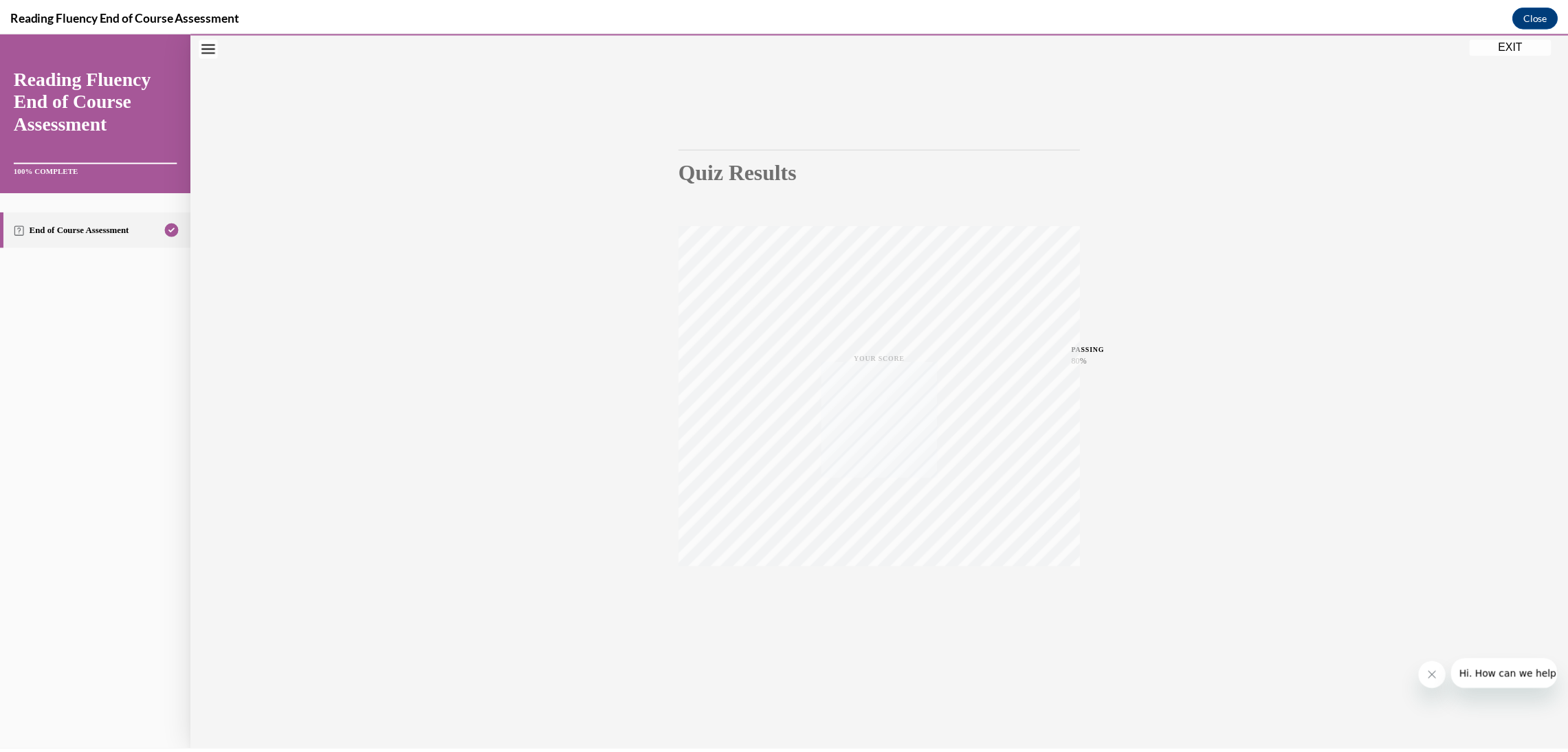
scroll to position [42, 0]
click at [1536, 46] on button "EXIT" at bounding box center [1525, 45] width 82 height 17
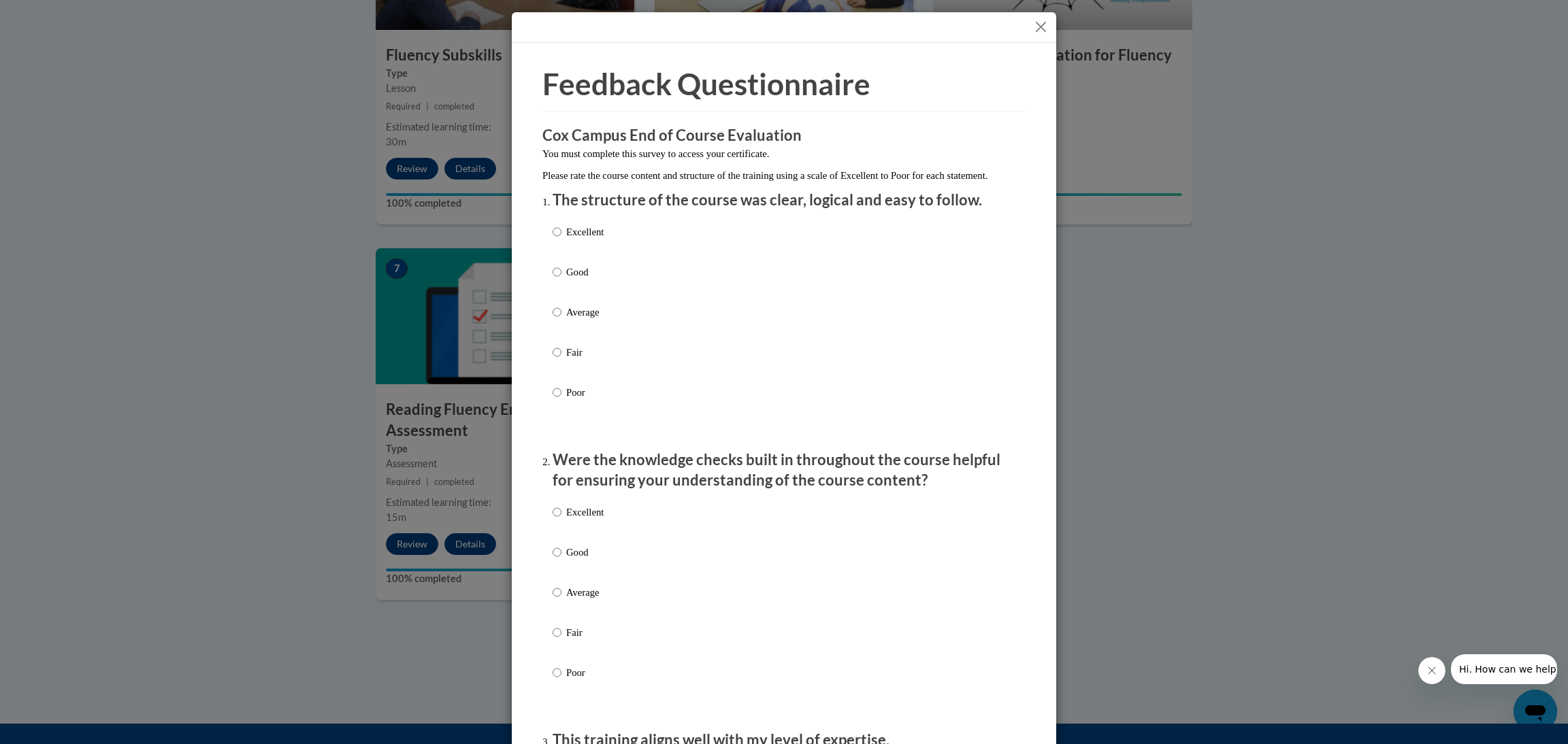
drag, startPoint x: 1034, startPoint y: 33, endPoint x: 995, endPoint y: 131, distance: 105.5
click at [1034, 33] on button "Close" at bounding box center [1041, 26] width 17 height 17
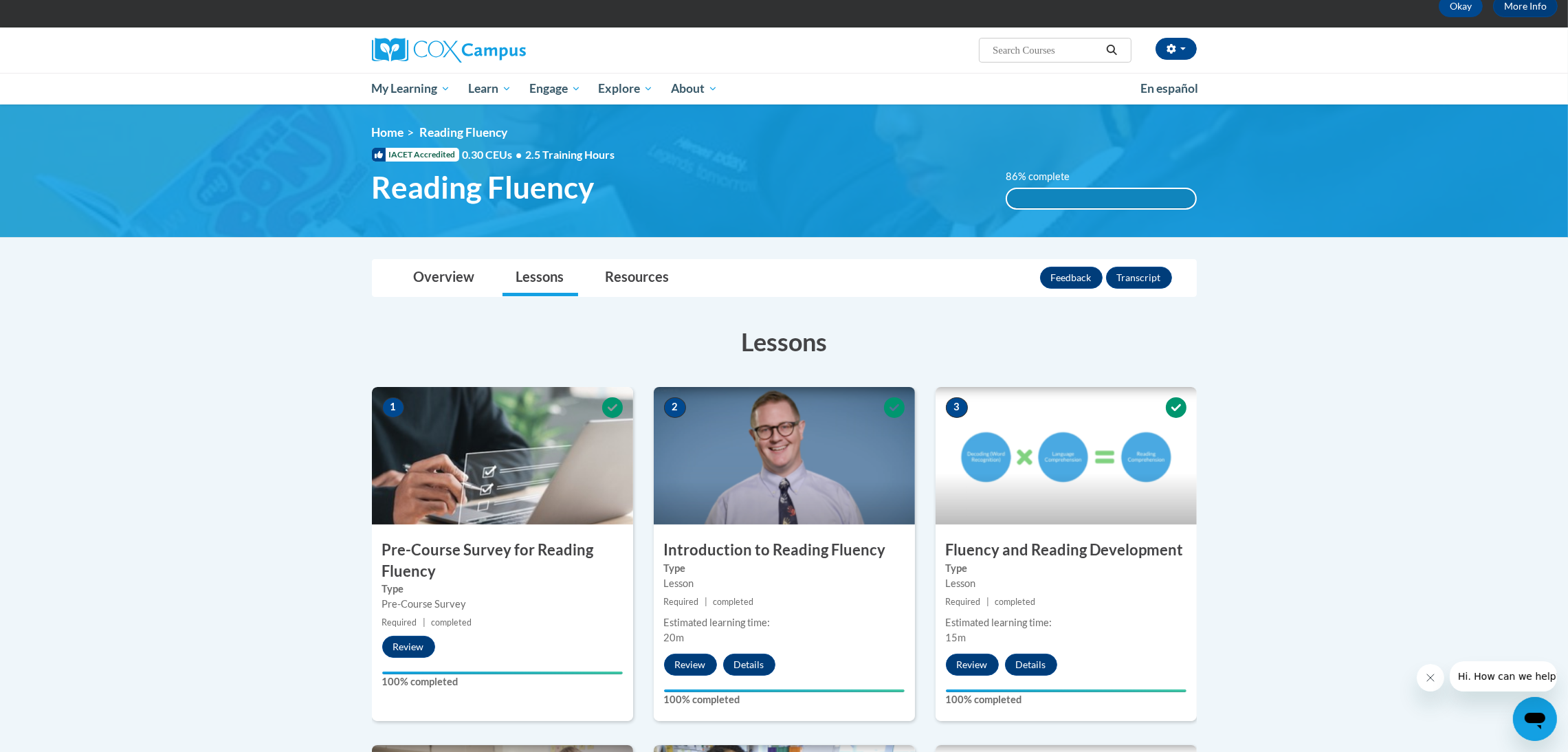
scroll to position [0, 0]
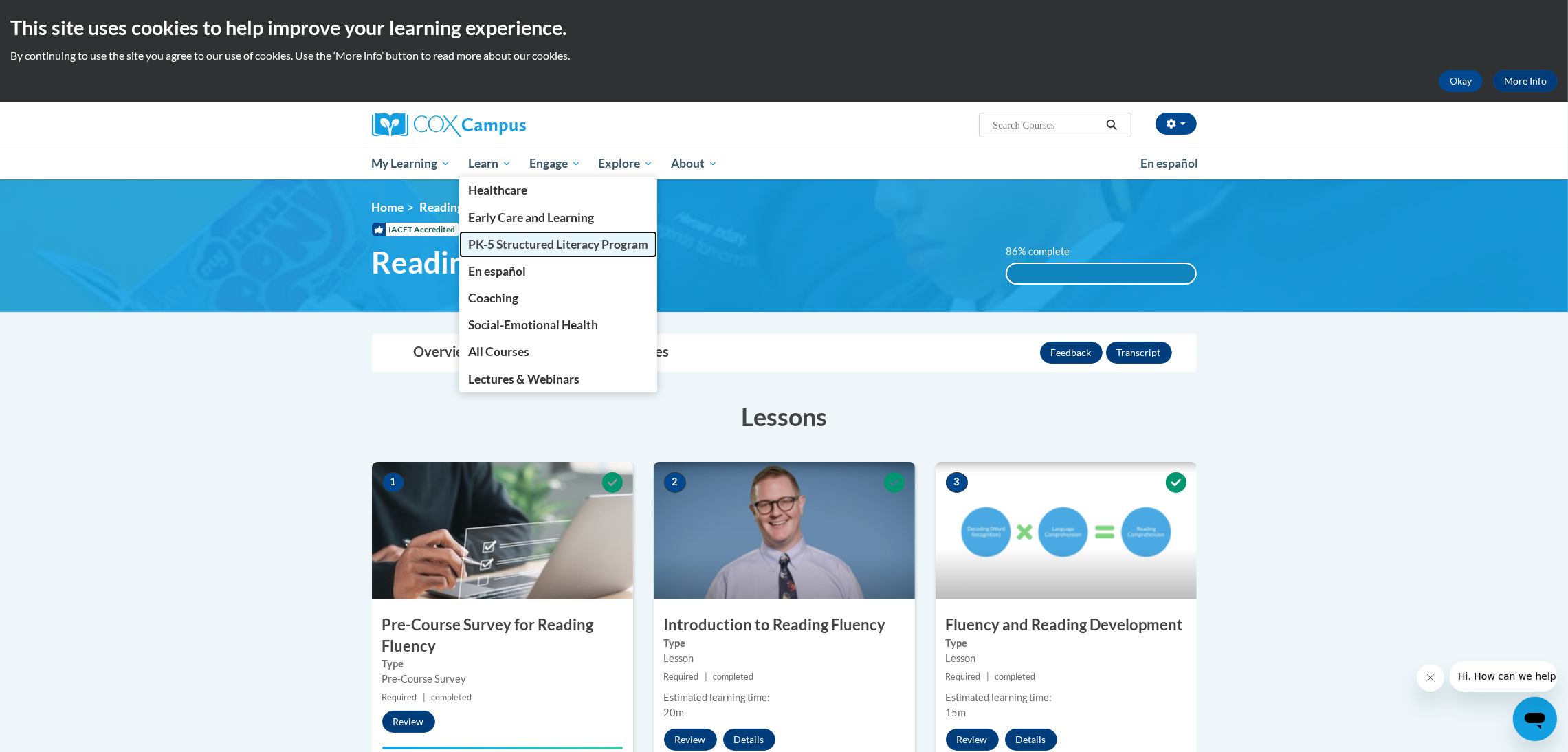
click at [504, 247] on span "PK-5 Structured Literacy Program" at bounding box center [558, 244] width 180 height 14
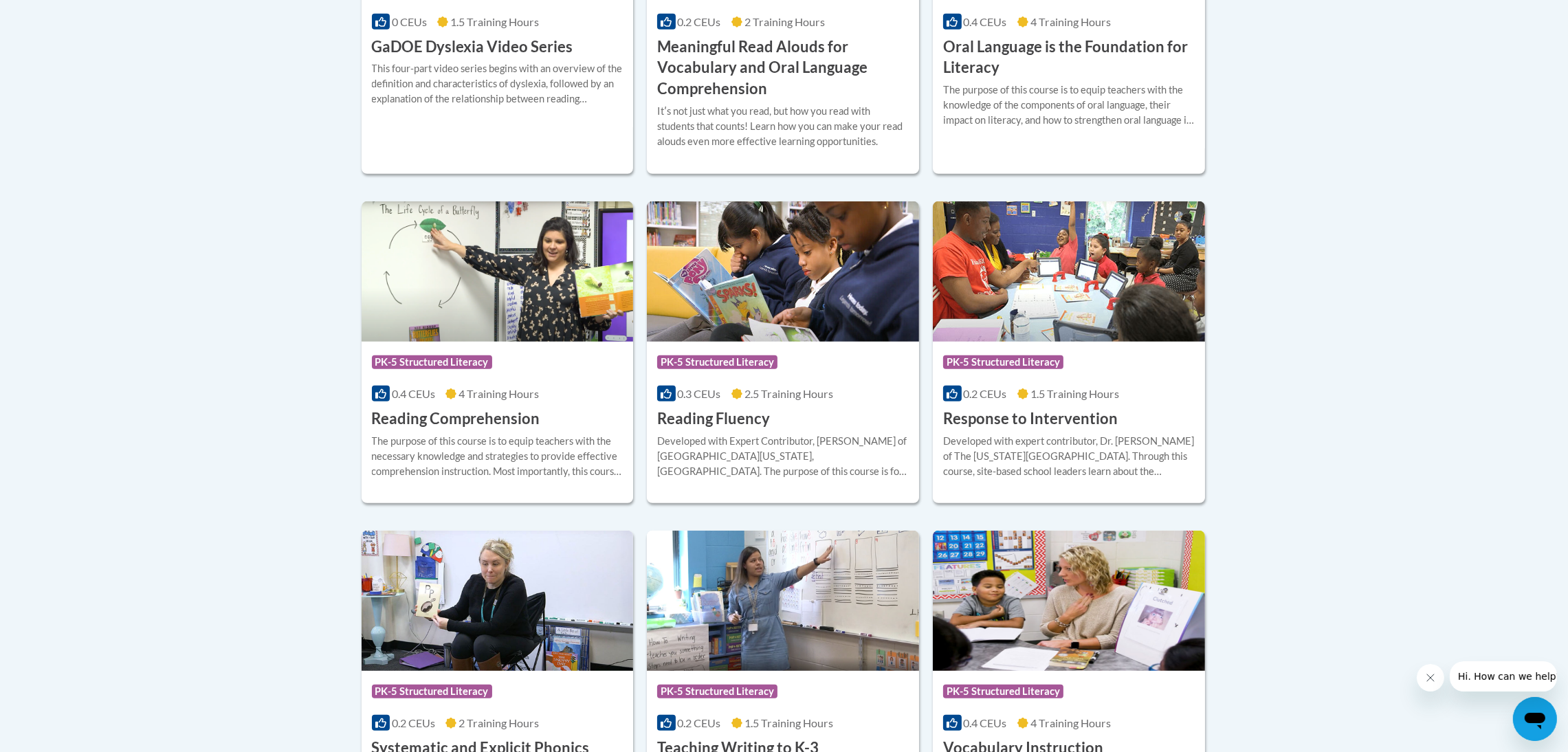
scroll to position [1340, 0]
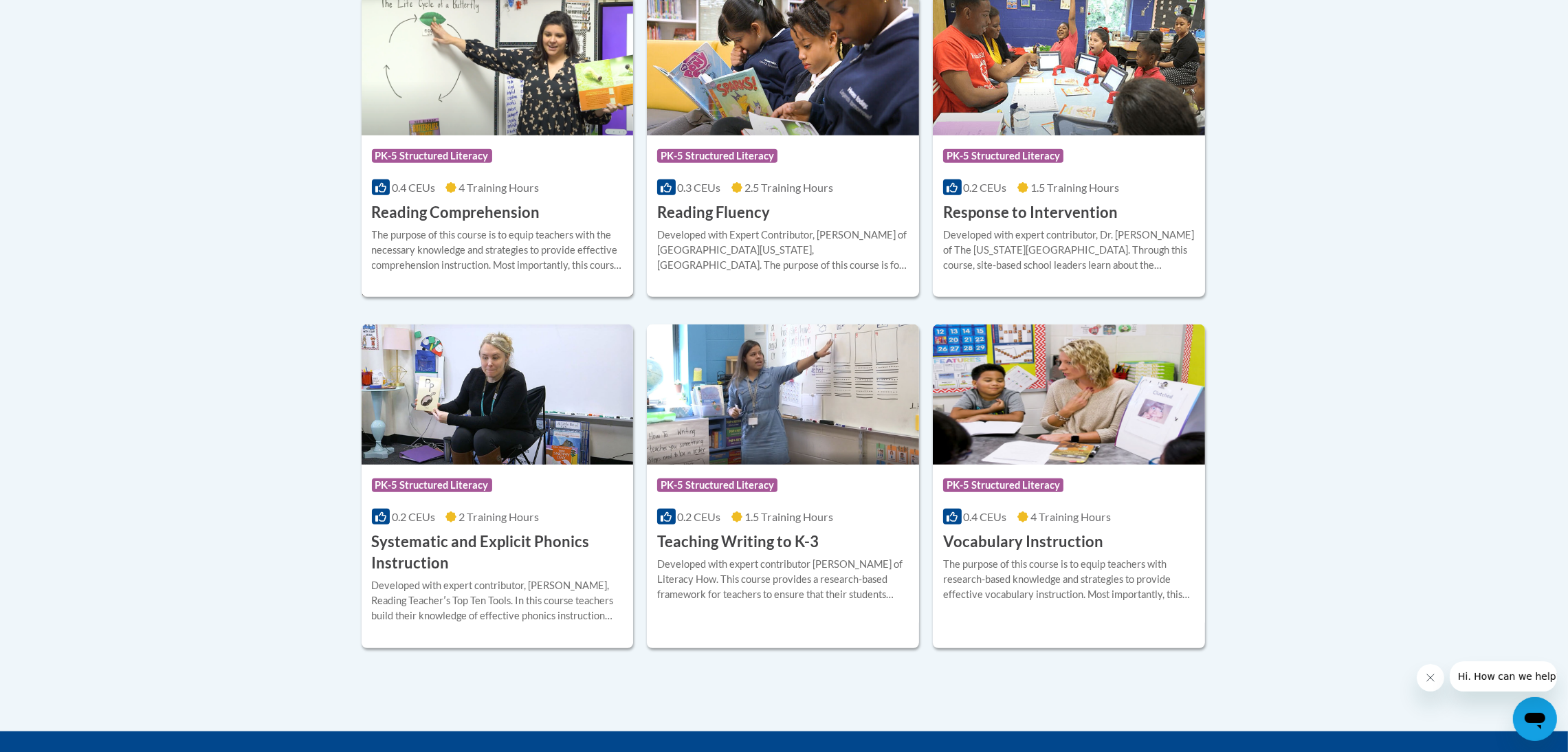
click at [549, 198] on div "Course Category: PK-5 Structured Literacy 0.4 CEUs 4 Training Hours COURSE Read…" at bounding box center [498, 179] width 272 height 88
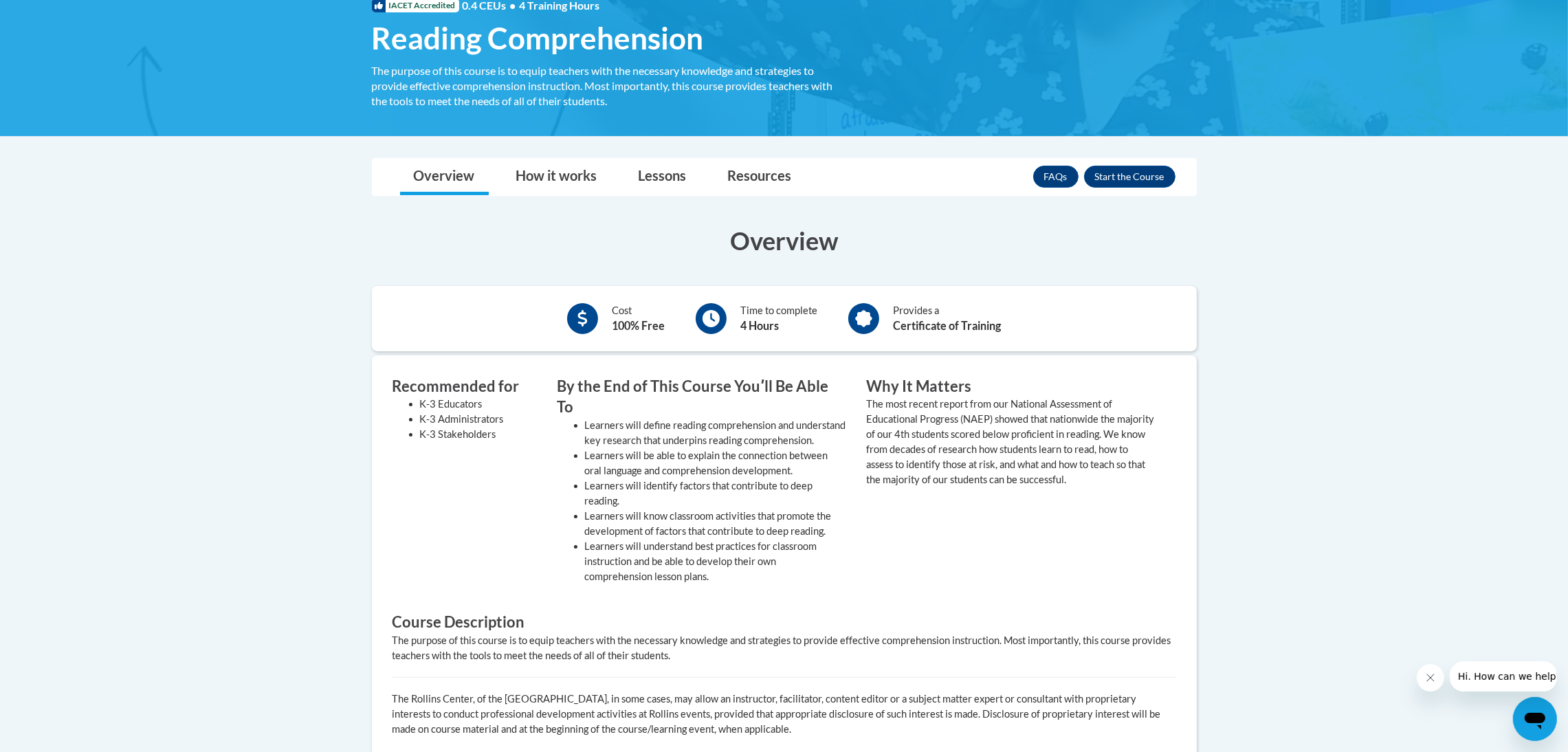
scroll to position [103, 0]
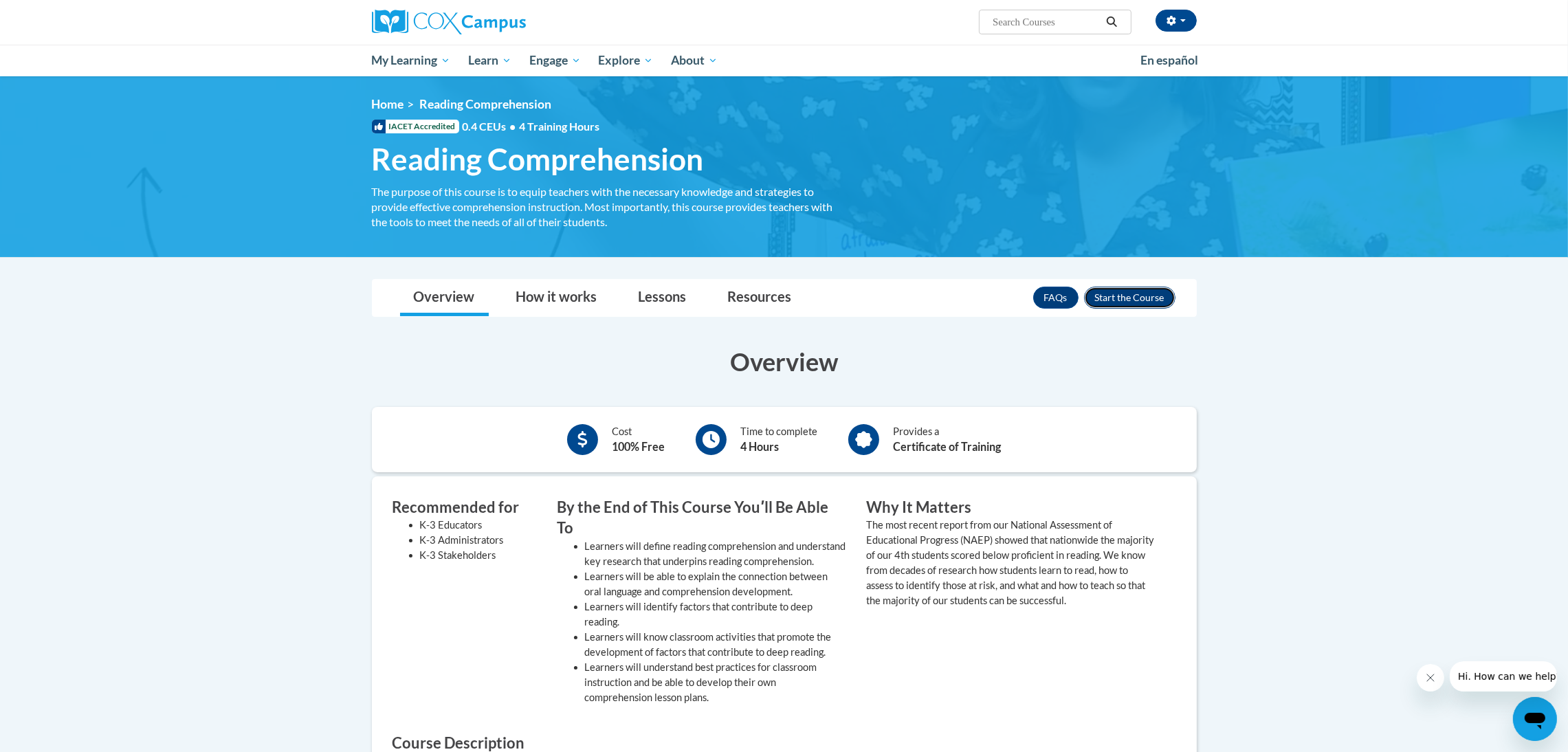
click at [1117, 296] on button "Enroll" at bounding box center [1129, 297] width 91 height 22
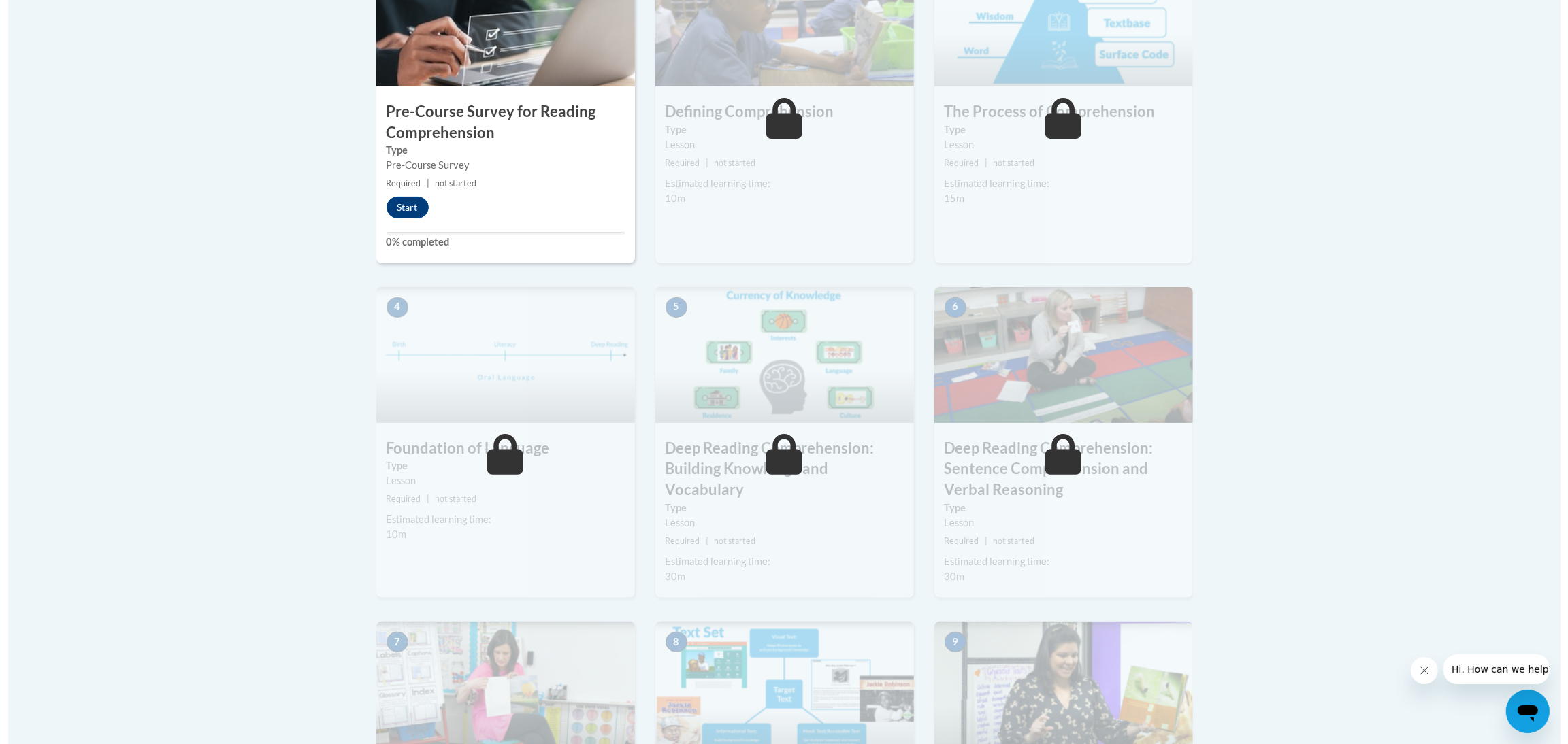
scroll to position [509, 0]
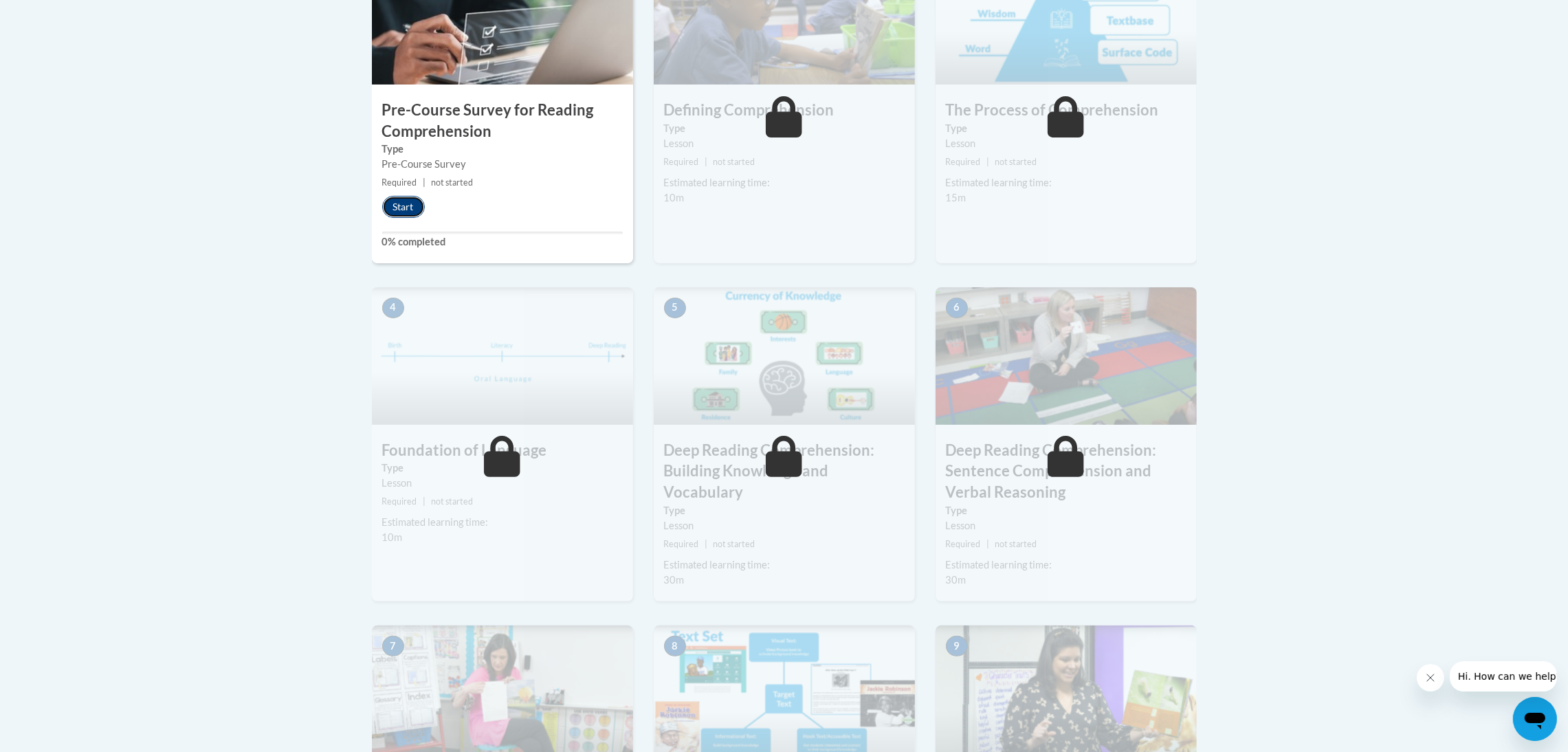
click at [409, 208] on button "Start" at bounding box center [403, 207] width 42 height 22
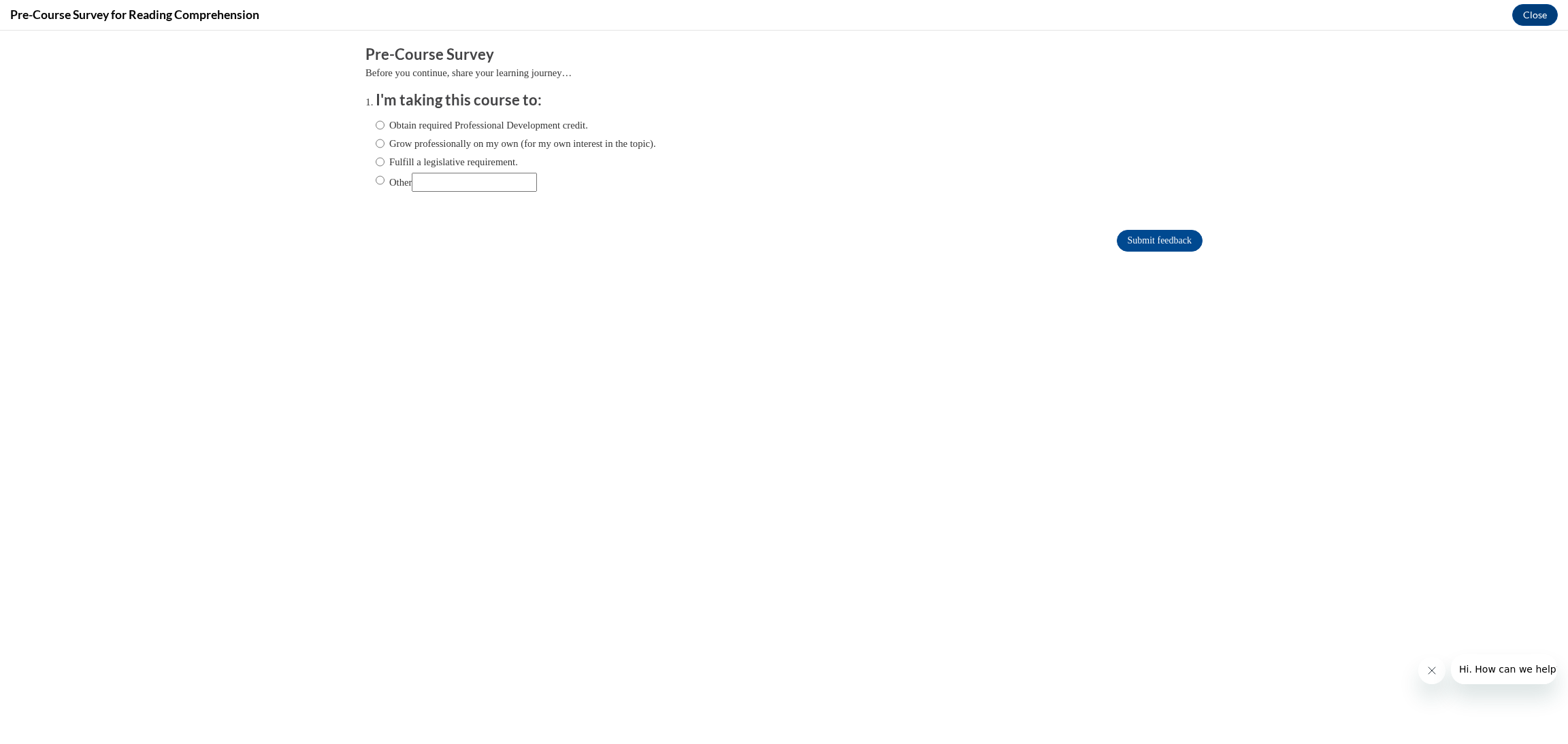
scroll to position [0, 0]
click at [422, 140] on label "Grow professionally on my own (for my own interest in the topic)." at bounding box center [515, 144] width 280 height 15
click at [384, 140] on input "Grow professionally on my own (for my own interest in the topic)." at bounding box center [379, 144] width 9 height 15
radio input "true"
click at [1147, 237] on input "Submit feedback" at bounding box center [1159, 241] width 85 height 22
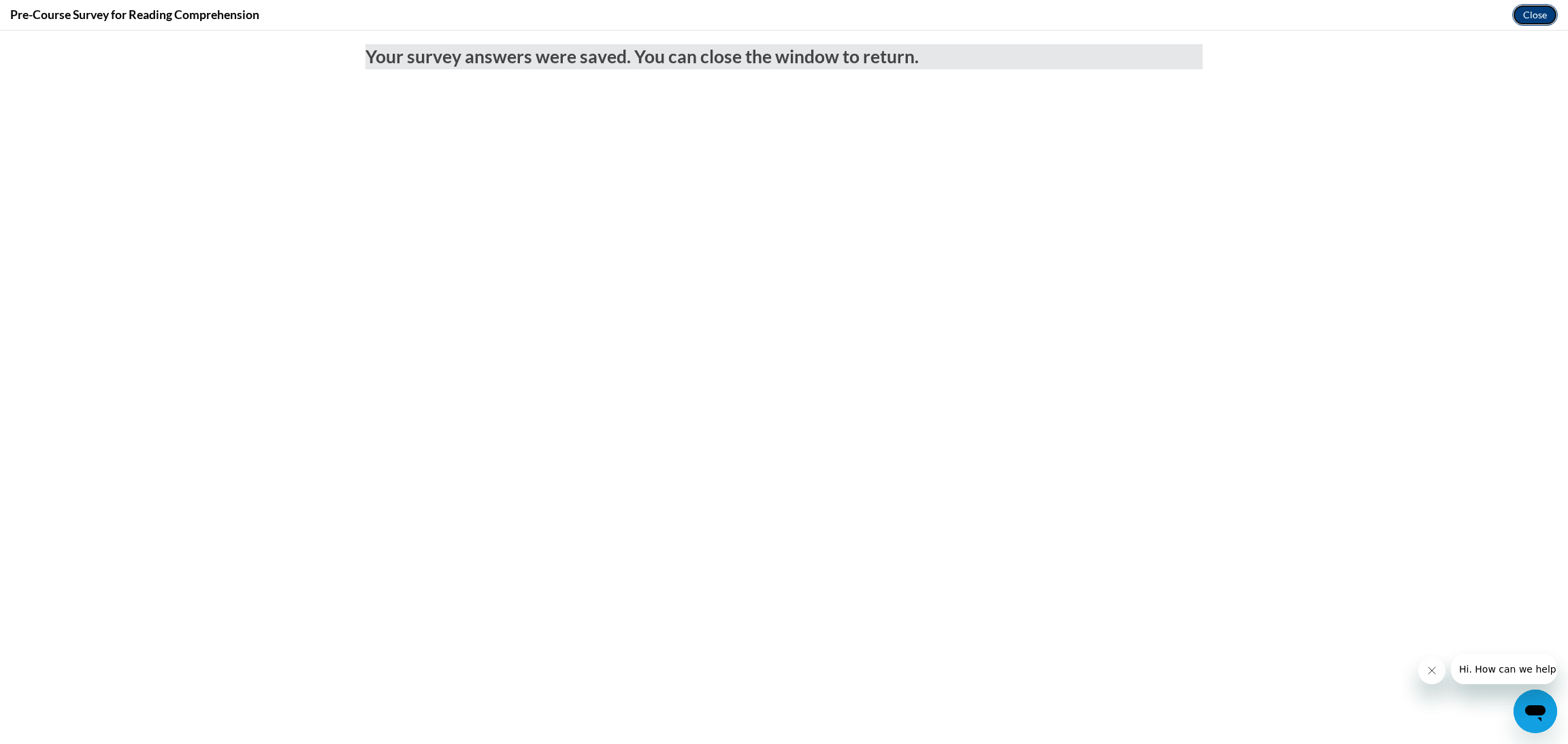
click at [1544, 11] on button "Close" at bounding box center [1535, 15] width 46 height 22
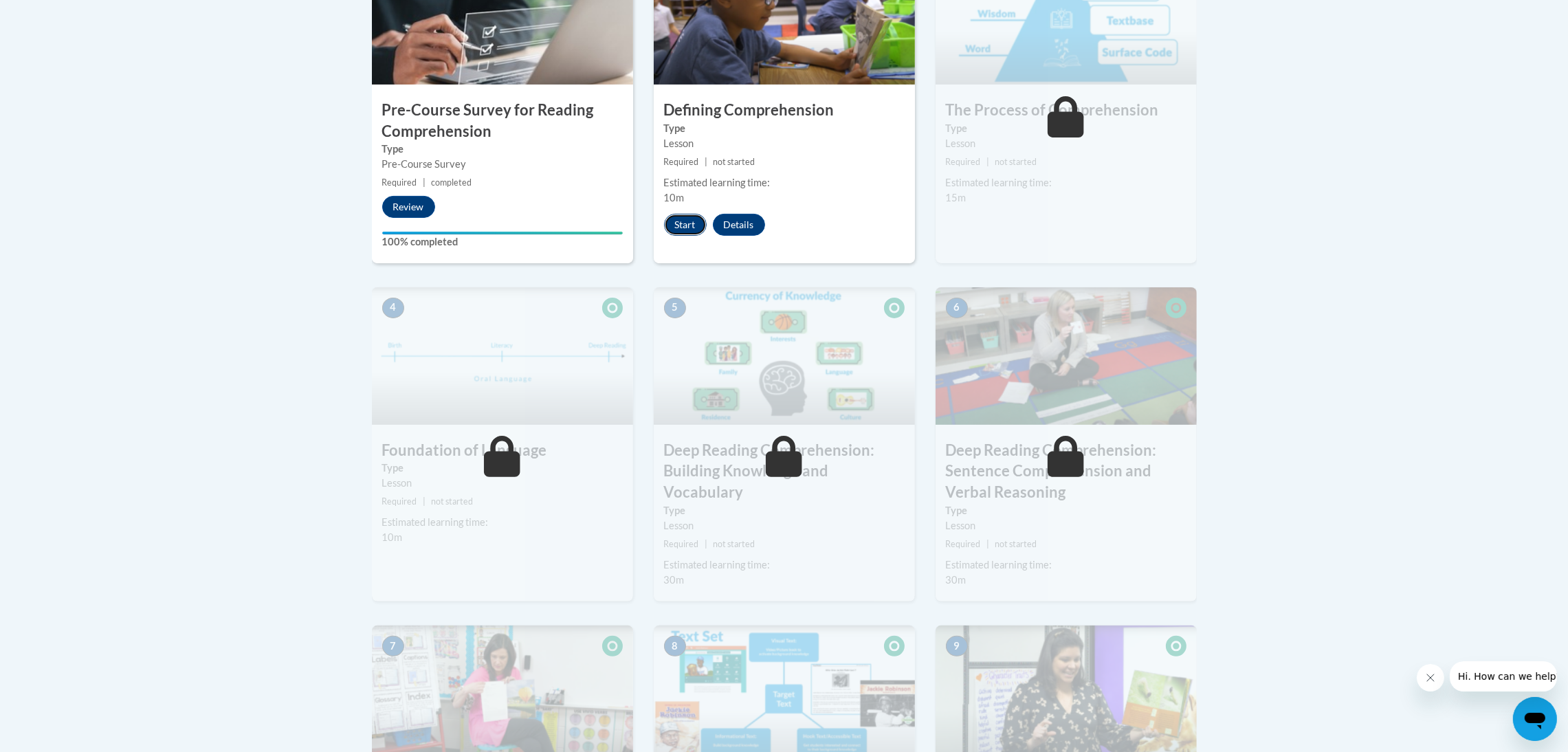
click at [684, 221] on button "Start" at bounding box center [684, 225] width 42 height 22
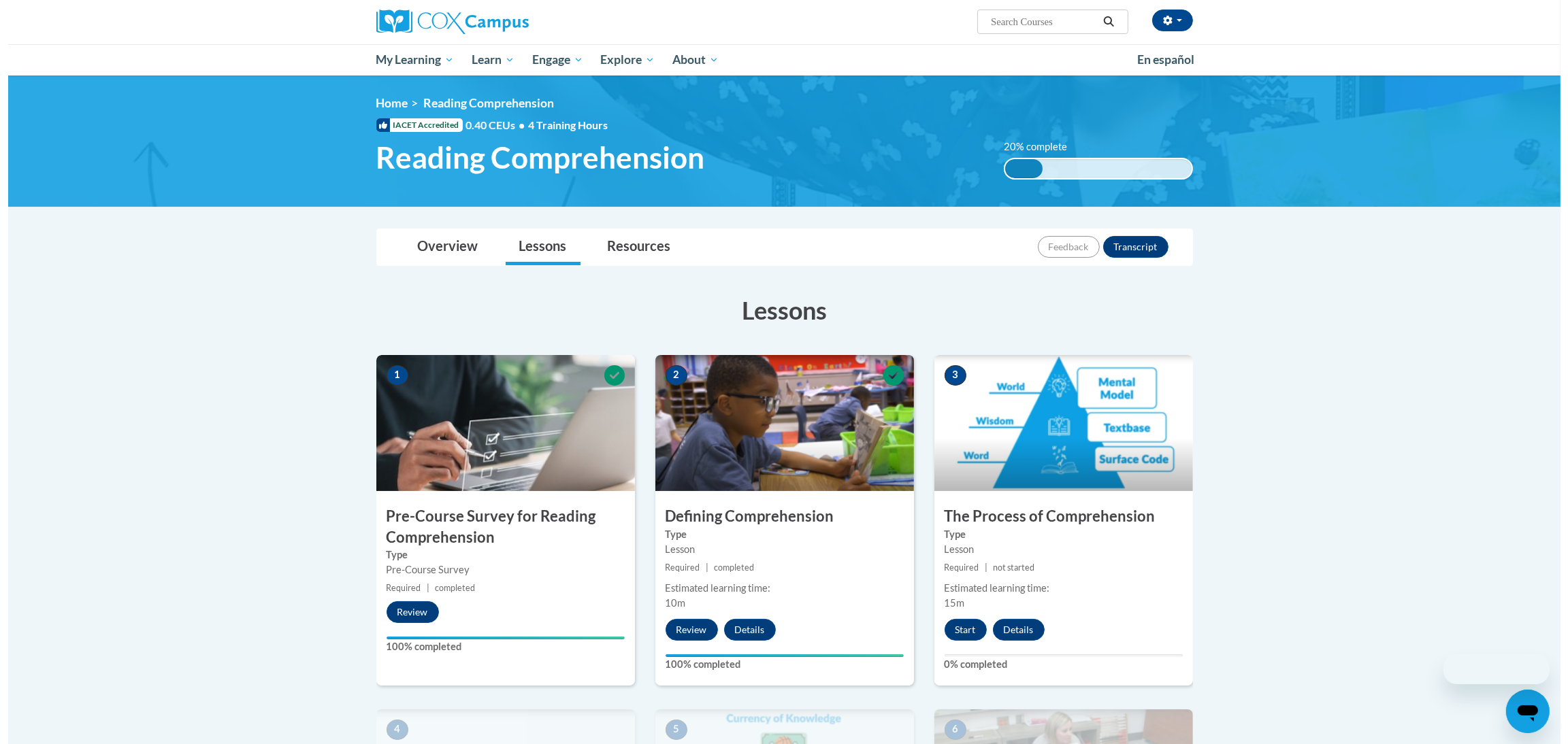
scroll to position [305, 0]
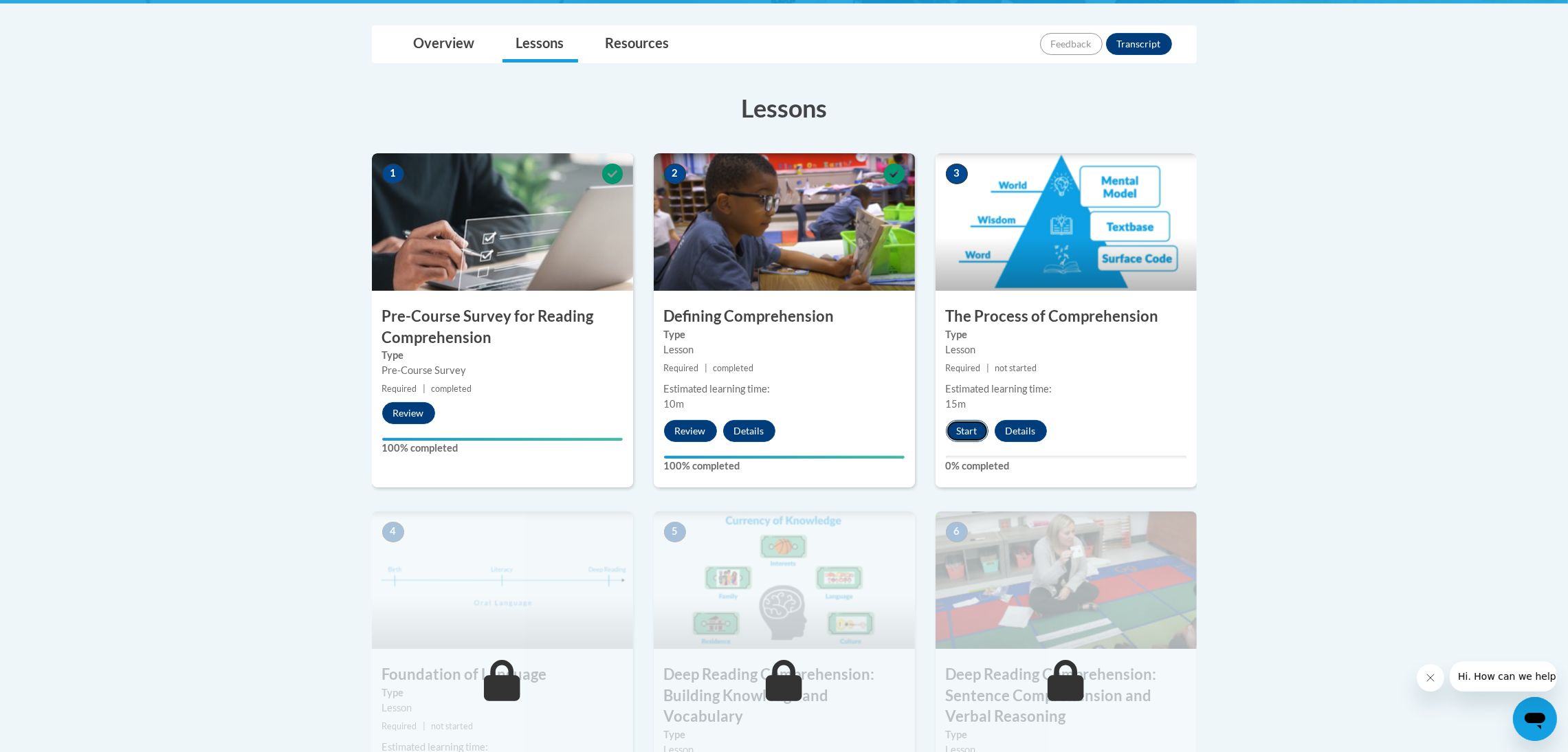
click at [952, 431] on button "Start" at bounding box center [967, 431] width 42 height 22
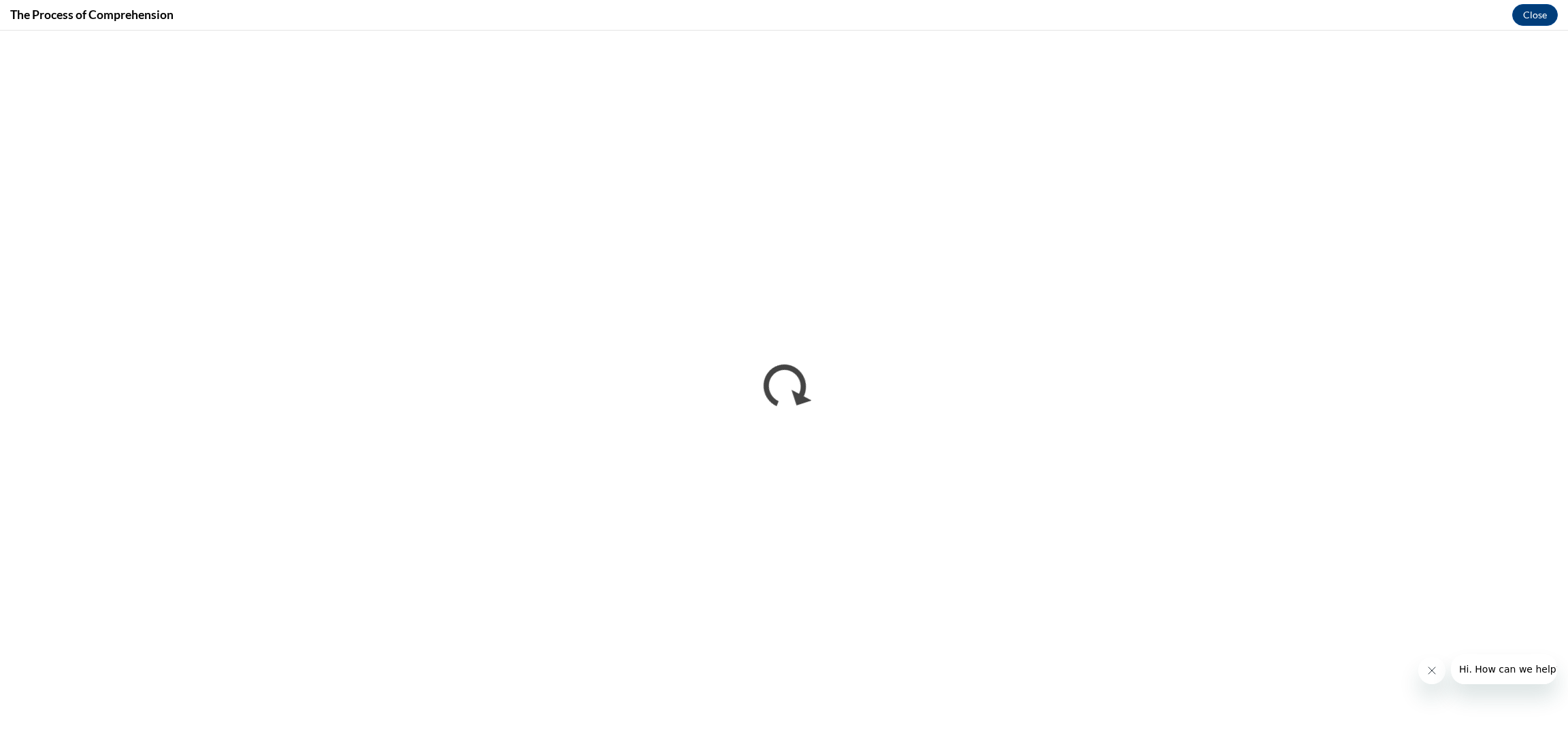
scroll to position [0, 0]
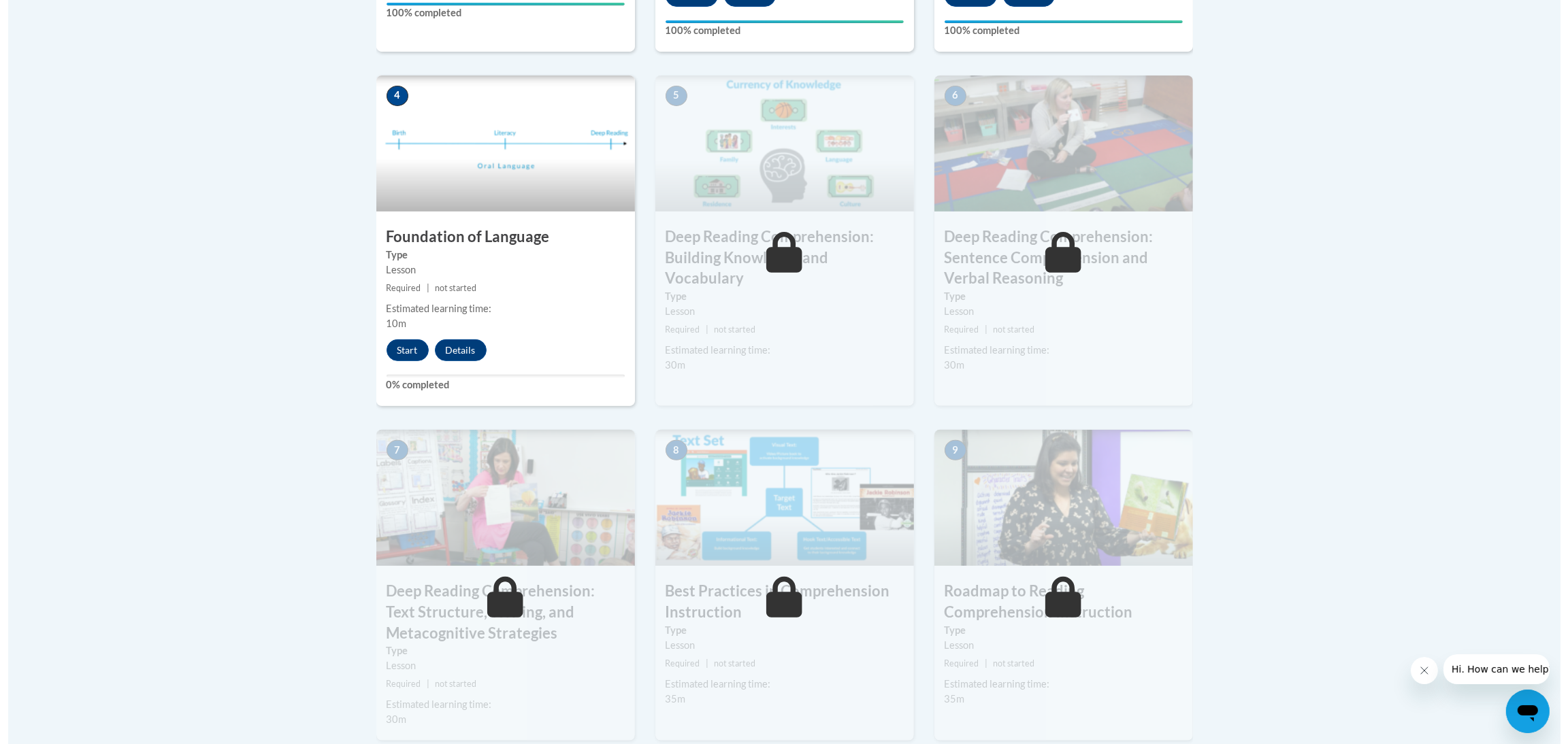
scroll to position [612, 0]
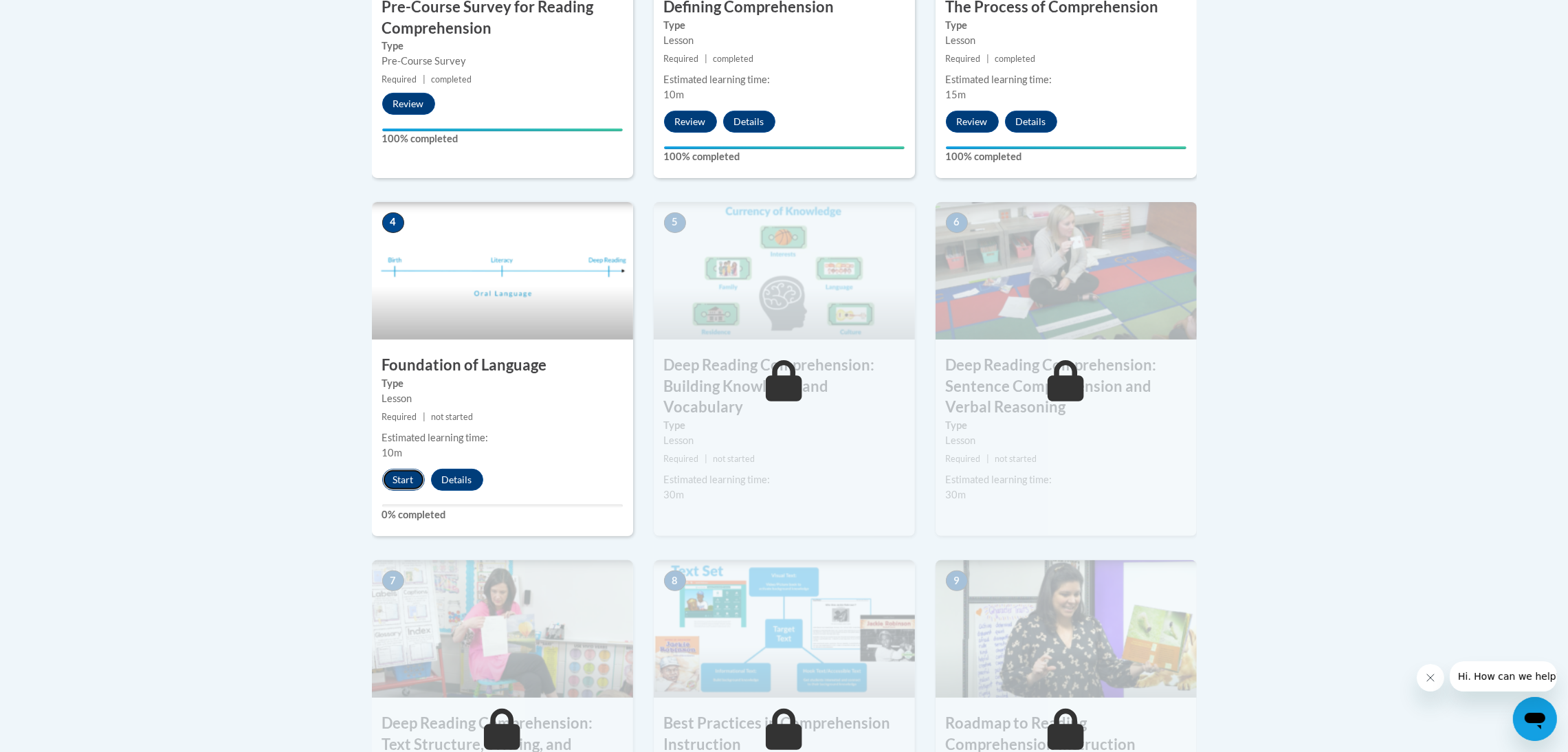
click at [397, 479] on button "Start" at bounding box center [403, 480] width 42 height 22
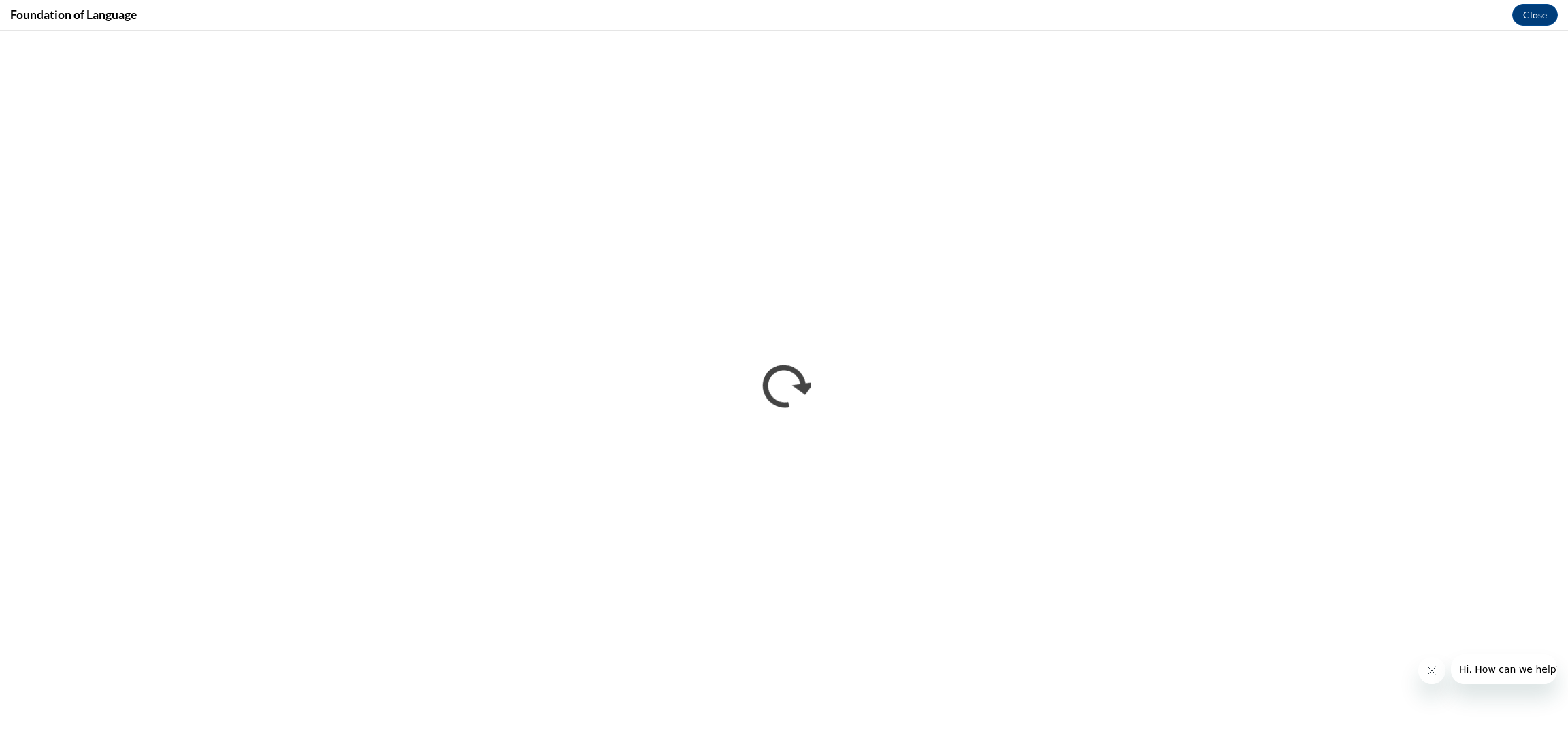
scroll to position [0, 0]
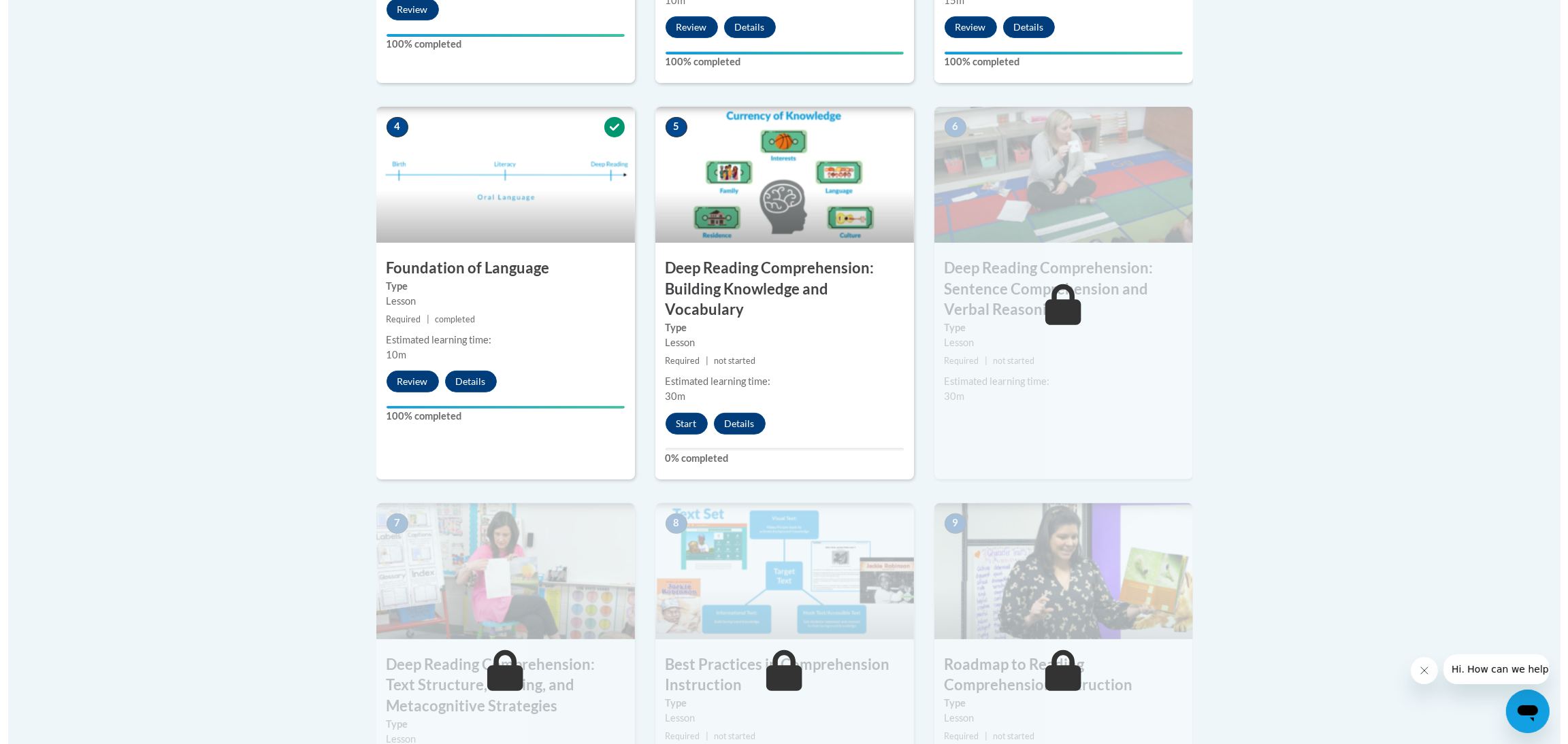
scroll to position [714, 0]
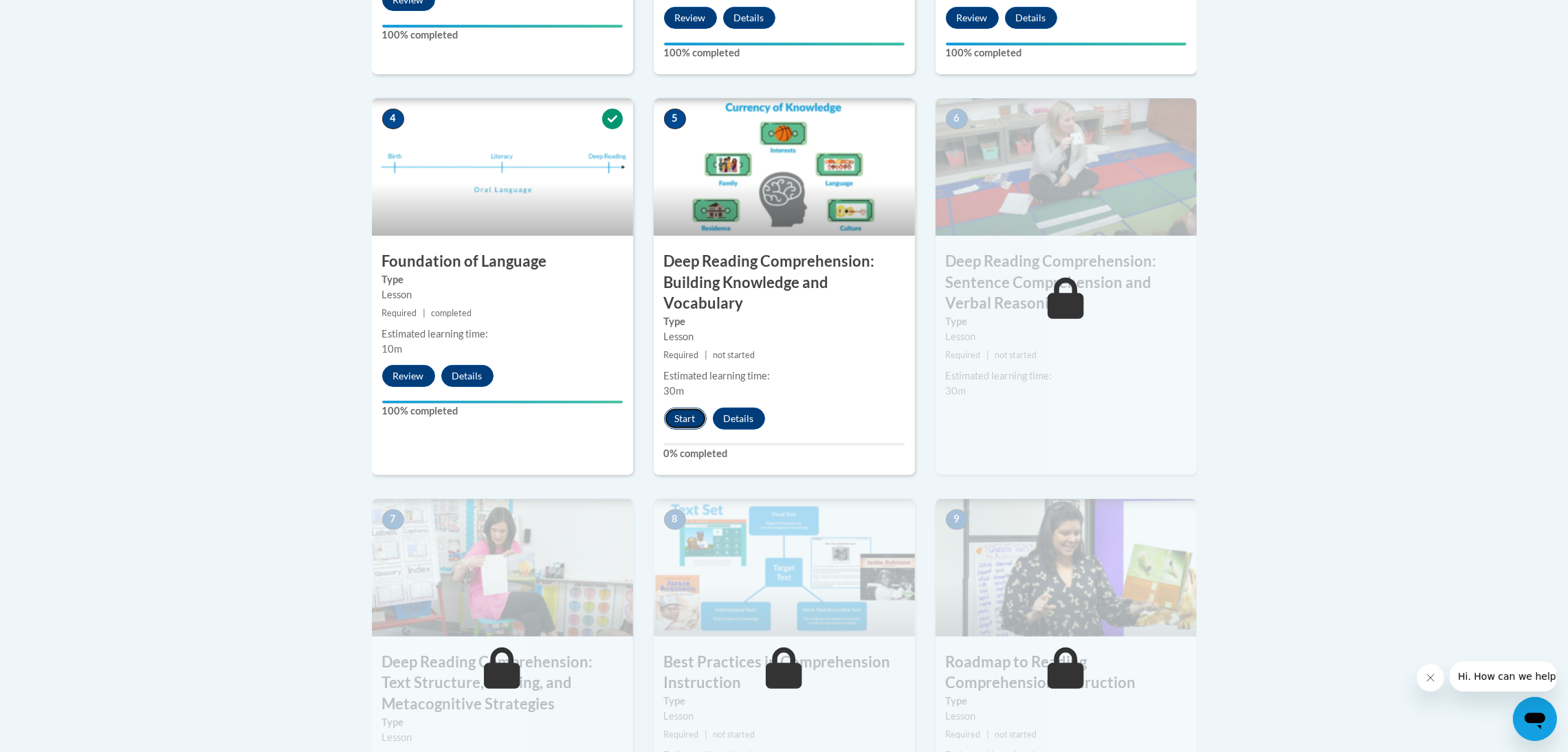
click at [688, 421] on button "Start" at bounding box center [684, 418] width 42 height 22
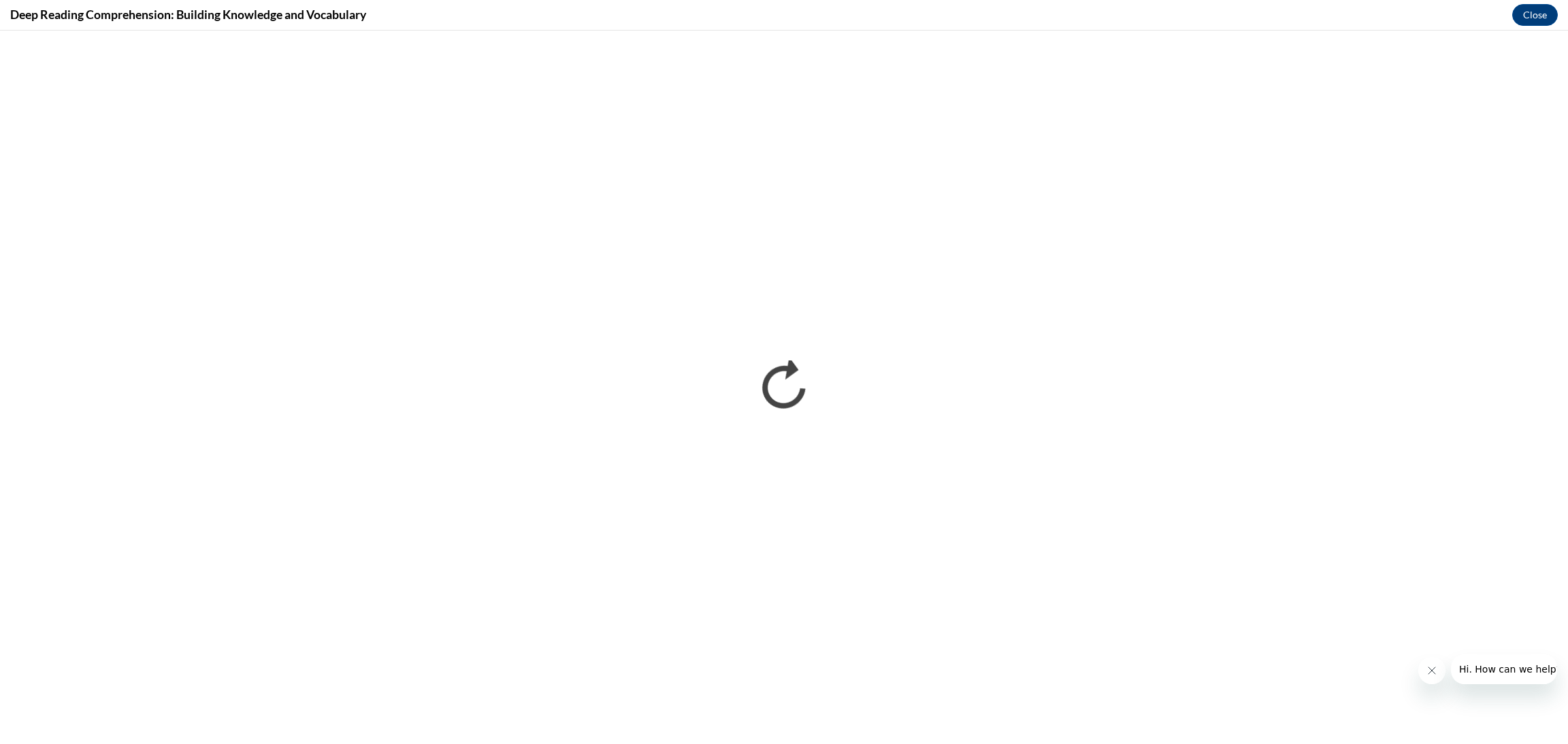
scroll to position [0, 0]
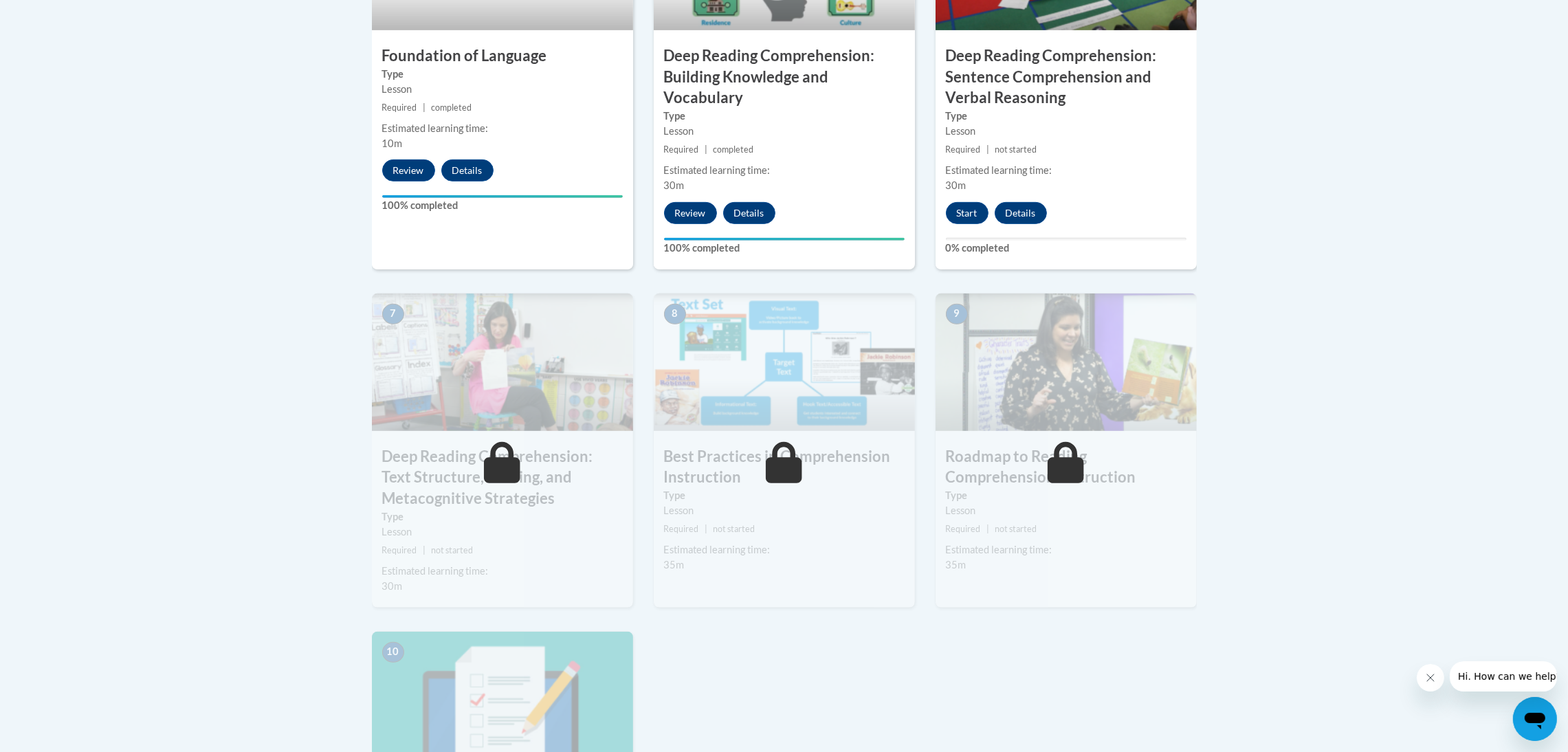
scroll to position [1031, 0]
